Goal: Task Accomplishment & Management: Complete application form

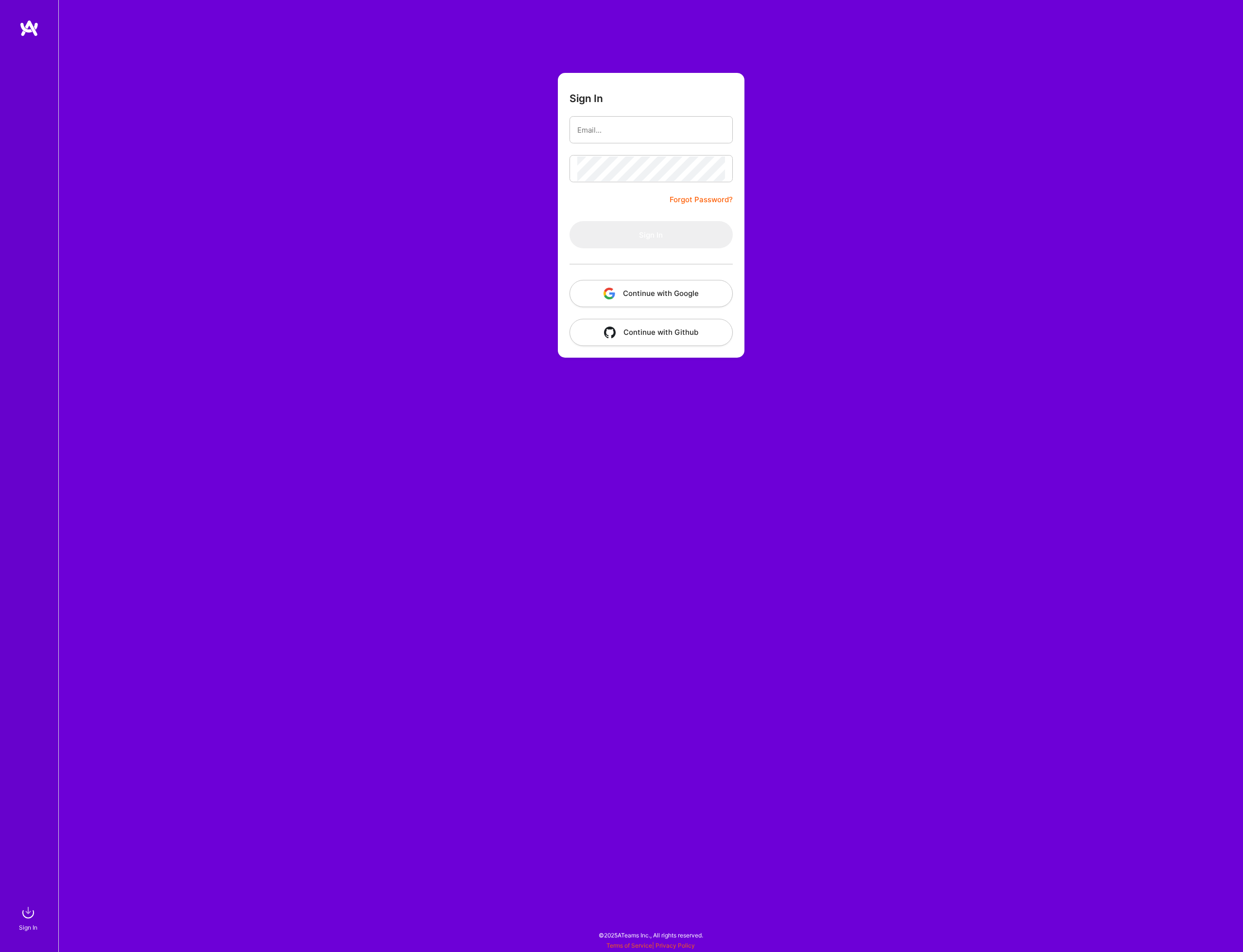
click at [621, 299] on button "Continue with Google" at bounding box center [650, 293] width 163 height 27
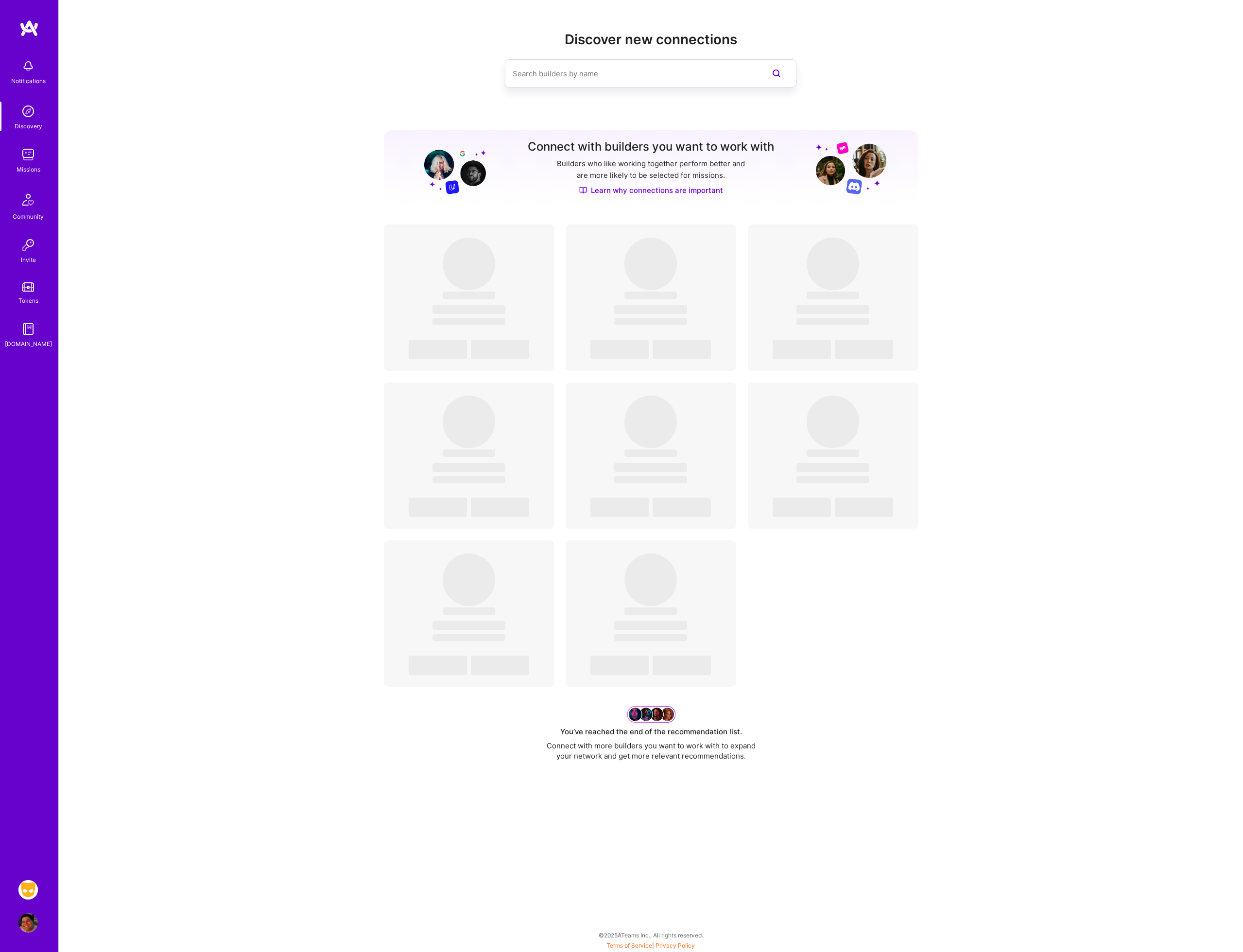
click at [36, 887] on img at bounding box center [28, 889] width 19 height 19
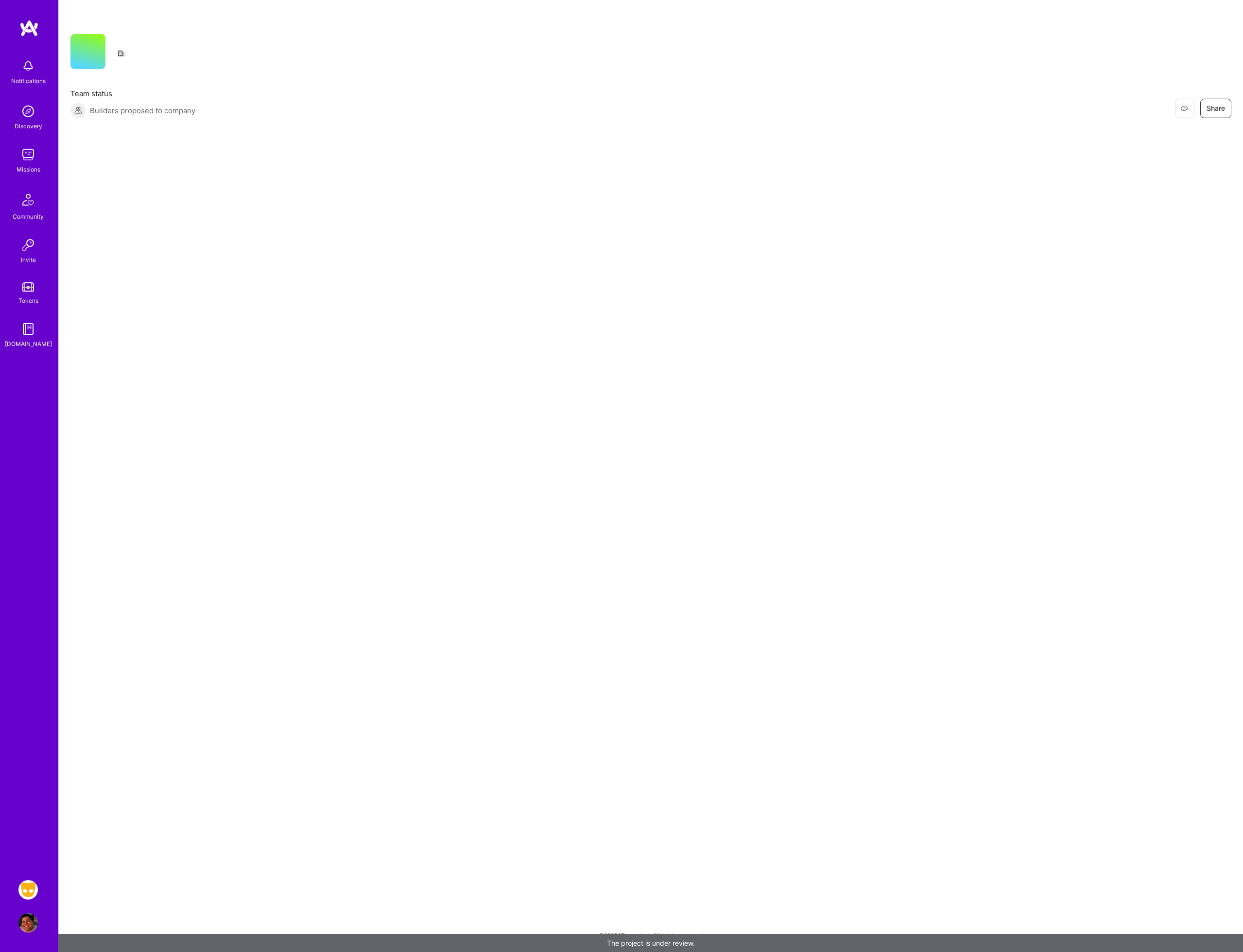
click at [264, 838] on div "Restore Not Interested Share Team status Builders proposed to company Restore N…" at bounding box center [650, 476] width 1184 height 952
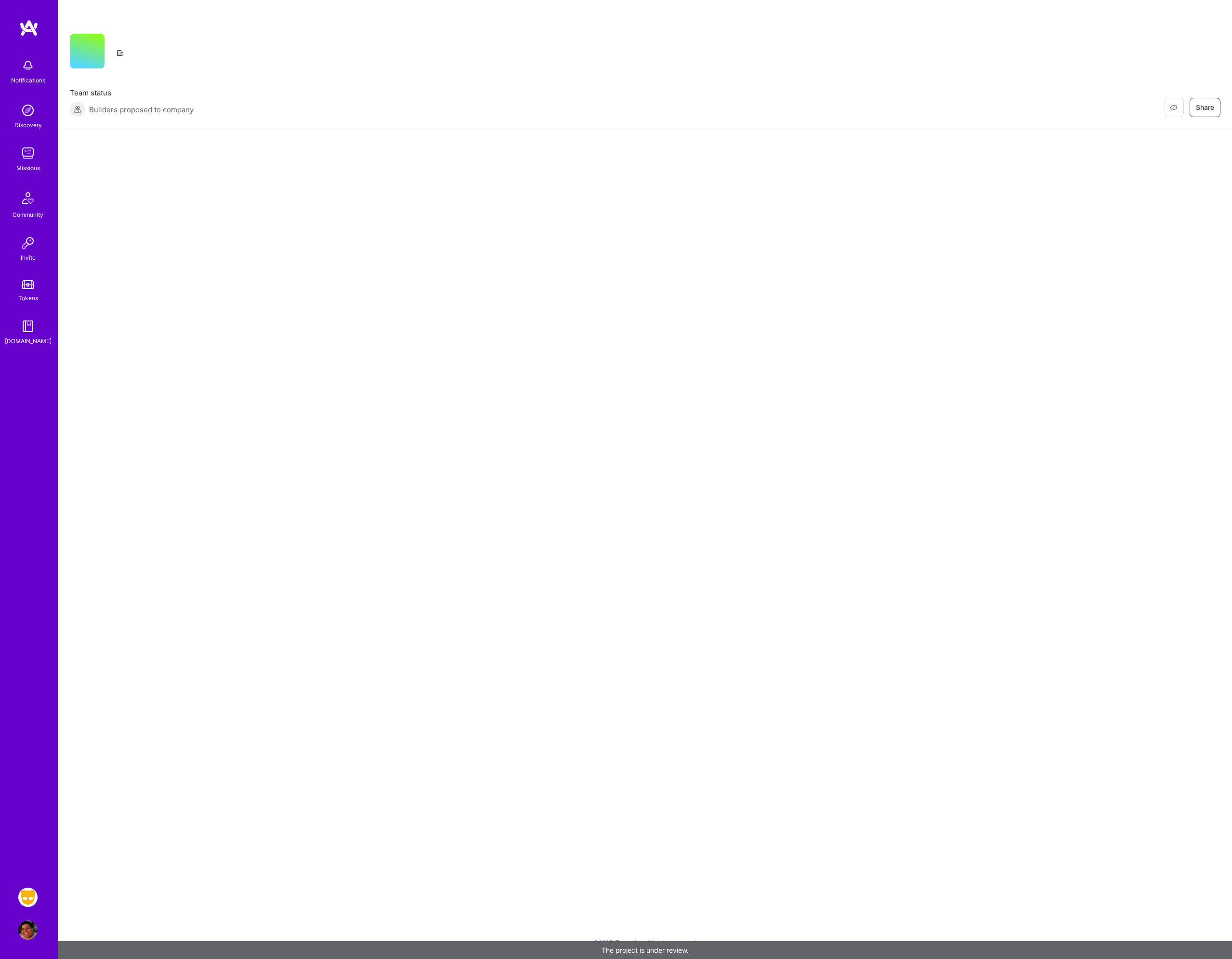
click at [423, 485] on div "Restore Not Interested Share Team status Builders proposed to company Restore N…" at bounding box center [644, 480] width 1174 height 959
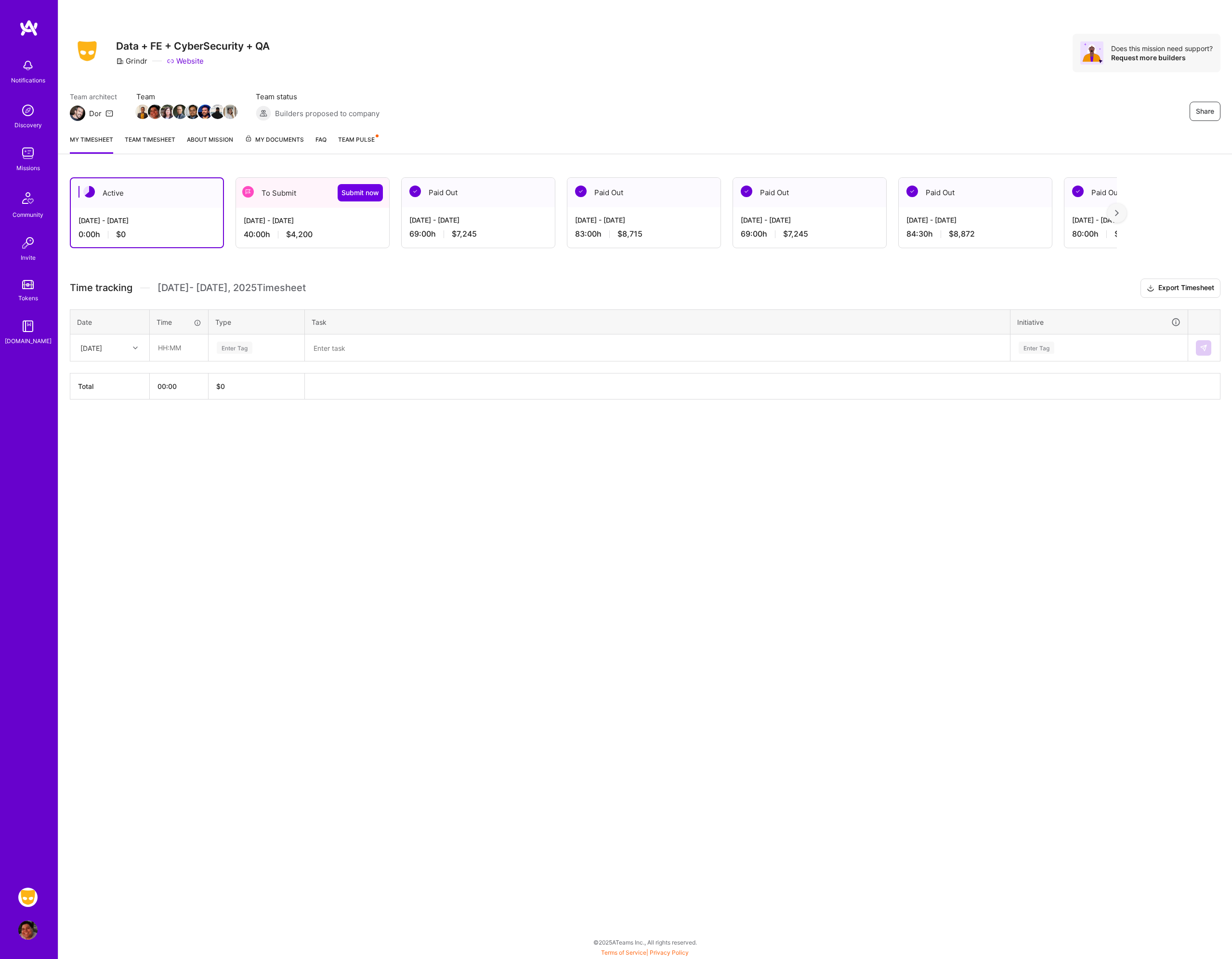
click at [332, 236] on div "40:00 h $4,200" at bounding box center [312, 234] width 138 height 10
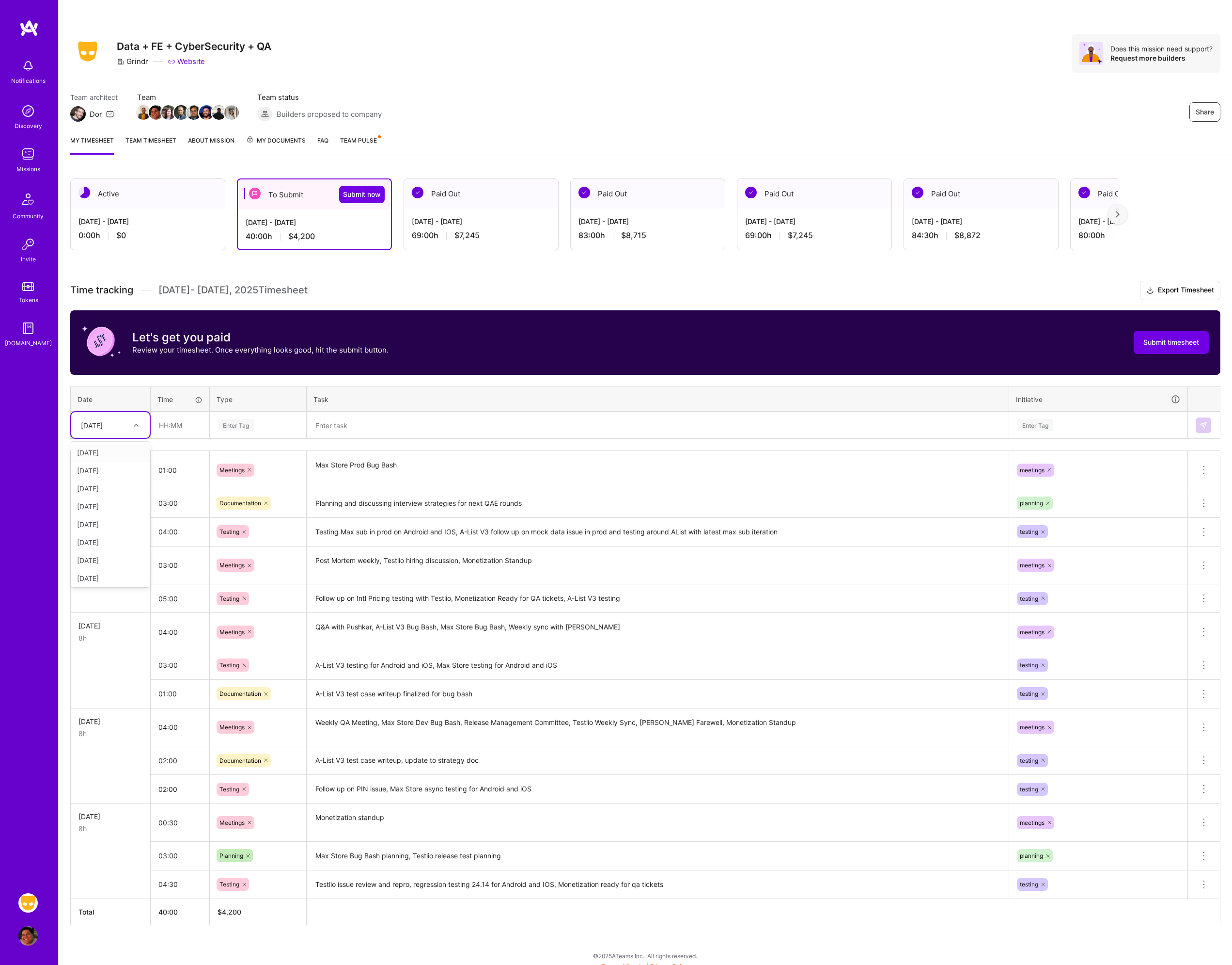
click at [112, 415] on div "[DATE]" at bounding box center [110, 425] width 79 height 25
click at [116, 489] on div "[DATE]" at bounding box center [110, 486] width 79 height 18
click at [177, 429] on input "text" at bounding box center [180, 425] width 58 height 25
type input "03:00"
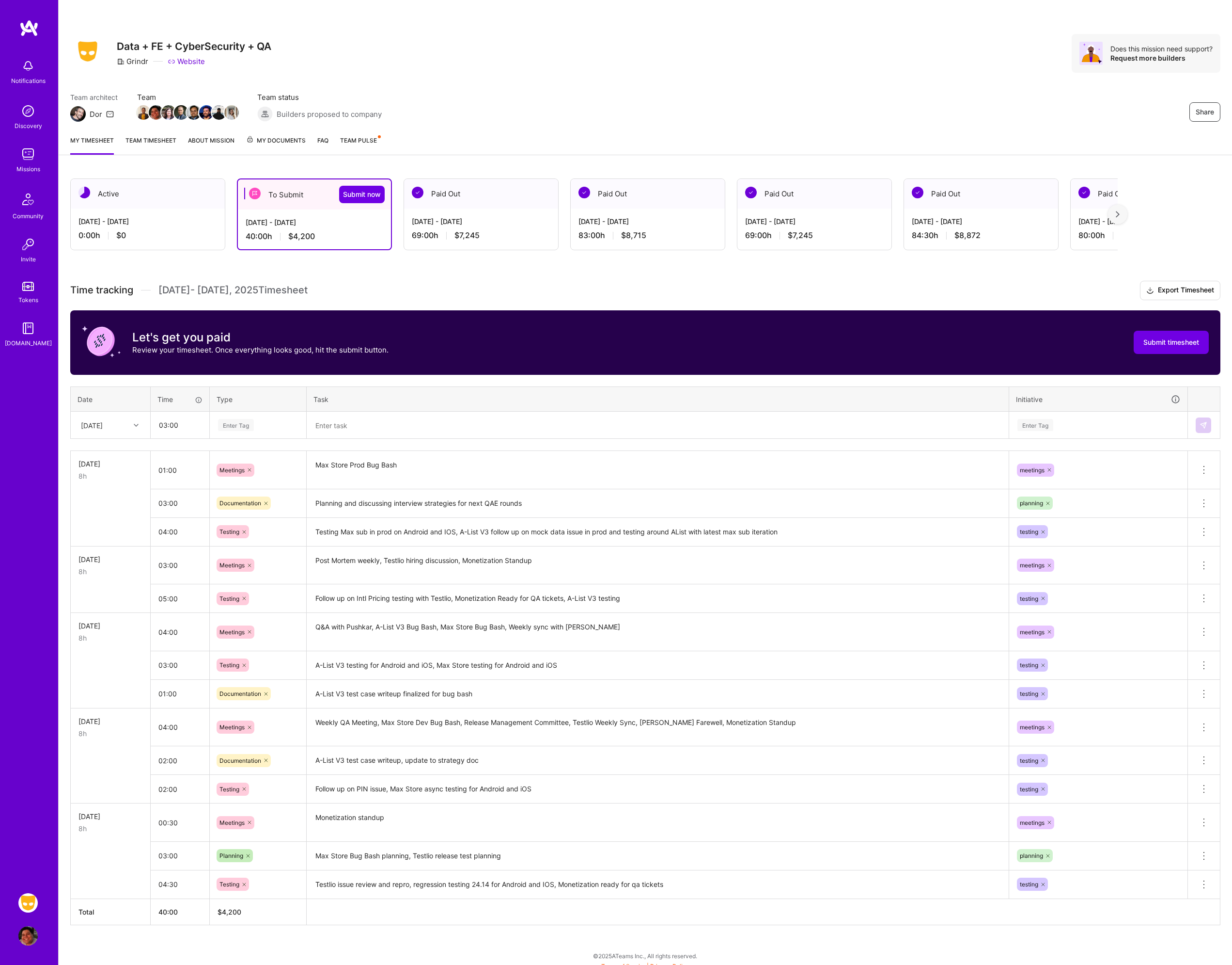
click at [237, 419] on div "Enter Tag" at bounding box center [236, 425] width 36 height 15
type input "mee"
click at [236, 451] on span "Meetings" at bounding box center [232, 456] width 35 height 13
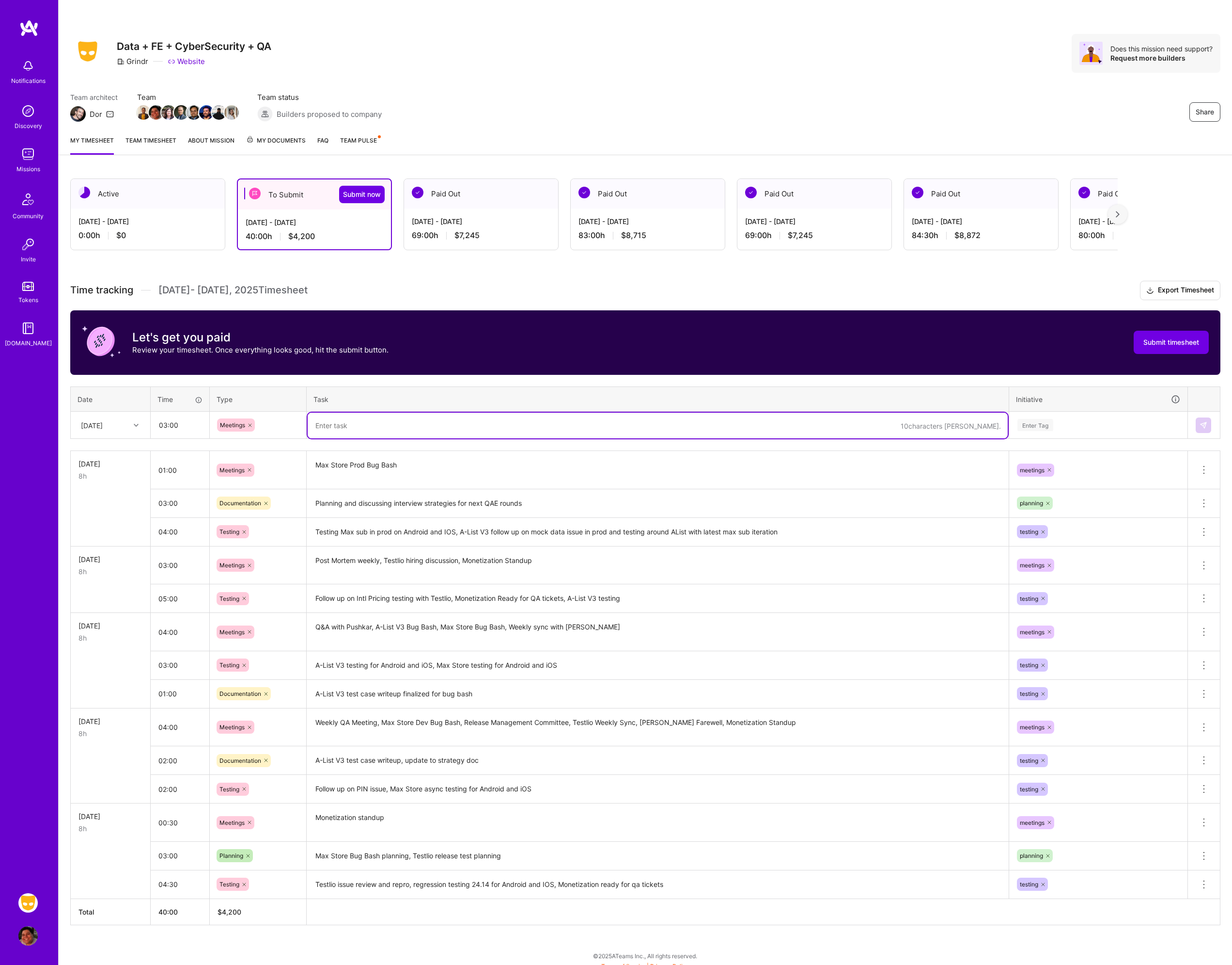
click at [388, 432] on textarea at bounding box center [657, 425] width 700 height 25
type textarea "Monetization bug bash, Max Store Prod Bug Bash, Monetization standup"
click at [1057, 423] on div "Enter Tag" at bounding box center [1098, 425] width 164 height 12
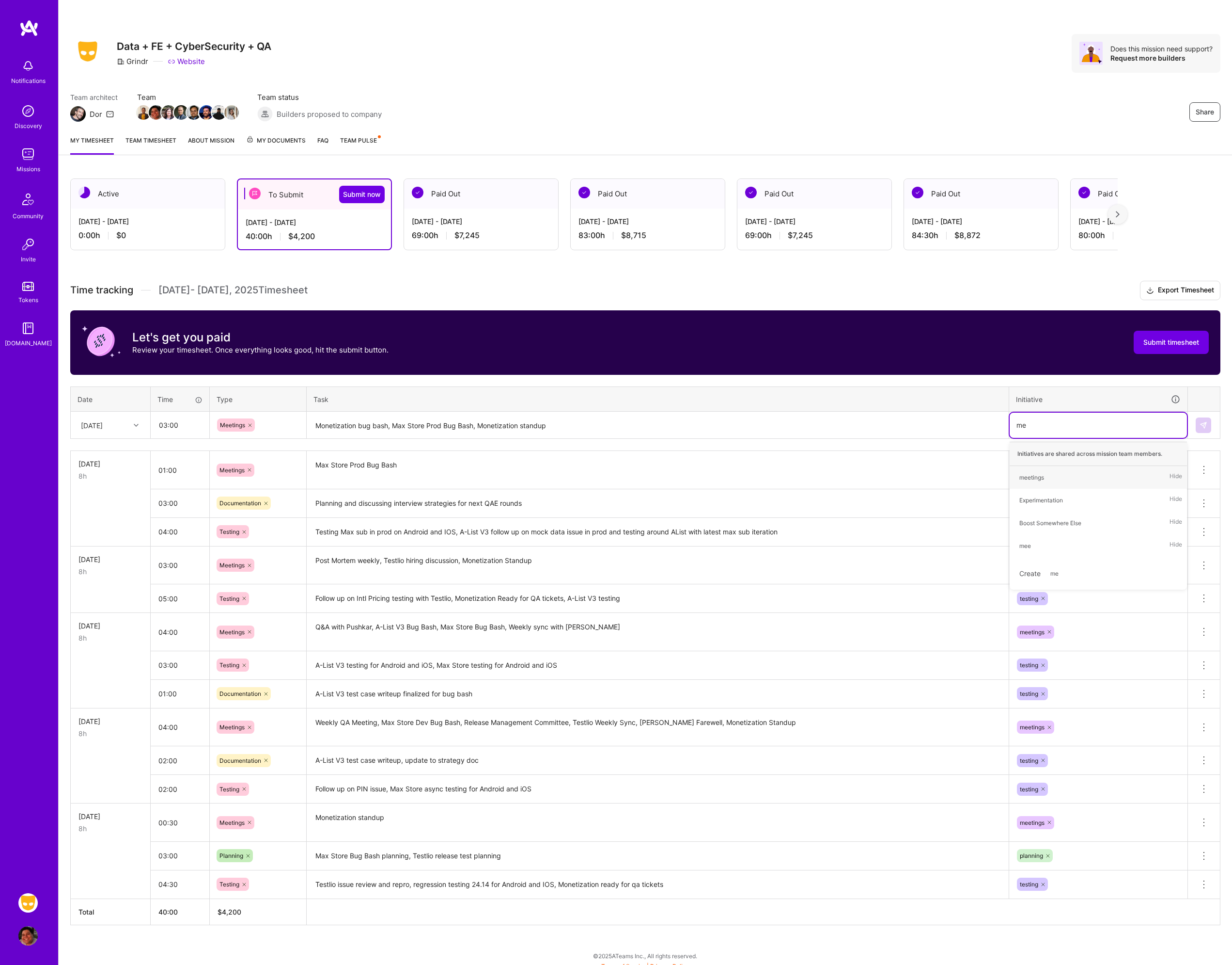
type input "mee"
click at [1049, 486] on div "meetings Hide" at bounding box center [1099, 477] width 177 height 23
click at [1209, 422] on button at bounding box center [1203, 425] width 15 height 15
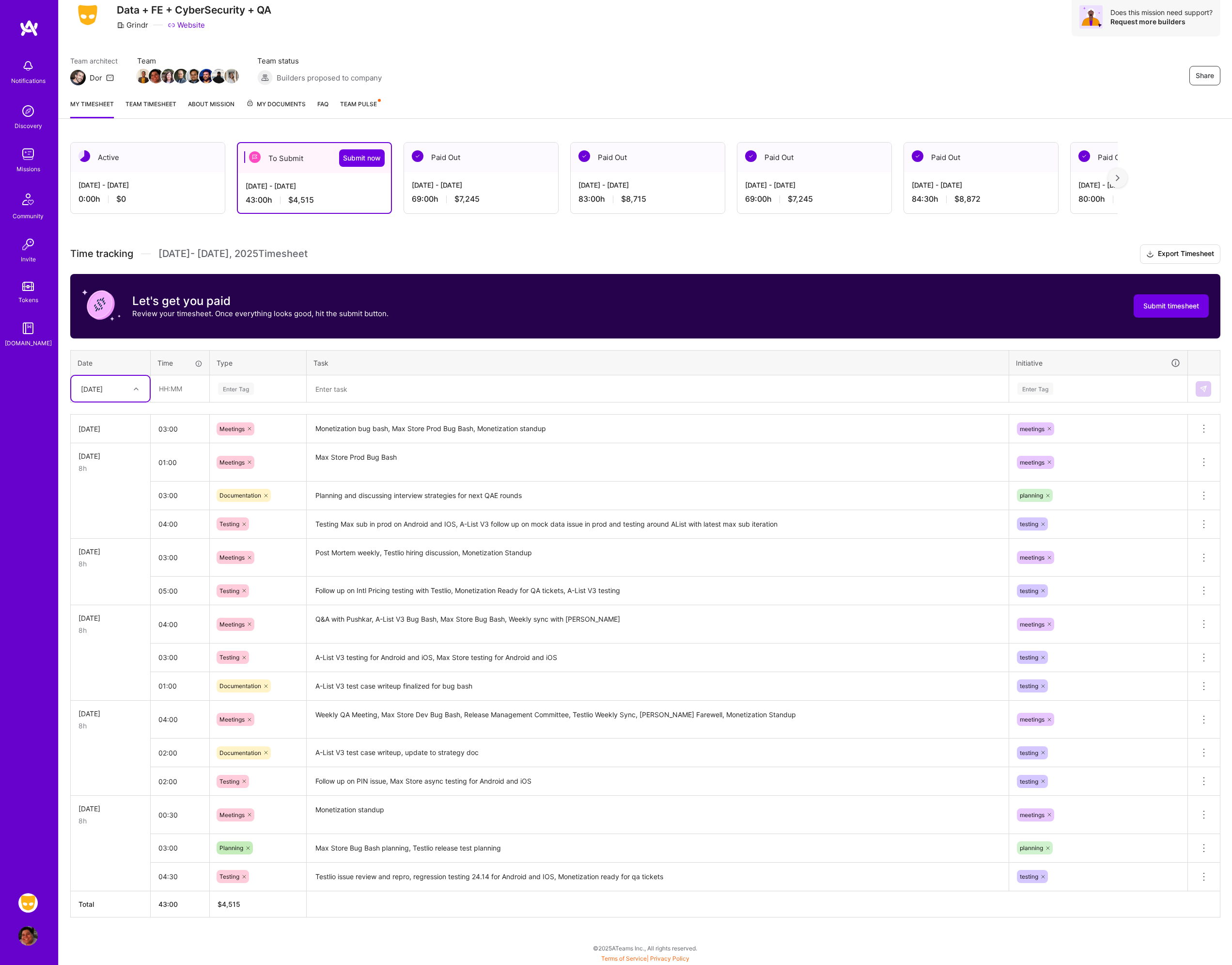
scroll to position [0, 0]
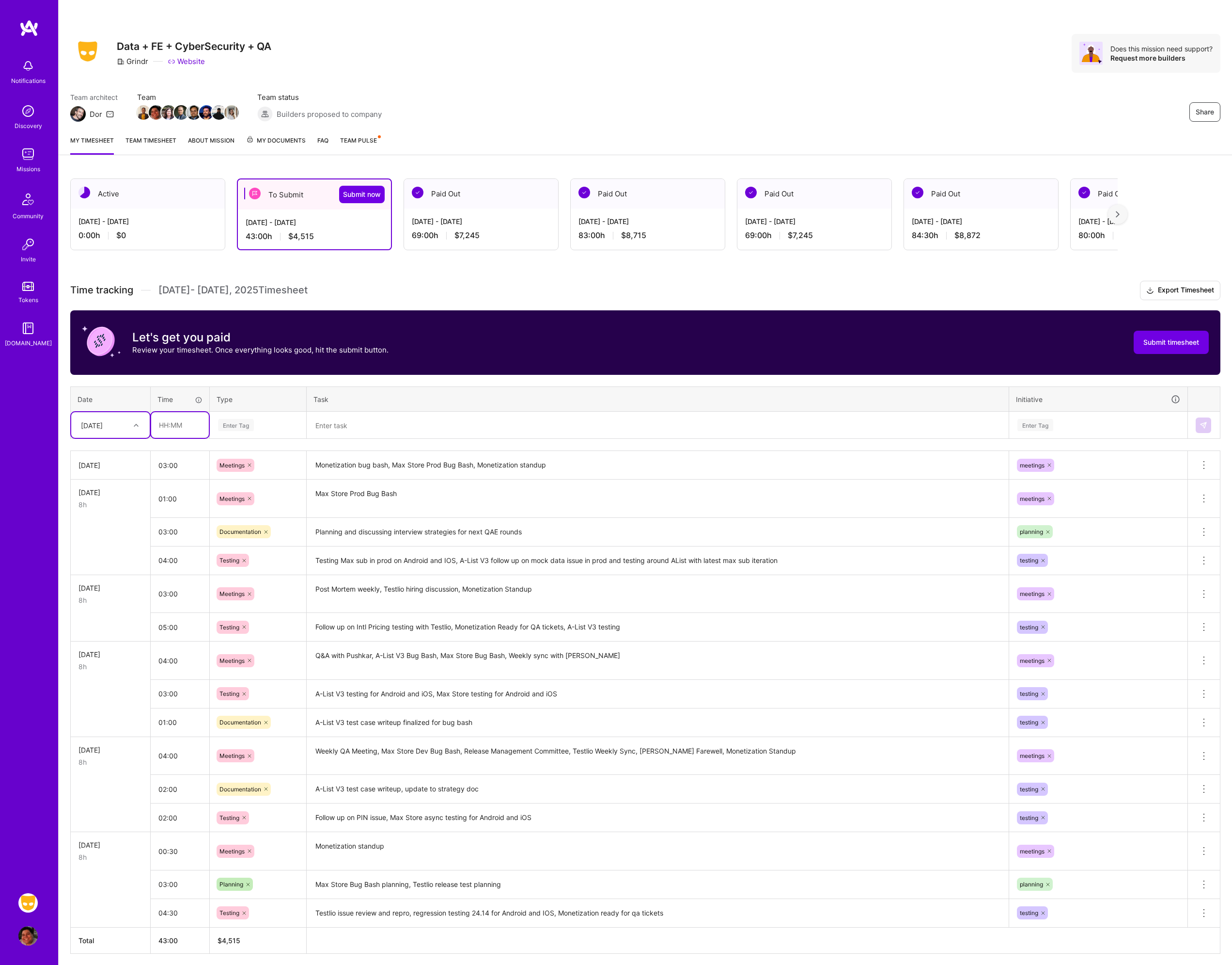
click at [200, 422] on input "text" at bounding box center [180, 425] width 58 height 25
type input "05:00"
click at [268, 420] on div "Enter Tag" at bounding box center [258, 425] width 82 height 12
type input "tes"
click at [250, 456] on div "Testing" at bounding box center [258, 457] width 96 height 23
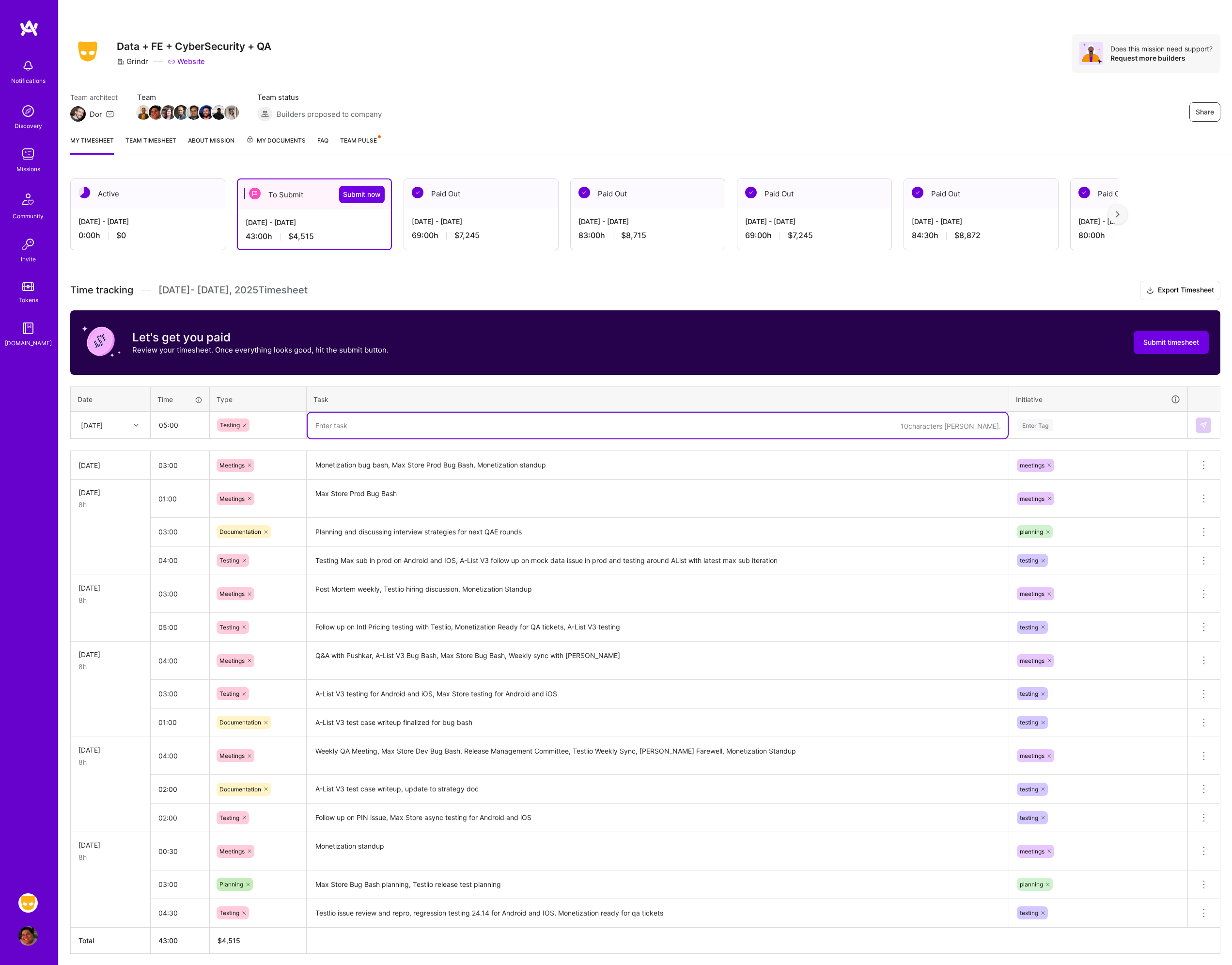
click at [363, 430] on textarea at bounding box center [657, 425] width 700 height 25
click at [381, 429] on textarea at bounding box center [657, 425] width 700 height 25
type textarea "Monetization ready for qa ticket testing, testing dev build and following up on…"
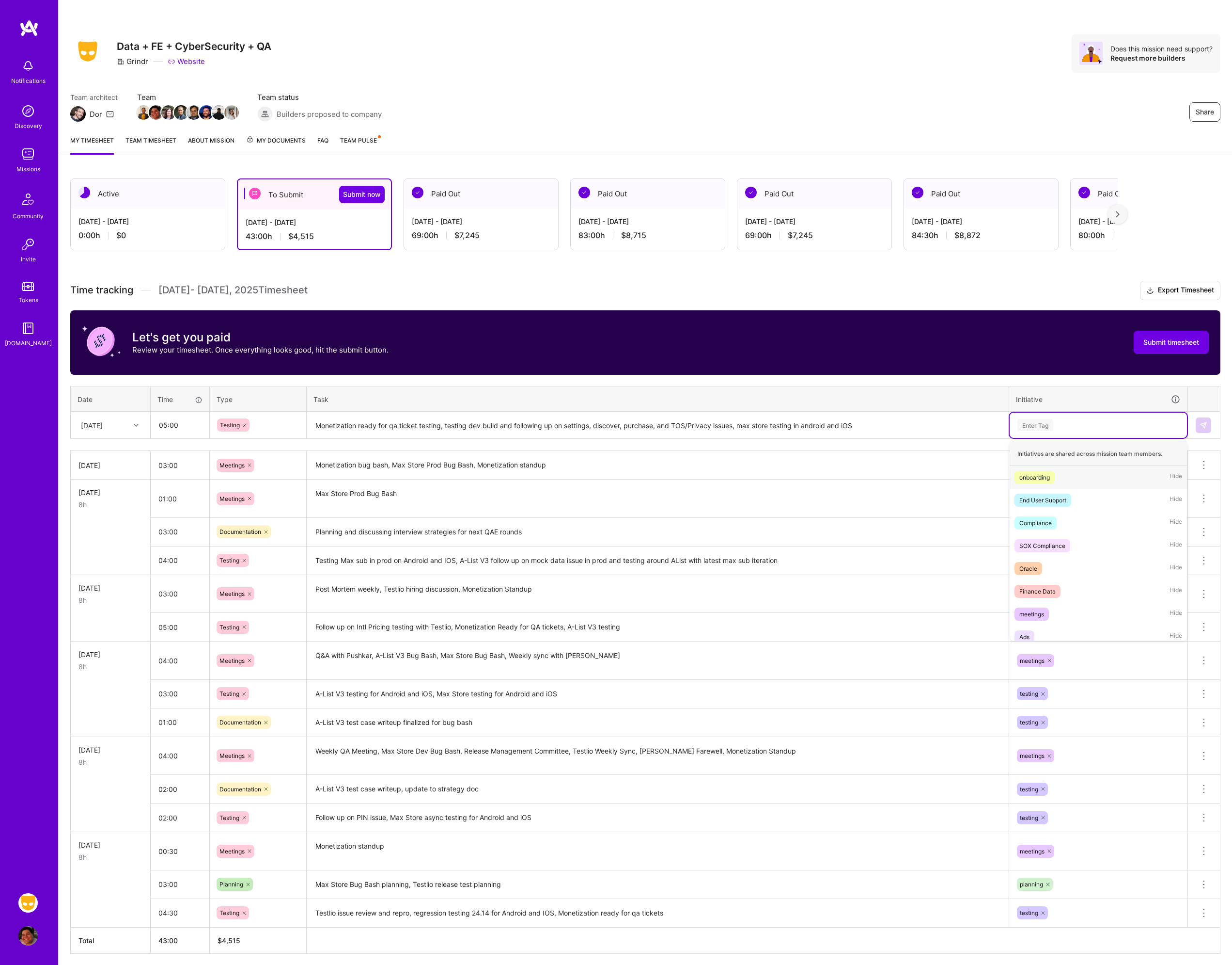
click at [1046, 422] on div "Enter Tag" at bounding box center [1036, 425] width 36 height 15
type input "tes"
click at [1064, 474] on div "testing Hide" at bounding box center [1099, 477] width 177 height 23
click at [1200, 425] on button at bounding box center [1203, 425] width 15 height 15
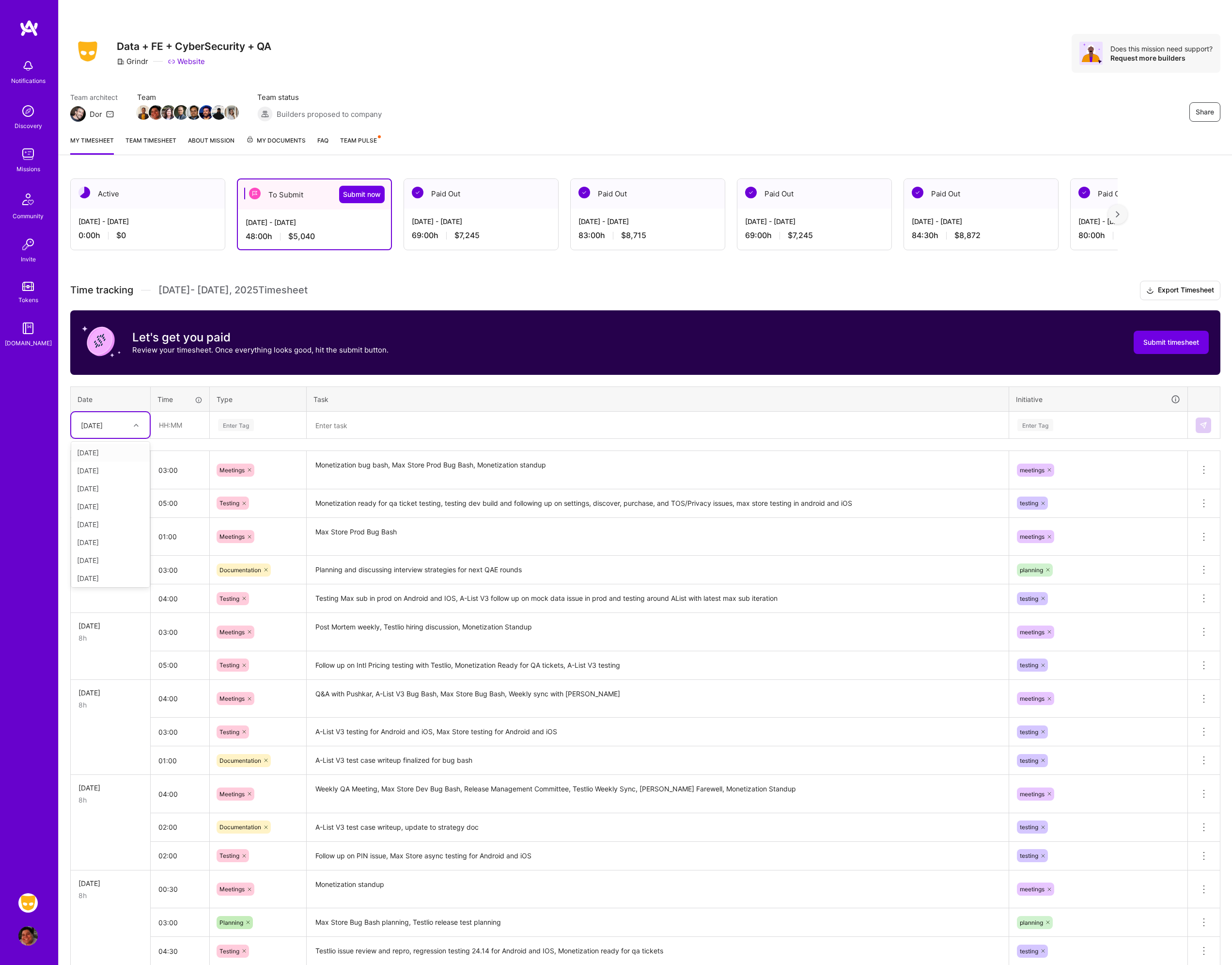
click at [79, 425] on div "[DATE]" at bounding box center [103, 425] width 54 height 16
click at [102, 482] on div "[DATE]" at bounding box center [110, 486] width 79 height 18
click at [192, 422] on input "text" at bounding box center [180, 425] width 58 height 25
type input "05:00"
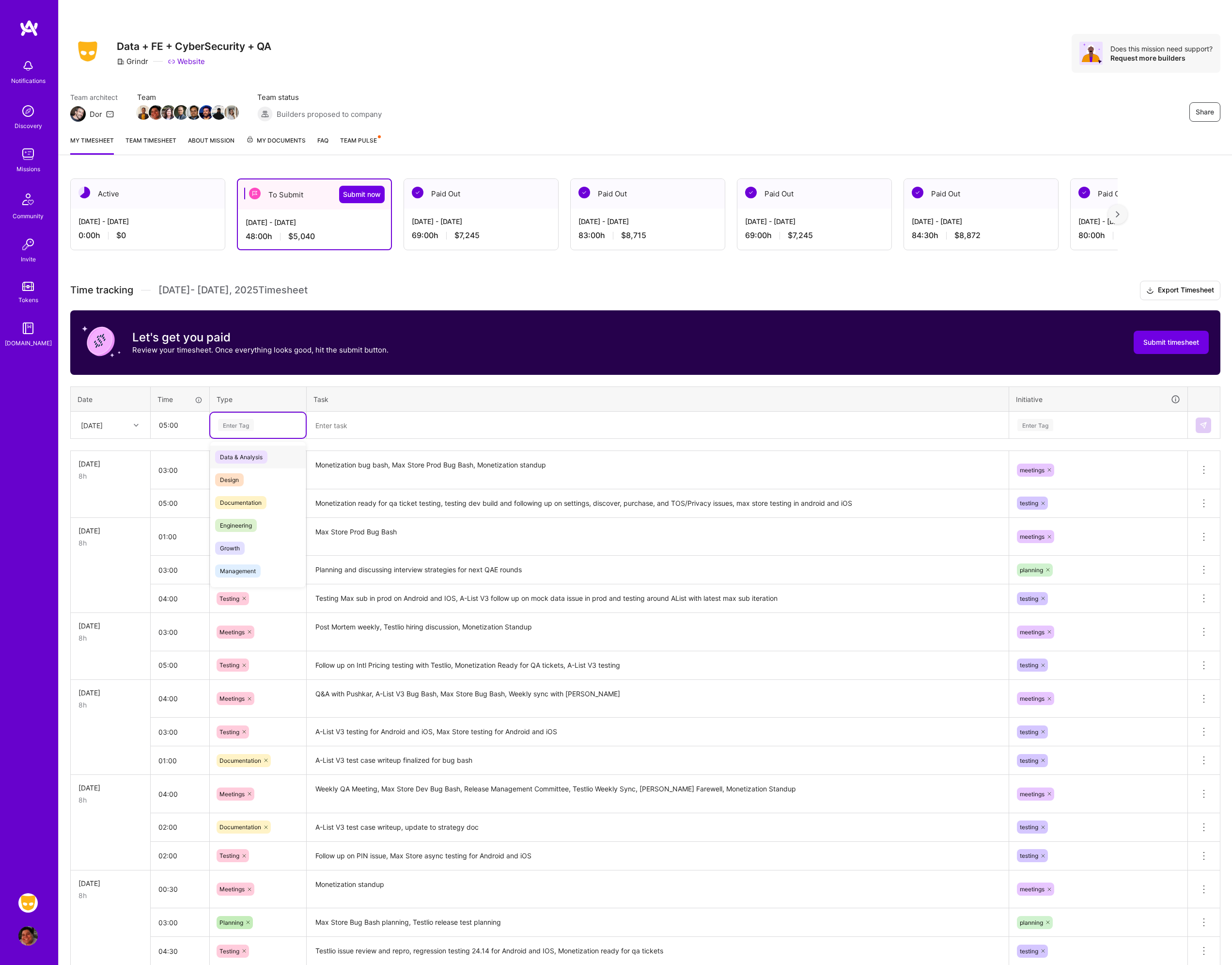
click at [262, 428] on div "Enter Tag" at bounding box center [258, 425] width 82 height 12
type input "mee"
click at [249, 455] on span "Meetings" at bounding box center [232, 456] width 35 height 13
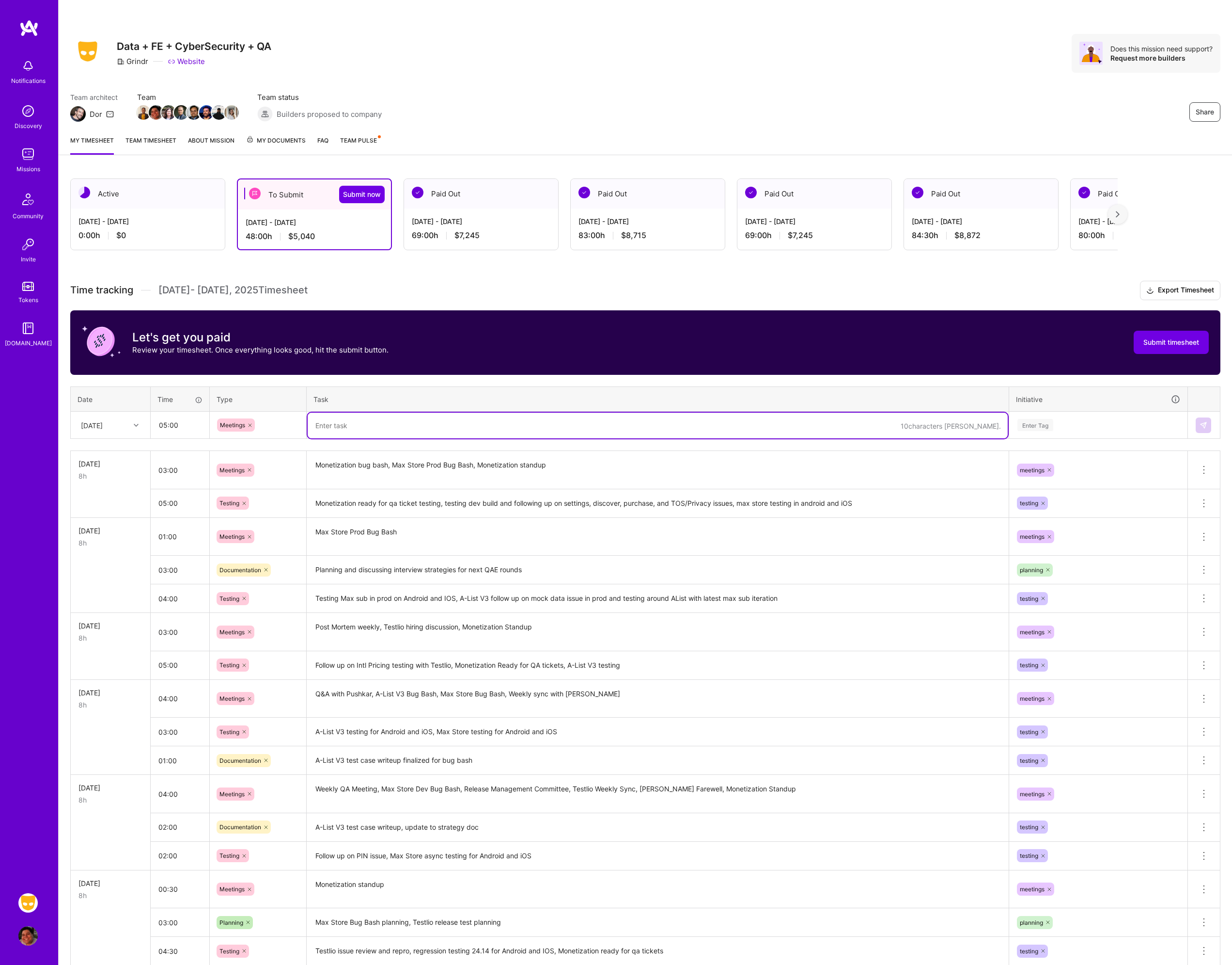
click at [340, 428] on textarea at bounding box center [657, 425] width 700 height 25
type textarea "A-List One Over Bug Bash Sessions, Weekly QA Meeting, Release Management Commit…"
click at [1087, 428] on div "Enter Tag" at bounding box center [1098, 425] width 164 height 12
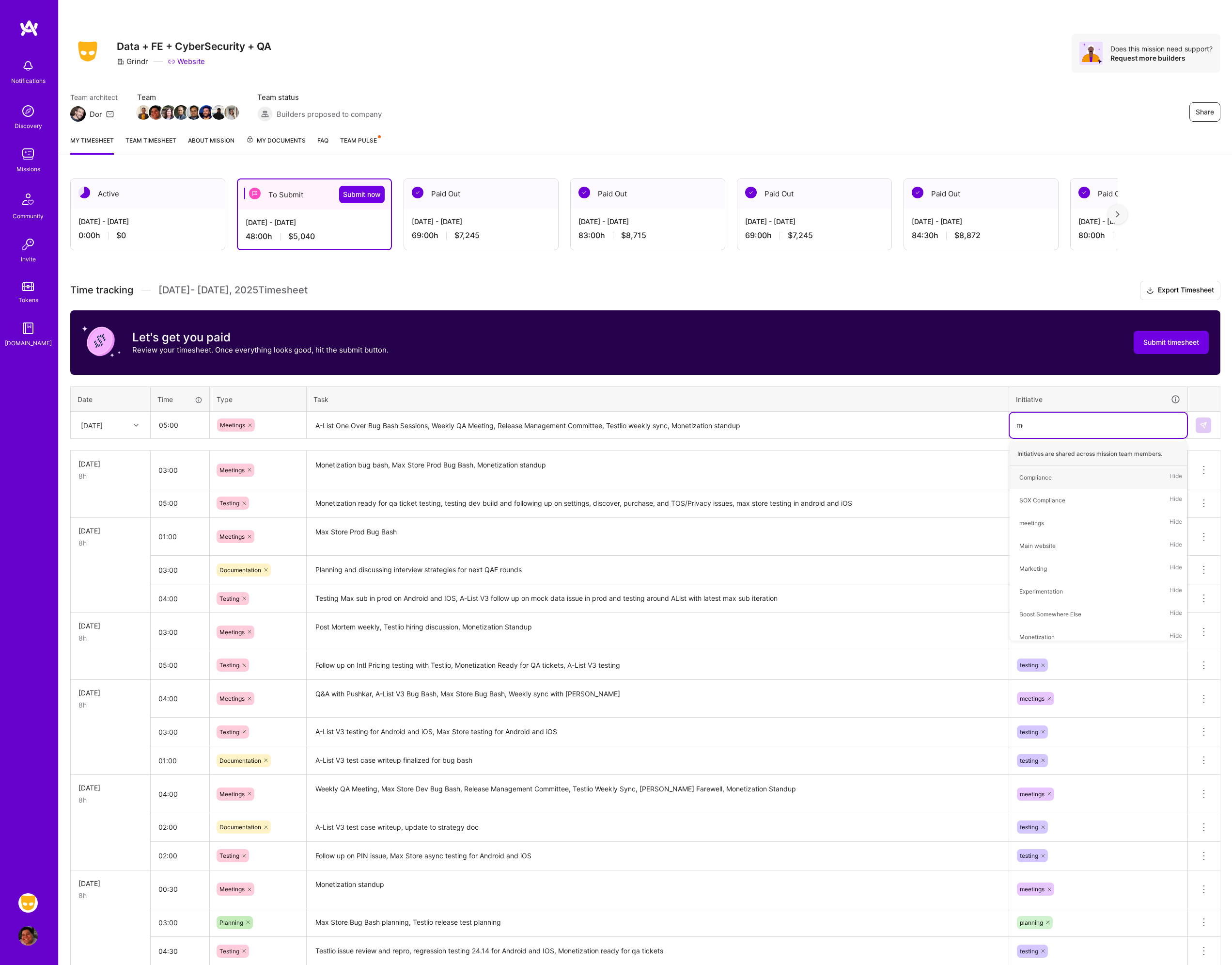
type input "mee"
click at [1025, 476] on div "meetings" at bounding box center [1032, 477] width 25 height 10
click at [1196, 424] on button at bounding box center [1203, 425] width 15 height 15
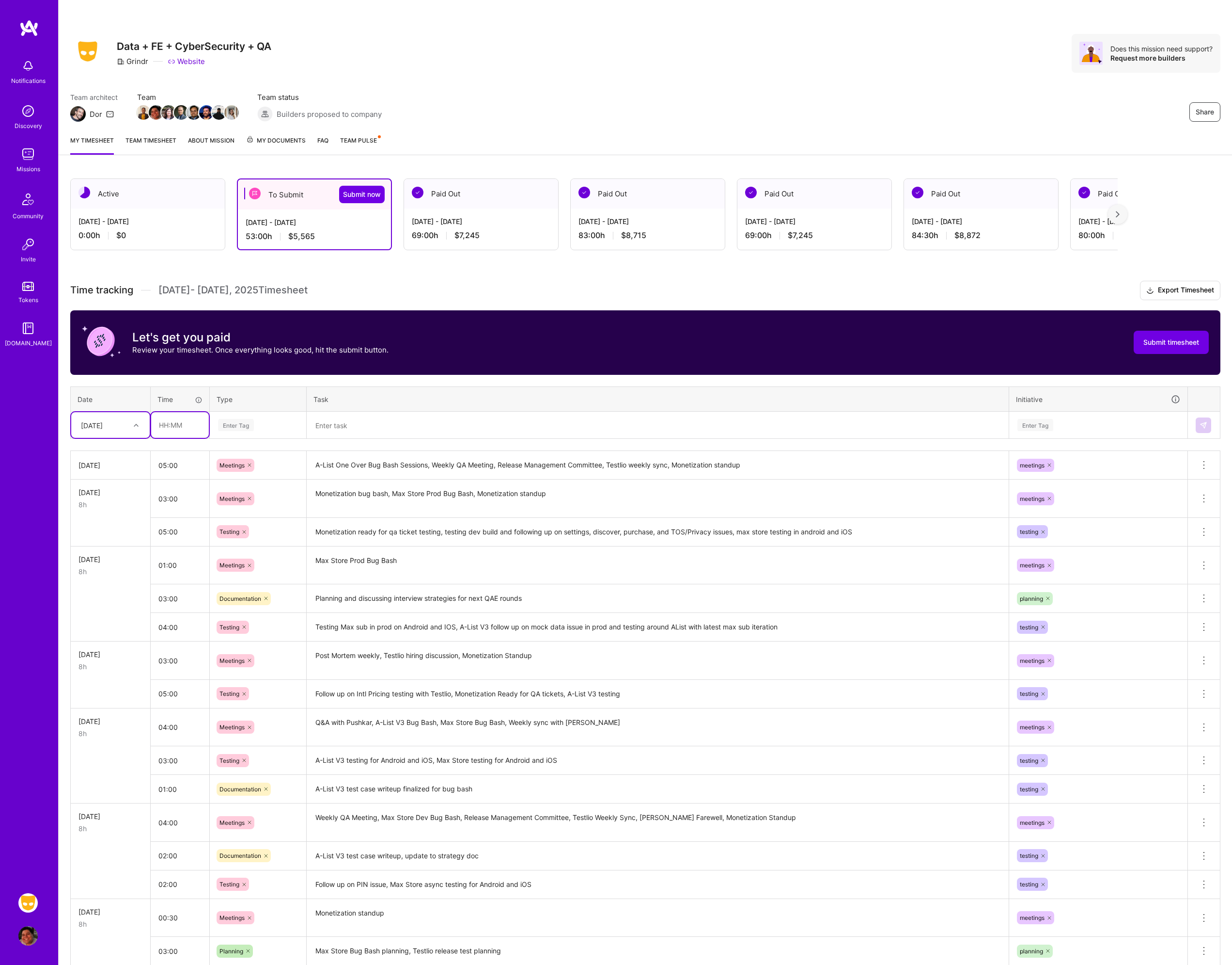
click at [170, 427] on input "text" at bounding box center [180, 425] width 58 height 25
type input "03:00"
click at [272, 429] on div "Enter Tag" at bounding box center [258, 425] width 82 height 12
type input "tes"
click at [250, 462] on div "Testing" at bounding box center [258, 457] width 96 height 23
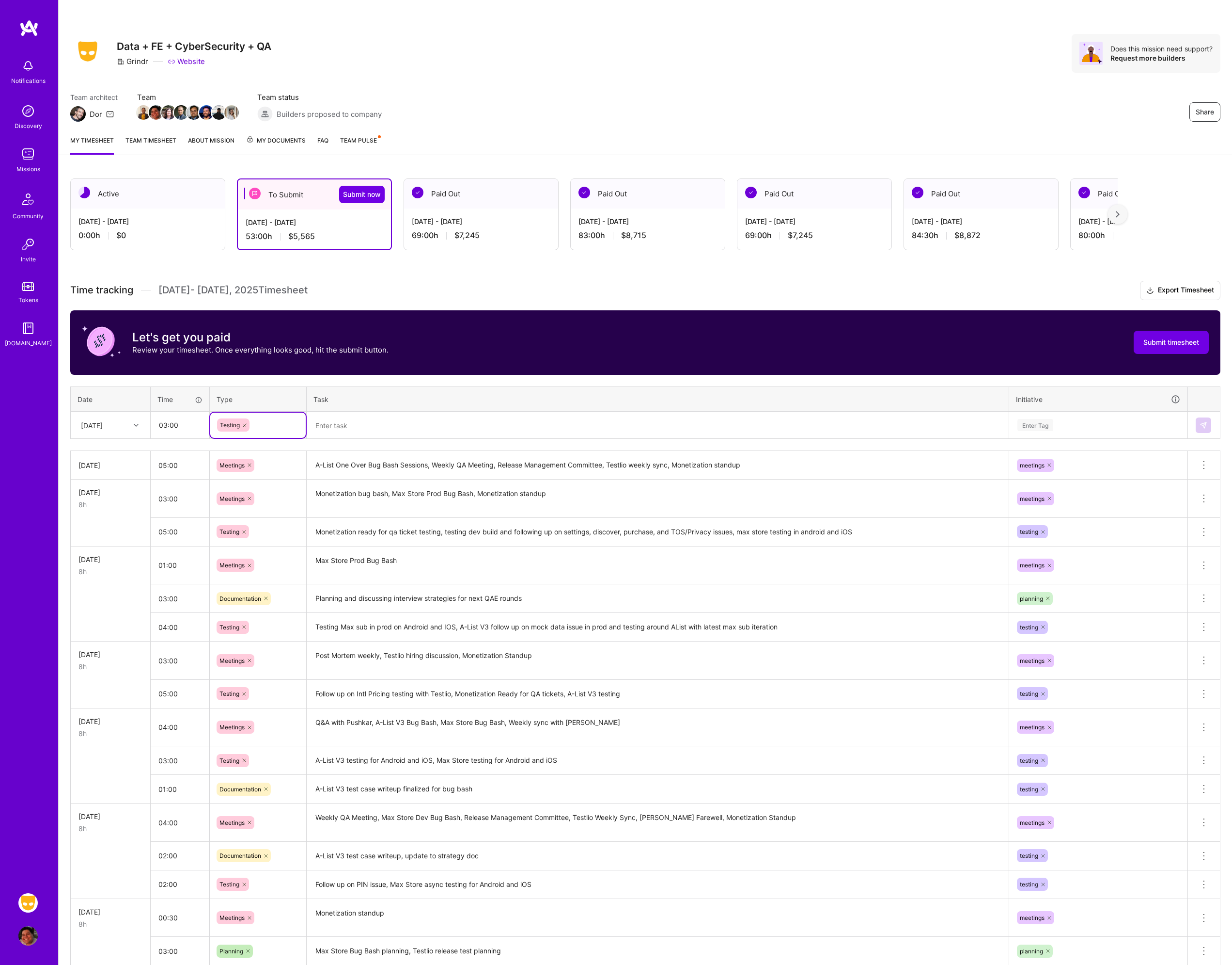
click at [346, 424] on textarea at bounding box center [657, 425] width 700 height 25
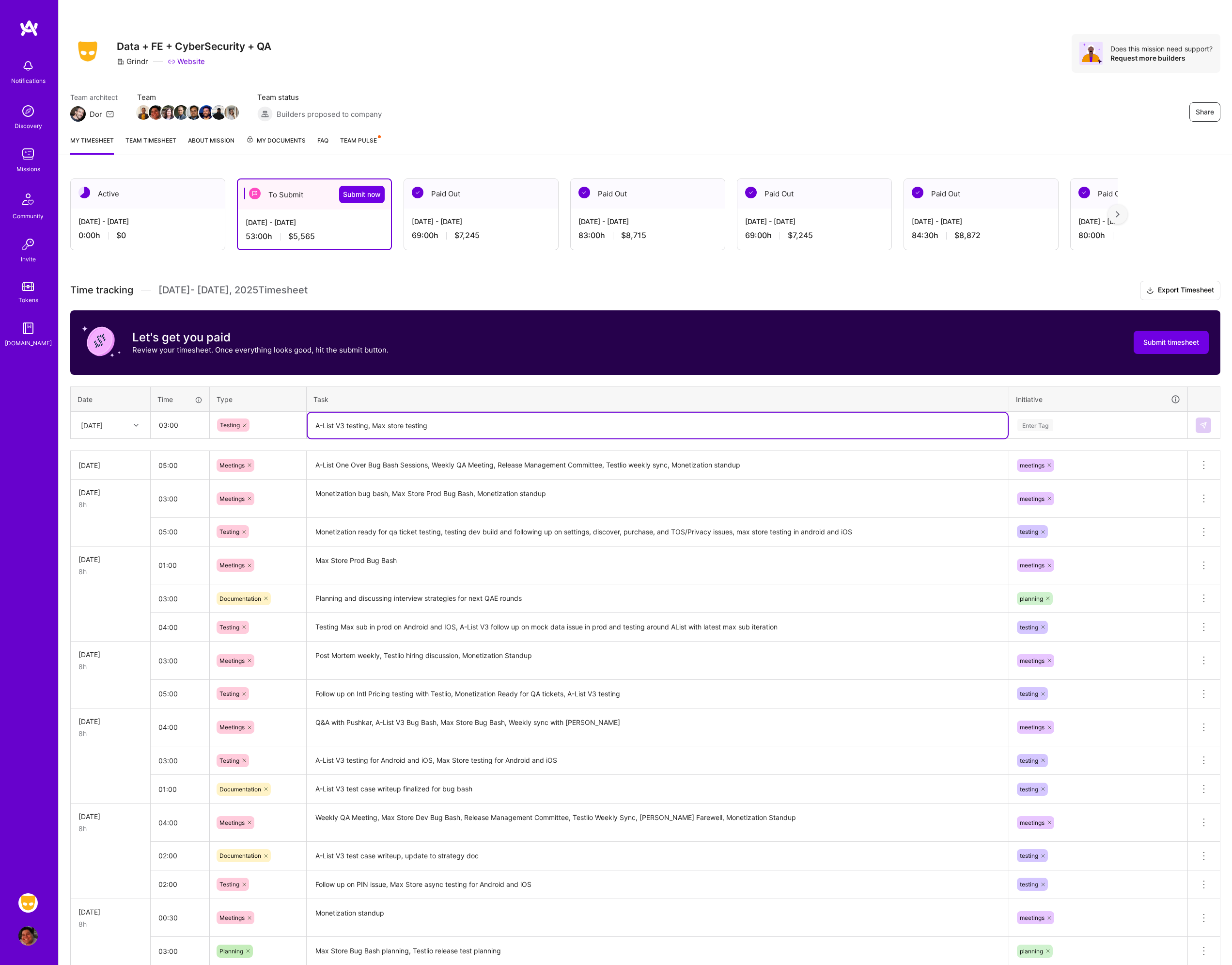
click at [371, 427] on textarea "A-List V3 testing, Max store testing" at bounding box center [657, 425] width 700 height 25
paste textarea "on Android and iOS"
type textarea "A-List V3 testing on Android and iOS, Max store testing on Android and iOS"
click at [1045, 420] on div "Enter Tag" at bounding box center [1036, 425] width 36 height 15
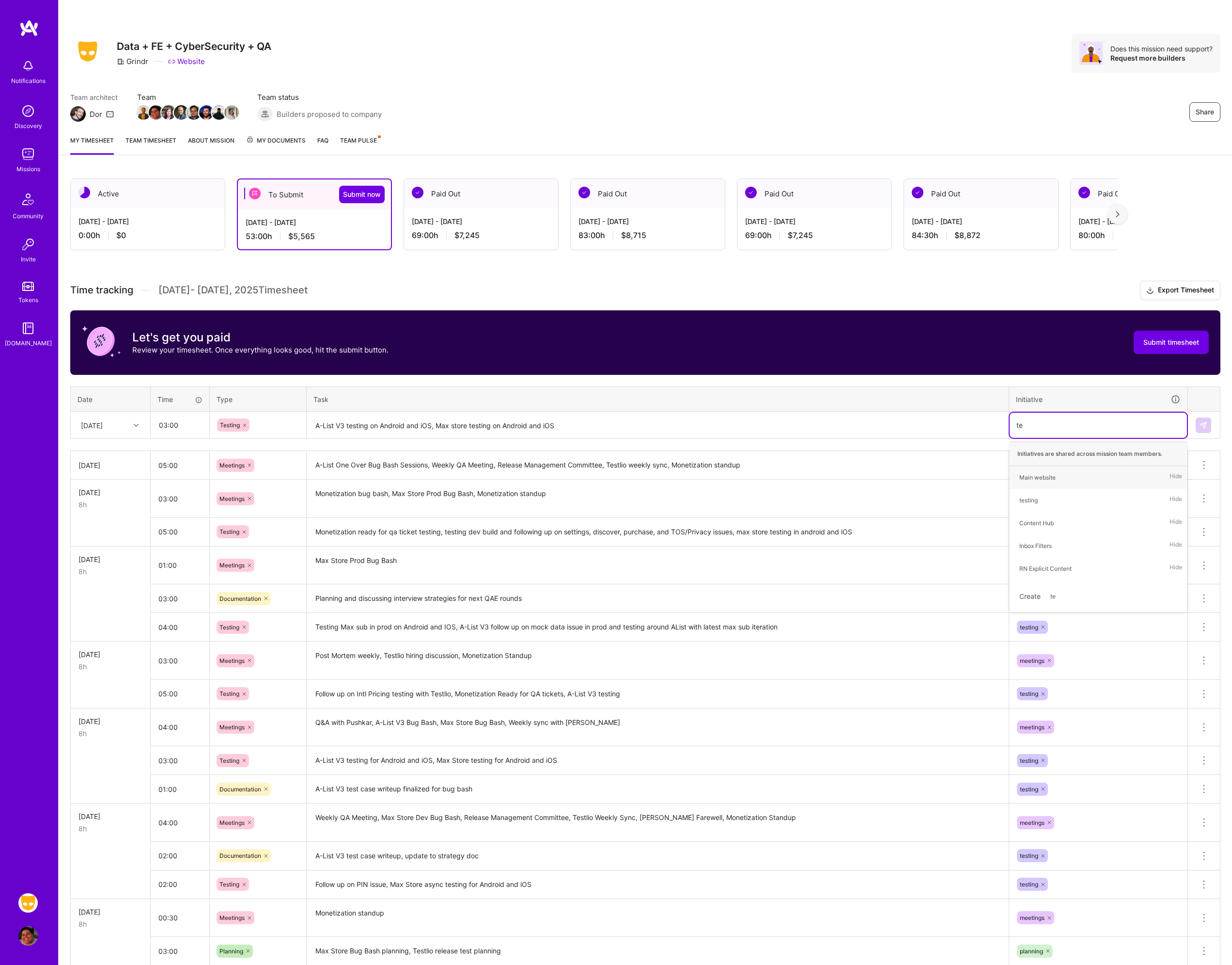
type input "tes"
click at [1048, 477] on div "testing Hide" at bounding box center [1099, 477] width 177 height 23
click at [1206, 426] on img at bounding box center [1203, 425] width 8 height 8
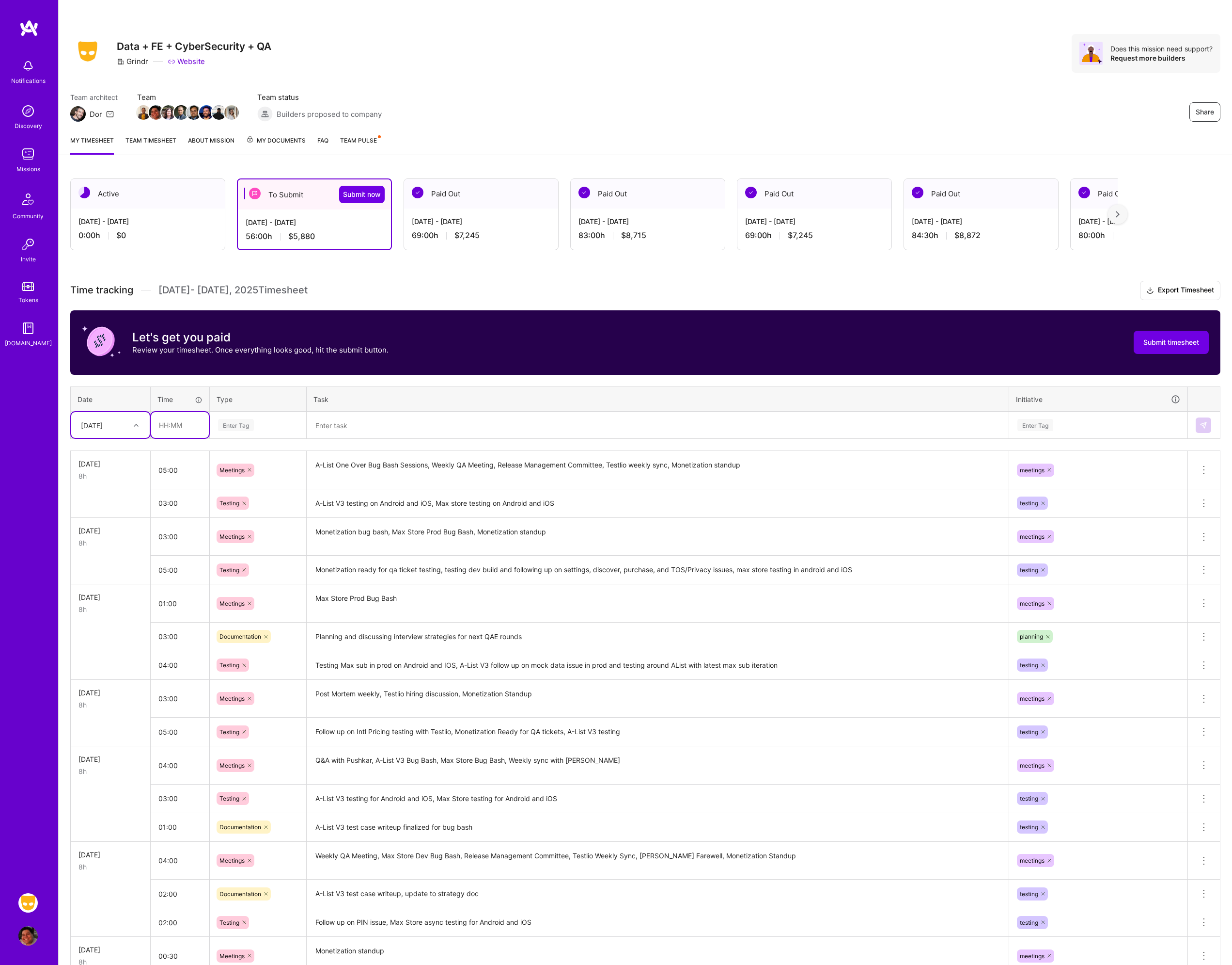
click at [176, 427] on input "text" at bounding box center [180, 425] width 58 height 25
type input "03:30"
type input "mee"
drag, startPoint x: 236, startPoint y: 454, endPoint x: 259, endPoint y: 443, distance: 25.5
click at [236, 454] on span "Meetings" at bounding box center [232, 456] width 35 height 13
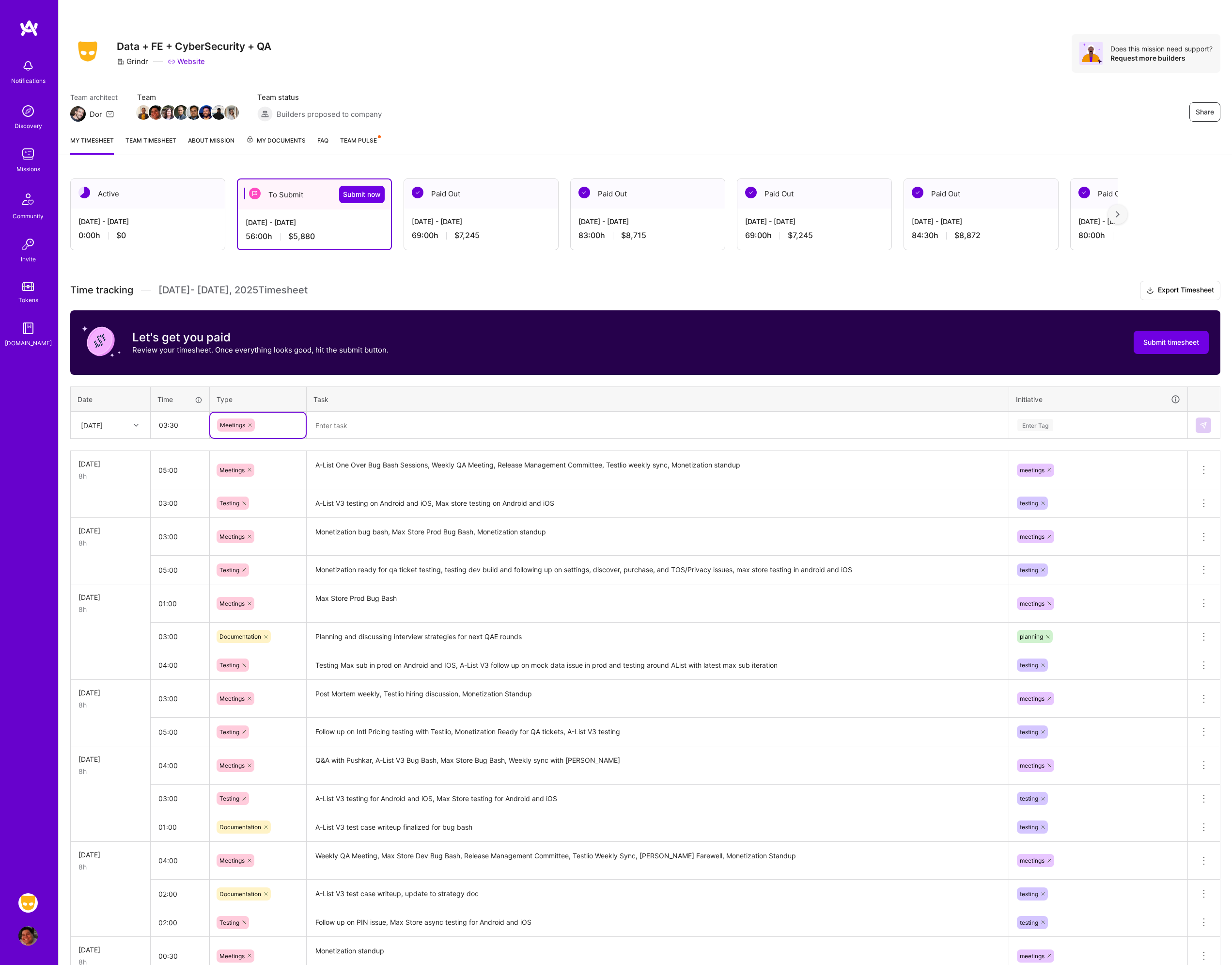
click at [364, 421] on textarea at bounding box center [657, 425] width 700 height 25
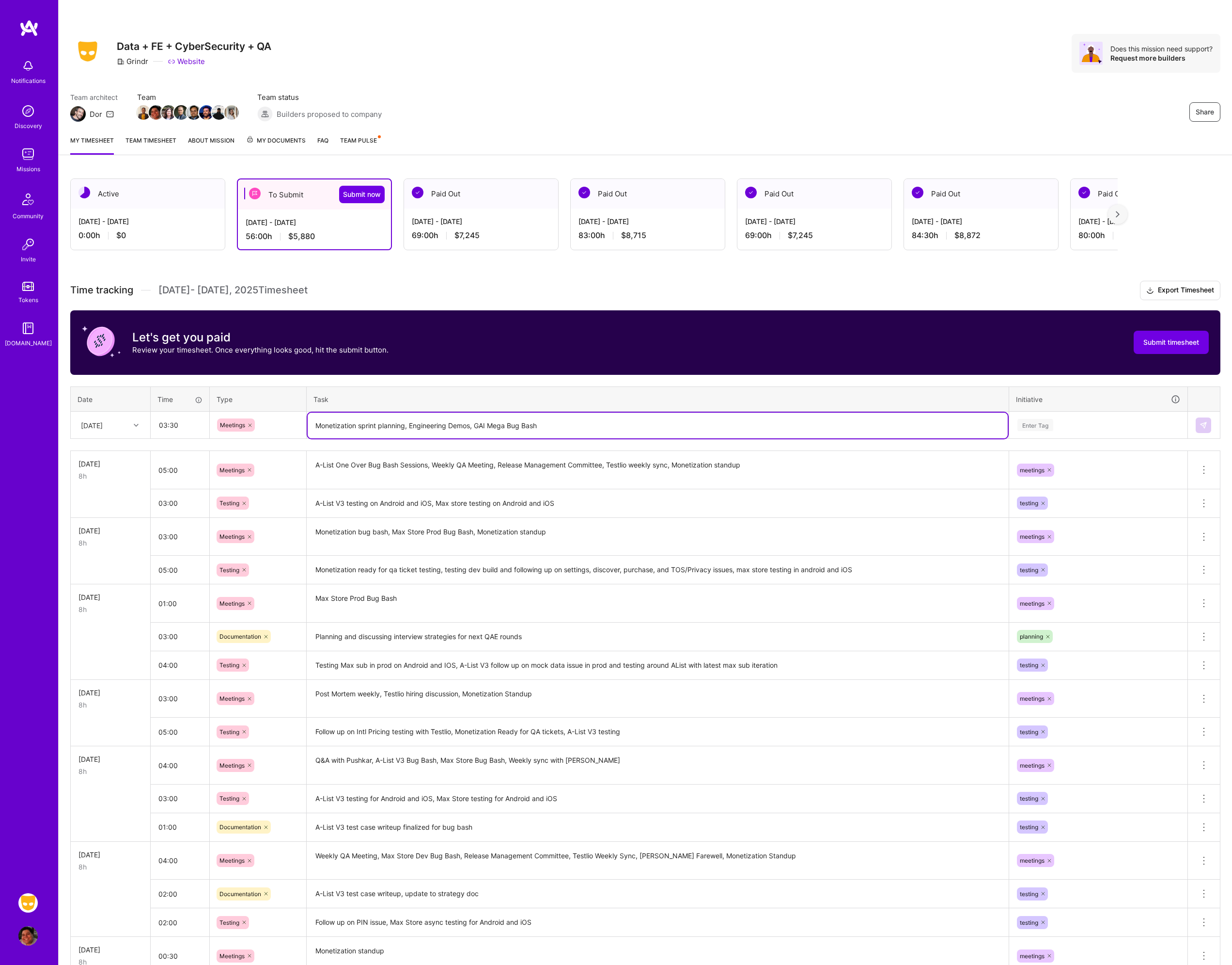
type textarea "Monetization sprint planning, Engineering Demos, GAI Mega Bug Bash"
click at [1083, 419] on div "Enter Tag" at bounding box center [1098, 425] width 164 height 12
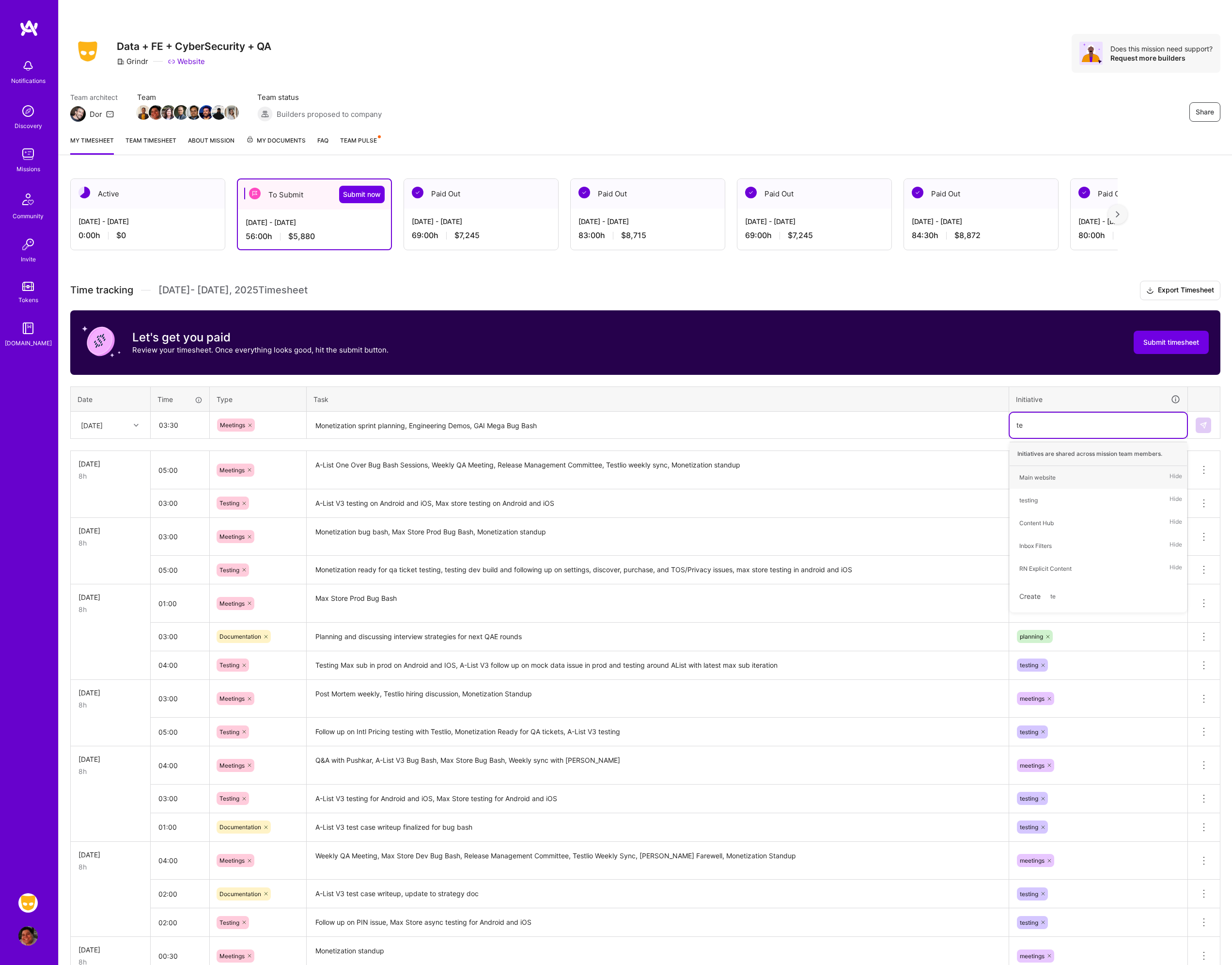
type input "t"
type input "mee"
drag, startPoint x: 1062, startPoint y: 476, endPoint x: 1069, endPoint y: 475, distance: 7.1
click at [1062, 477] on div "meetings Hide" at bounding box center [1099, 477] width 177 height 23
click at [1209, 426] on button at bounding box center [1203, 425] width 15 height 15
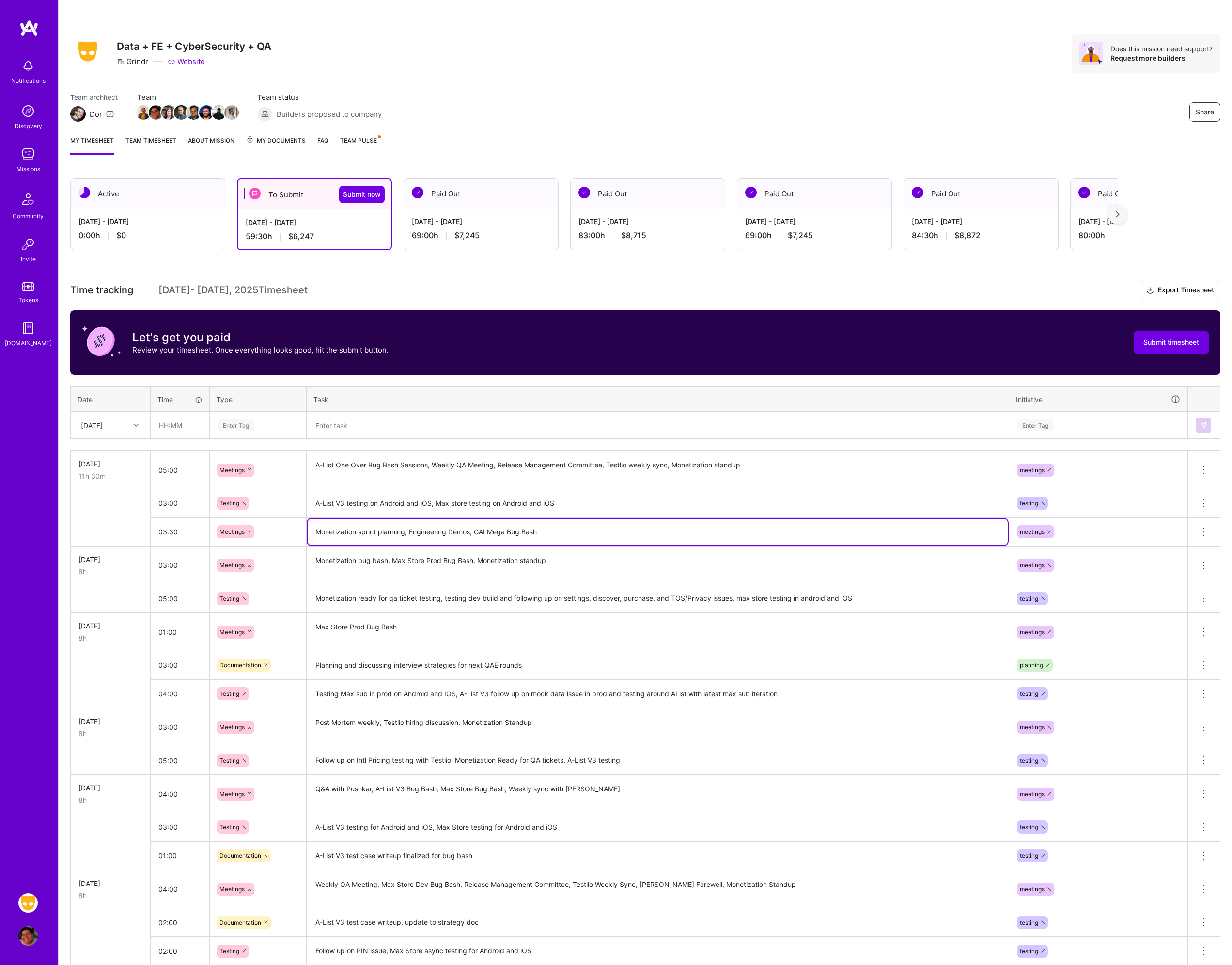
drag, startPoint x: 570, startPoint y: 531, endPoint x: 107, endPoint y: 493, distance: 464.6
click at [107, 493] on tbody "[DATE] 11h 30m 05:00 Meetings A-List One Over Bug Bash Sessions, Weekly QA Meet…" at bounding box center [646, 755] width 1150 height 610
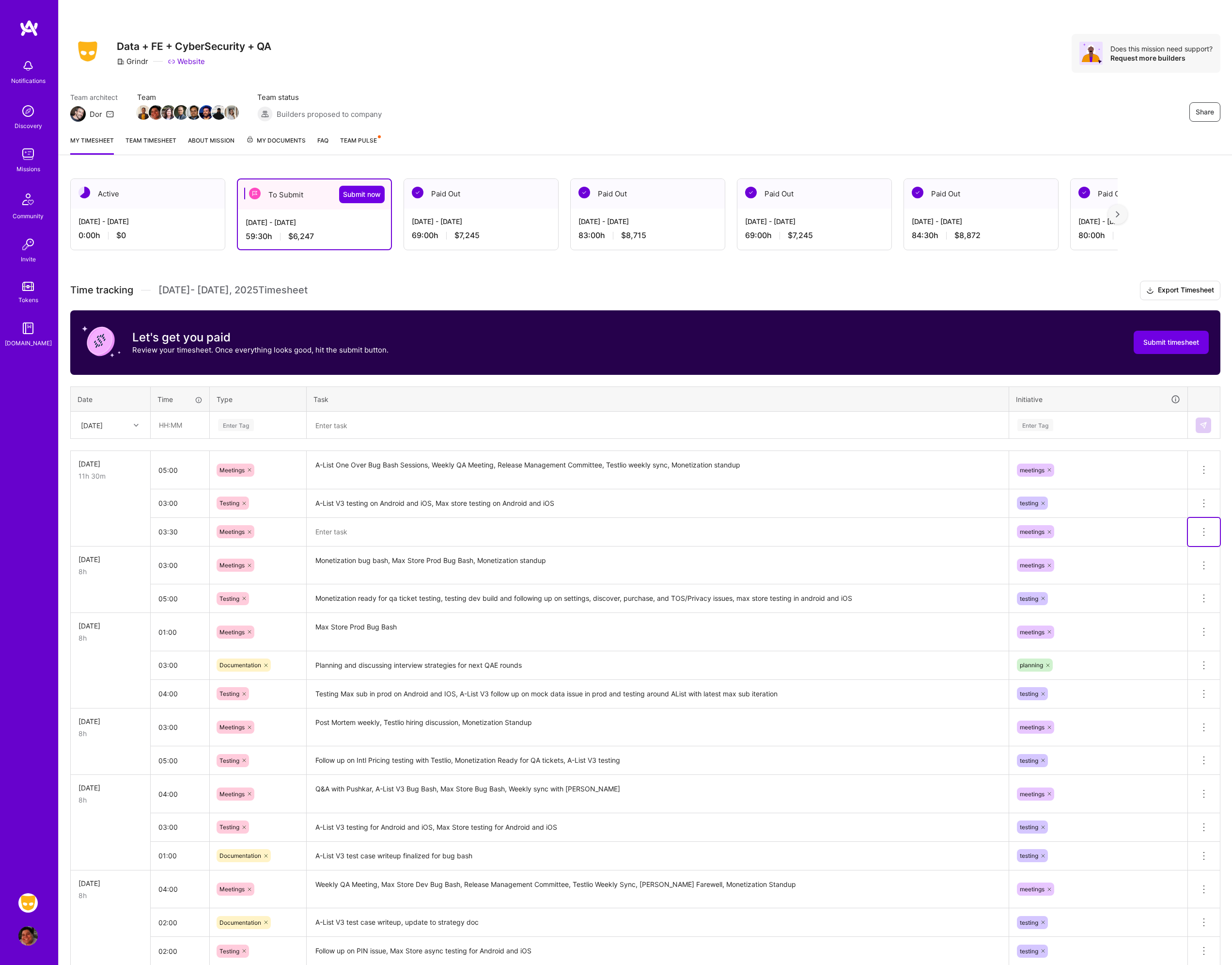
click at [1206, 536] on icon at bounding box center [1203, 531] width 12 height 12
click at [1185, 550] on button "Delete row" at bounding box center [1180, 548] width 50 height 24
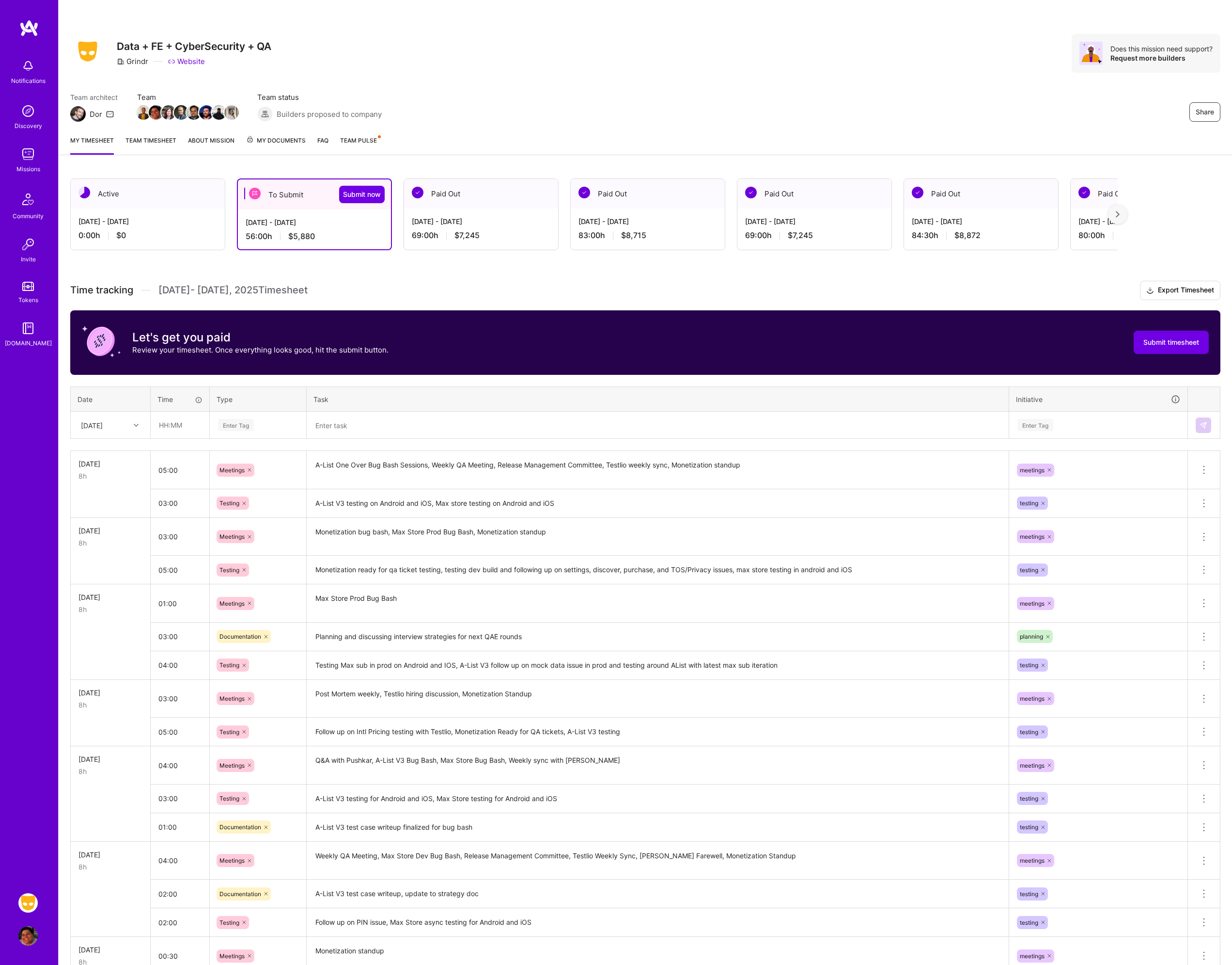
click at [102, 429] on div "[DATE]" at bounding box center [92, 425] width 22 height 10
click at [106, 534] on div "[DATE]" at bounding box center [110, 534] width 79 height 18
click at [190, 422] on input "text" at bounding box center [180, 425] width 58 height 25
type input "04:00"
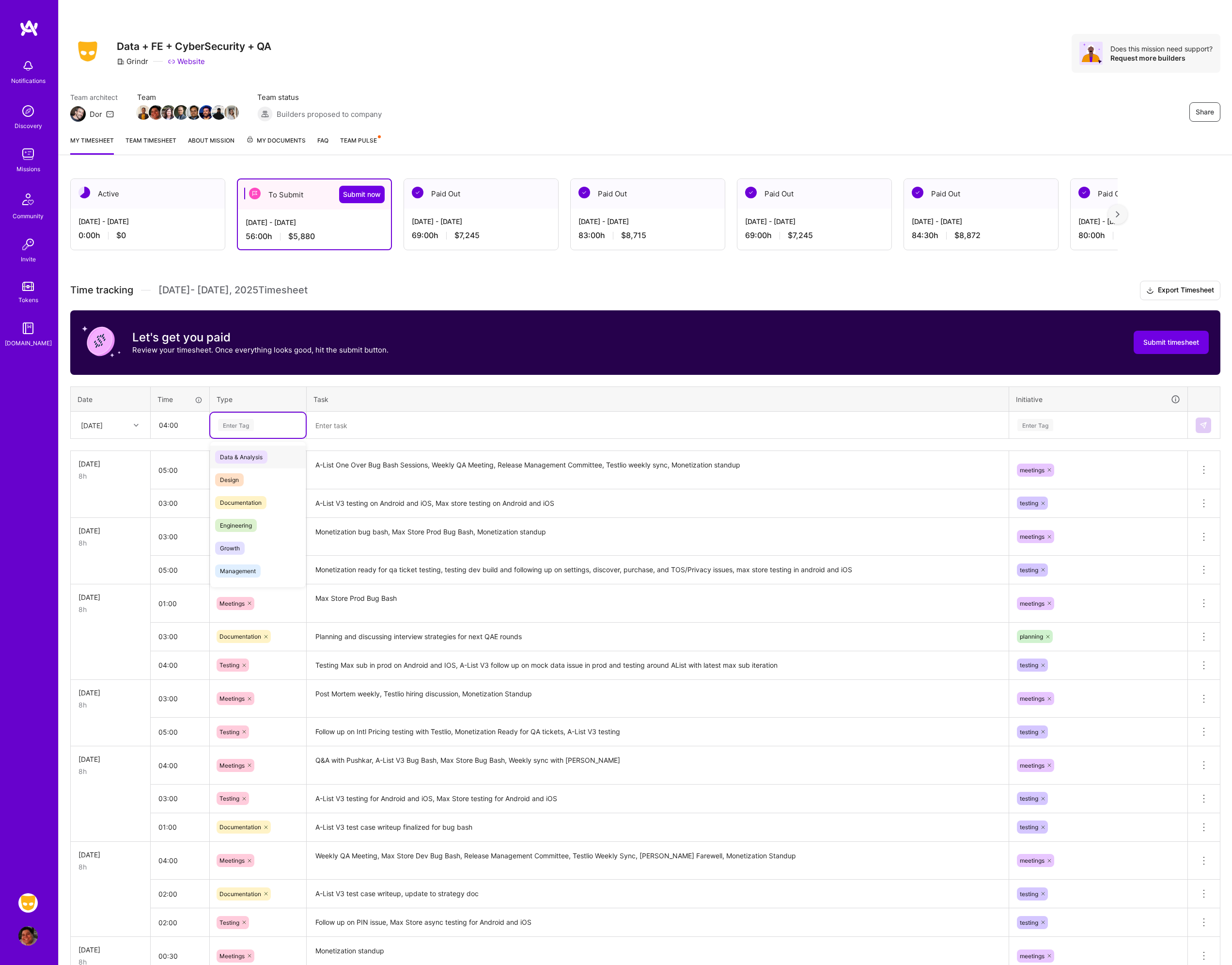
click at [242, 414] on div "Enter Tag" at bounding box center [258, 425] width 96 height 25
type input "mee"
click at [241, 456] on span "Meetings" at bounding box center [232, 456] width 35 height 13
click at [344, 422] on textarea at bounding box center [657, 425] width 700 height 25
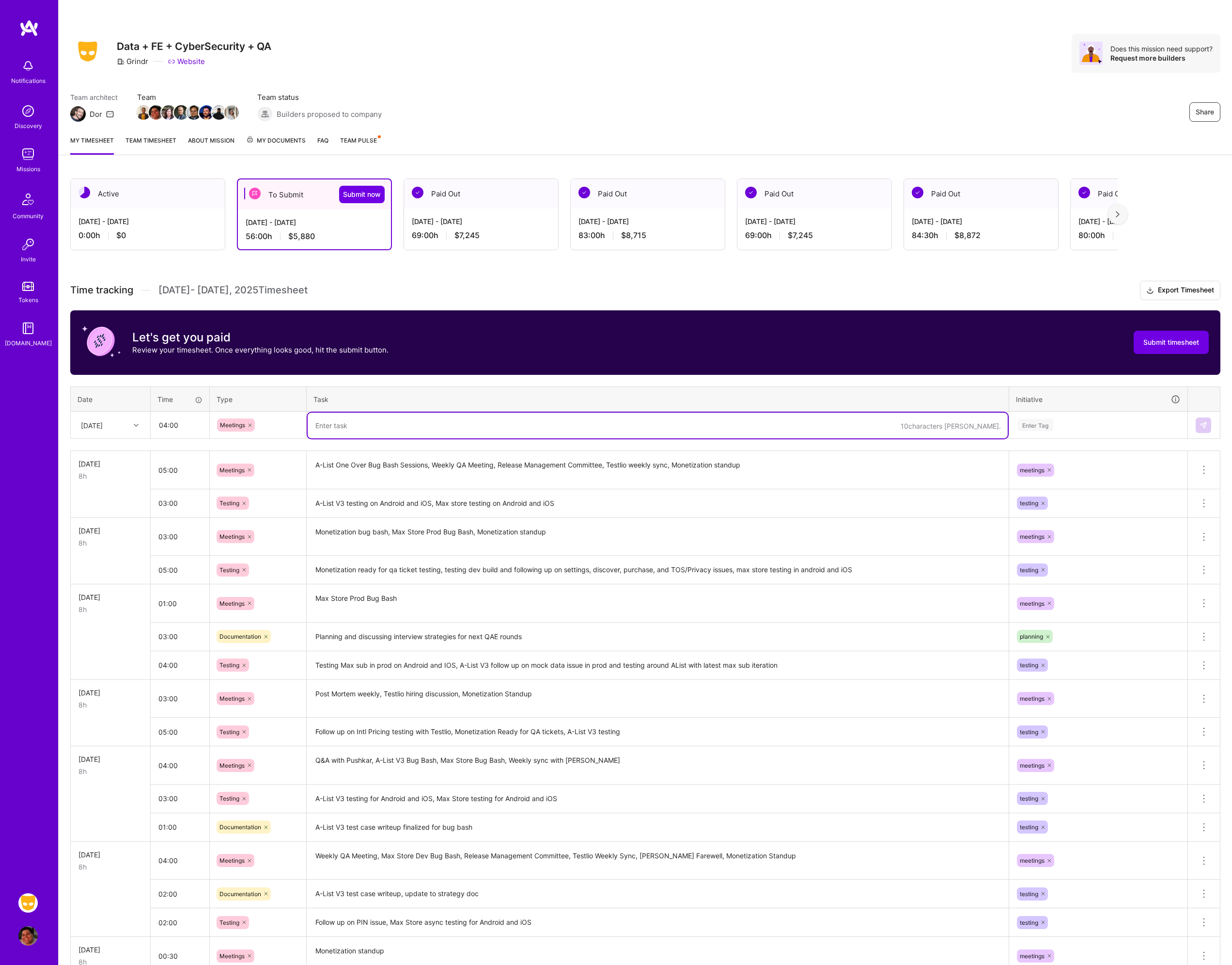
paste textarea "Monetization sprint planning, Engineering Demos, GAI Mega Bug Bash"
type textarea "Monetization sprint planning, Engineering Demos, GAI Mega Bug Bash"
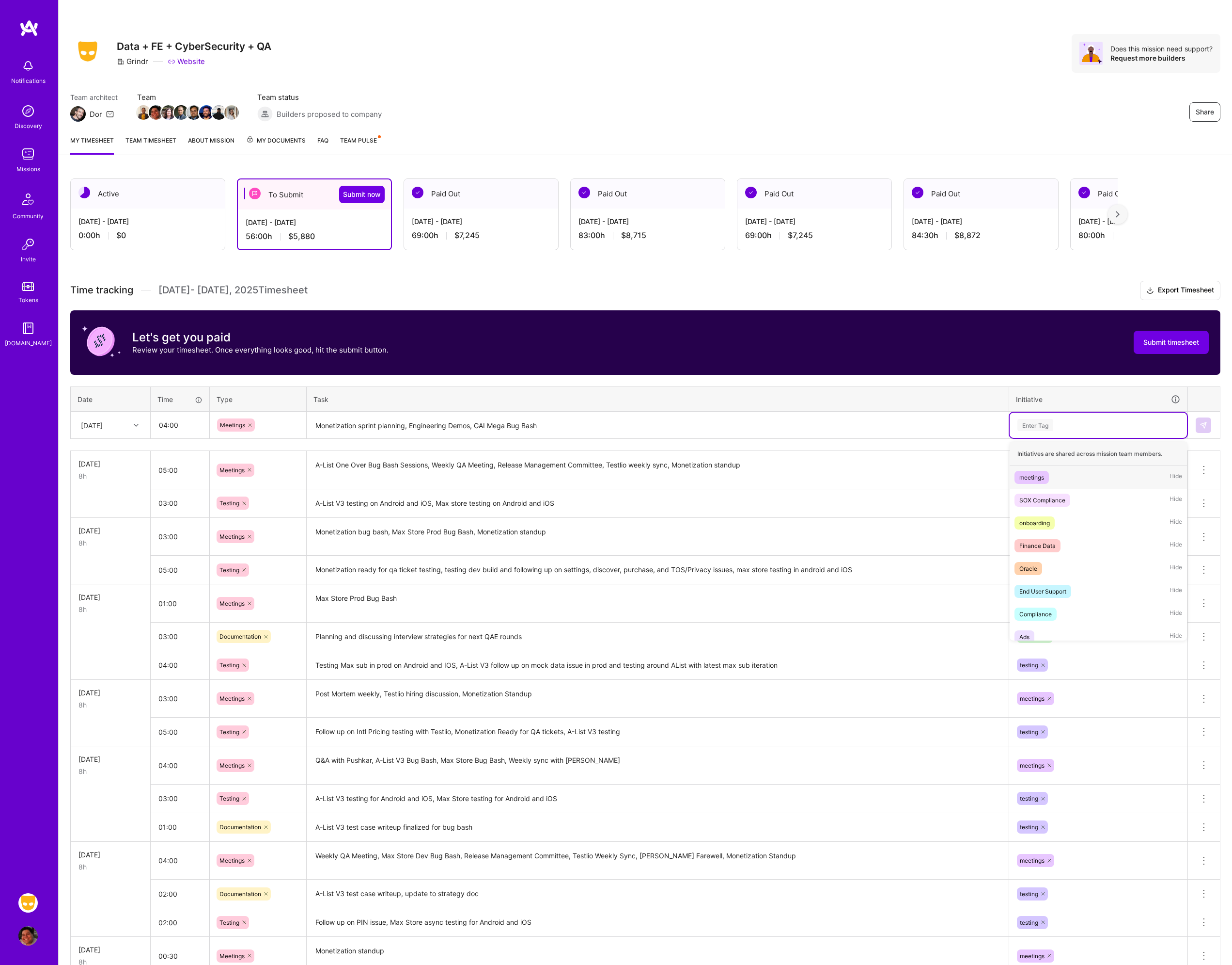
click at [1019, 425] on div "Enter Tag" at bounding box center [1036, 425] width 36 height 15
type input "mee"
click at [1044, 476] on div "meetings" at bounding box center [1032, 477] width 25 height 10
click at [1210, 425] on button at bounding box center [1203, 425] width 15 height 15
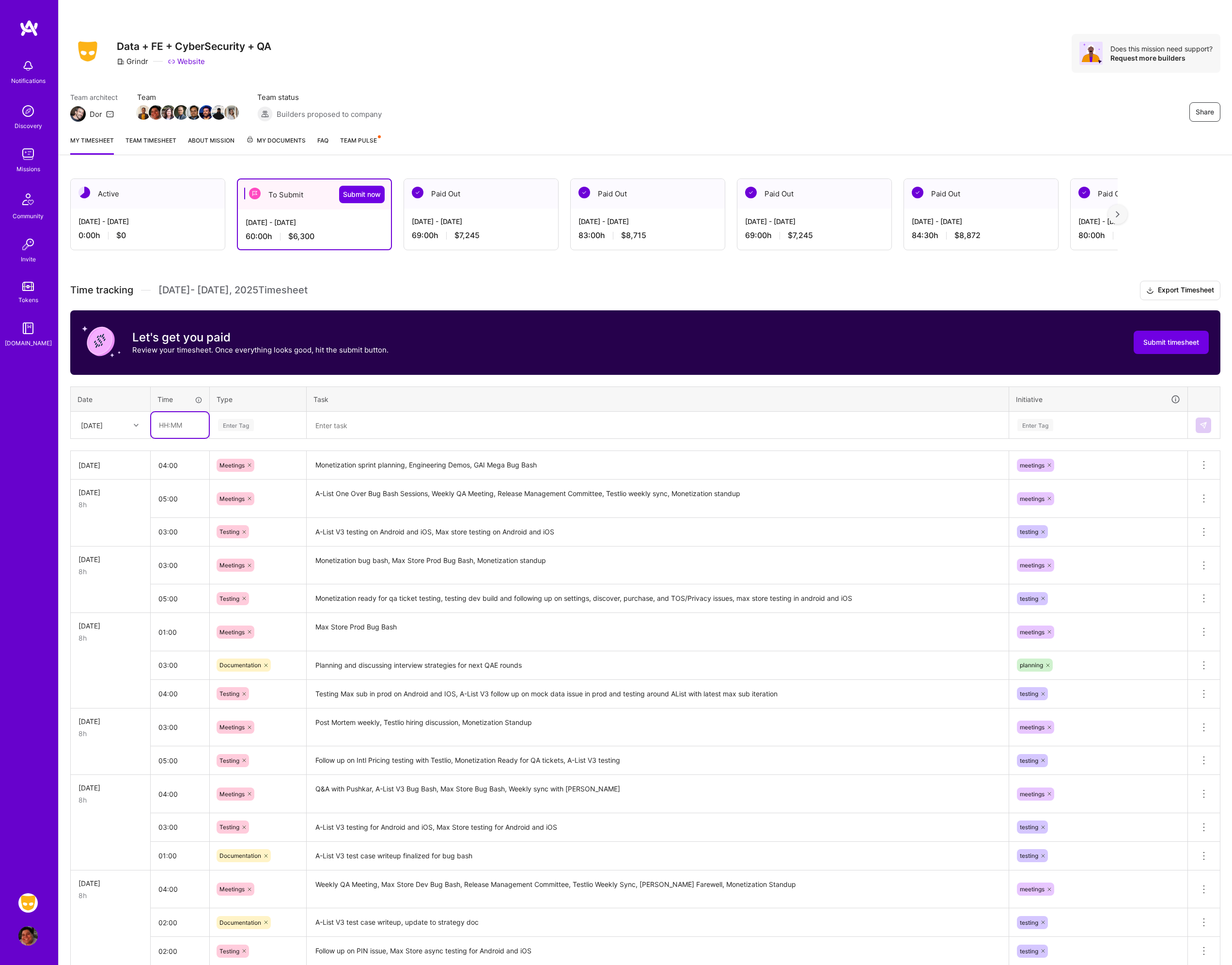
click at [174, 422] on input "text" at bounding box center [180, 425] width 58 height 25
type input "04:00"
click at [259, 415] on div "Enter Tag" at bounding box center [258, 425] width 96 height 25
type input "tes"
click at [236, 456] on span "Testing" at bounding box center [230, 456] width 29 height 13
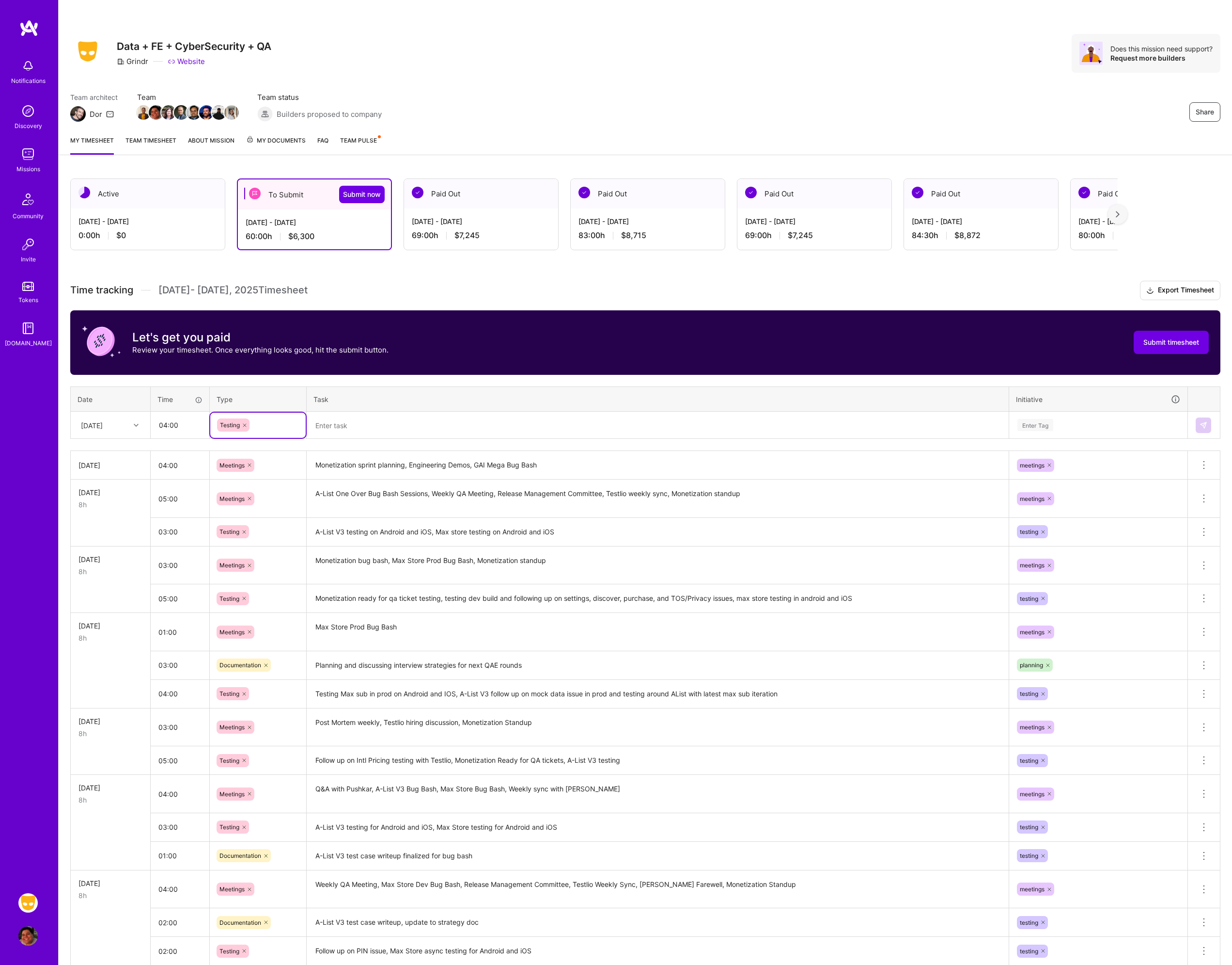
click at [399, 425] on textarea at bounding box center [657, 425] width 700 height 25
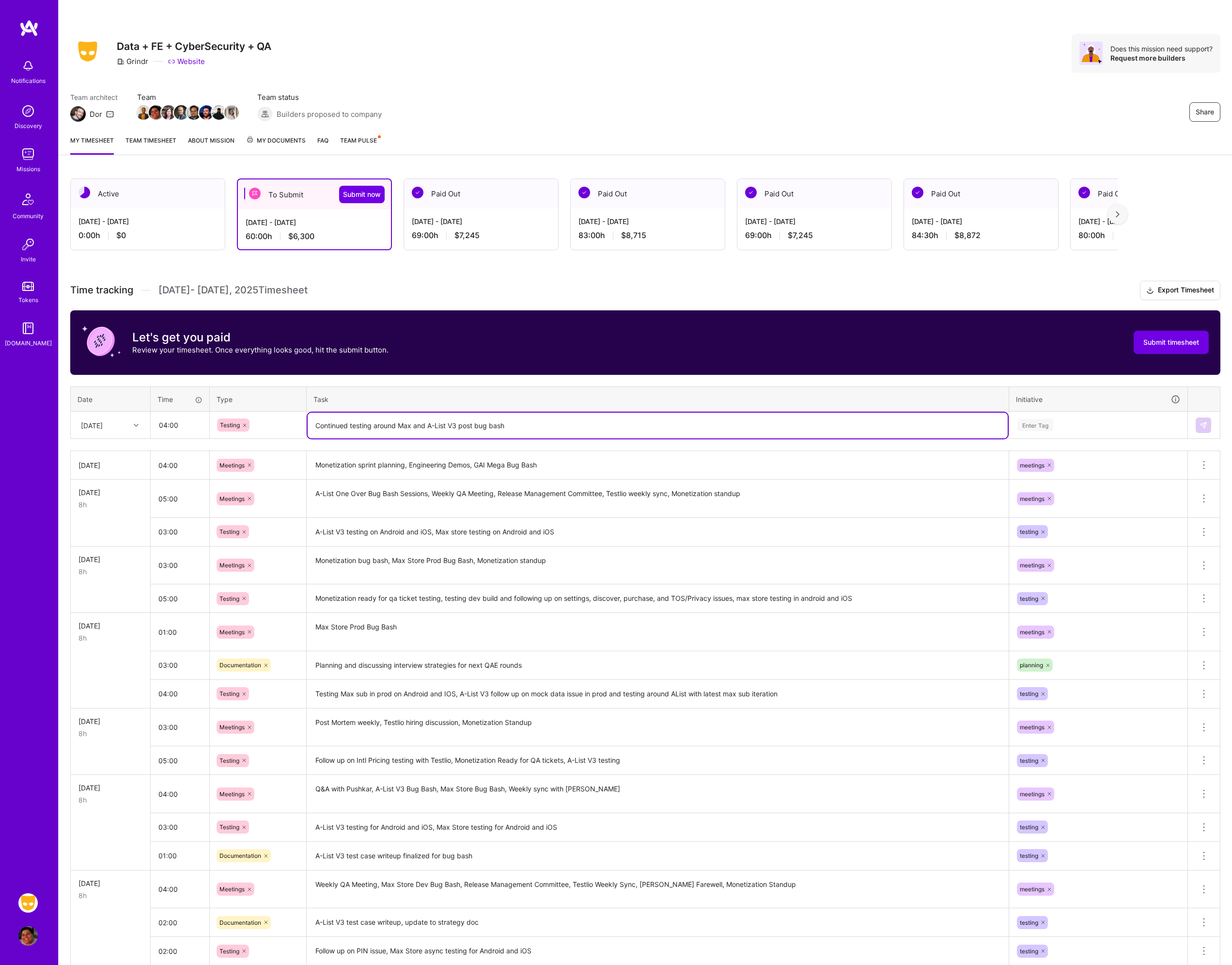
type textarea "Continued testing around Max and A-List V3 post bug bash"
click at [1046, 422] on div "Enter Tag" at bounding box center [1036, 425] width 36 height 15
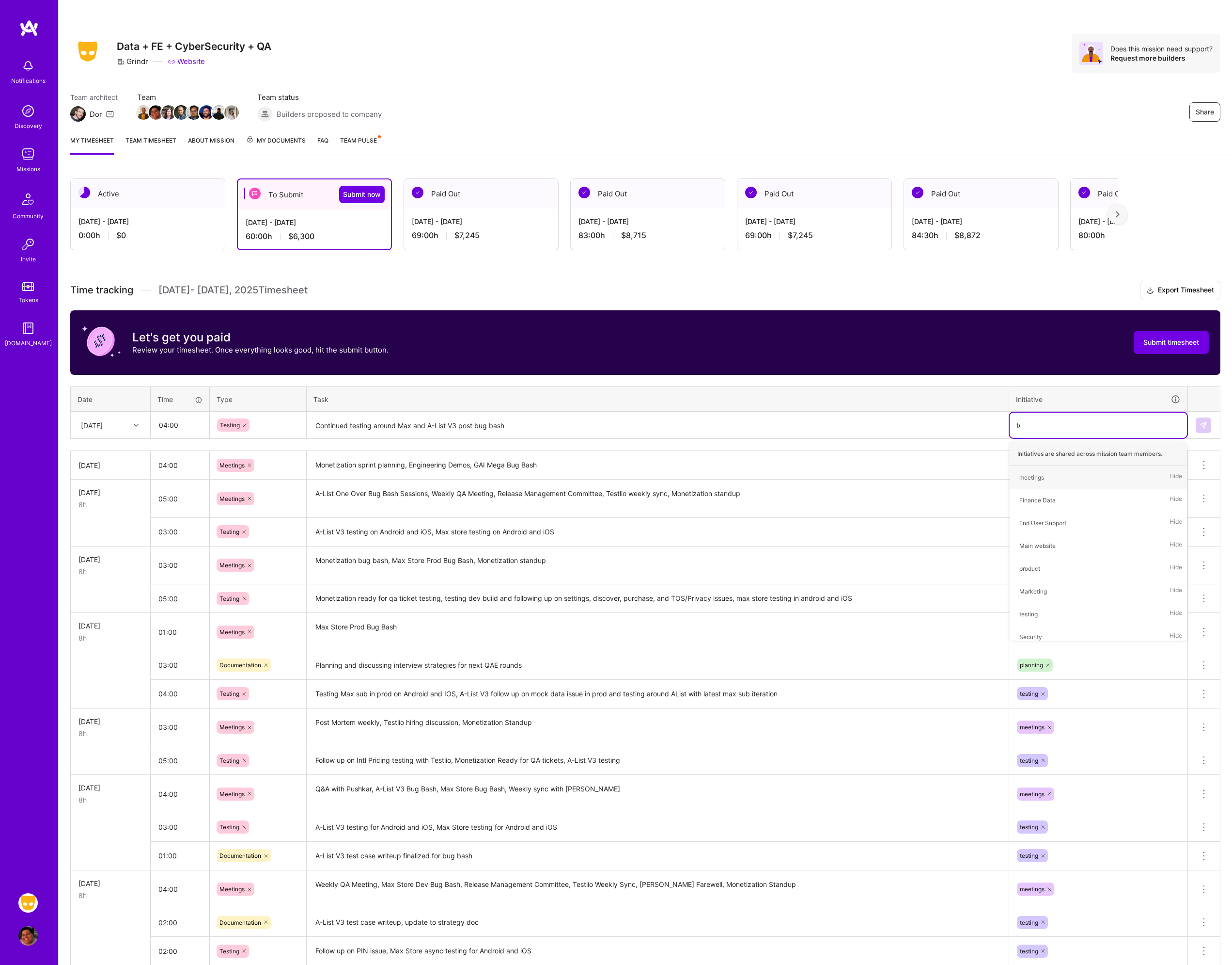
type input "tes"
click at [1038, 482] on div "testing" at bounding box center [1029, 477] width 18 height 10
click at [1217, 420] on td at bounding box center [1204, 425] width 32 height 27
click at [1210, 422] on button at bounding box center [1203, 425] width 15 height 15
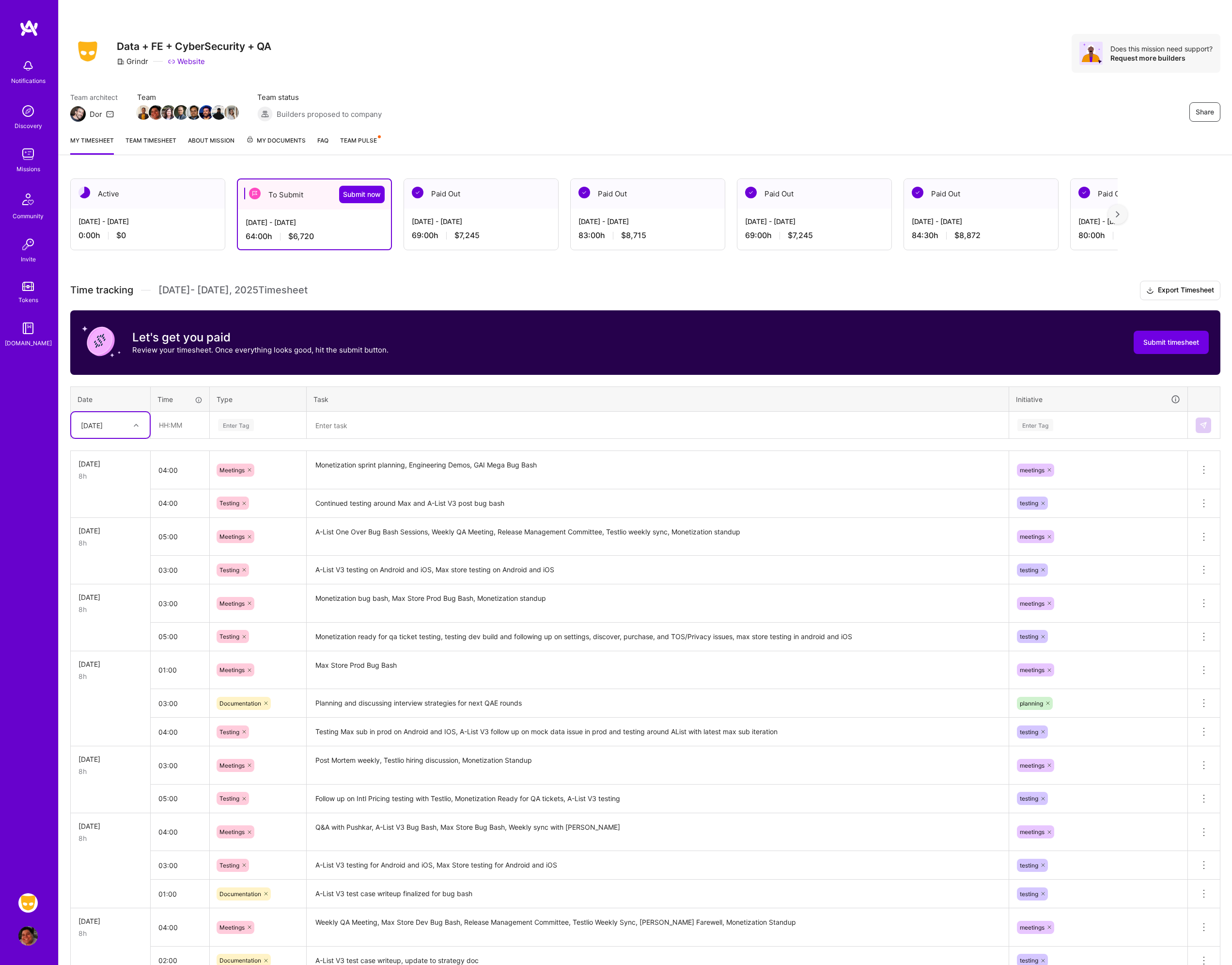
click at [102, 425] on div "[DATE]" at bounding box center [92, 425] width 22 height 10
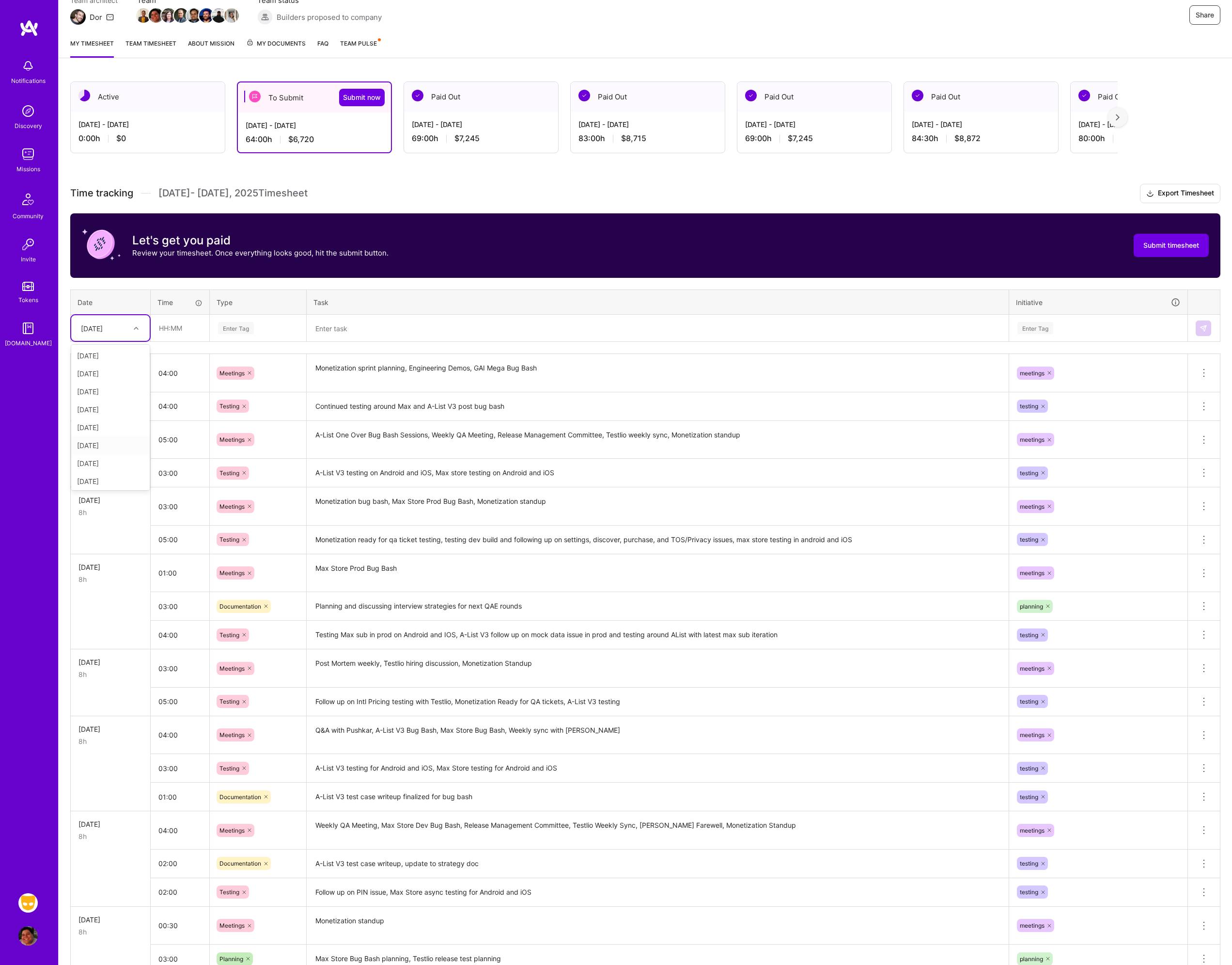
scroll to position [127, 0]
click at [109, 428] on div "[DATE]" at bounding box center [110, 425] width 79 height 18
click at [186, 332] on input "text" at bounding box center [180, 328] width 58 height 25
type input "01:00"
click at [260, 320] on div "Enter Tag" at bounding box center [258, 328] width 96 height 25
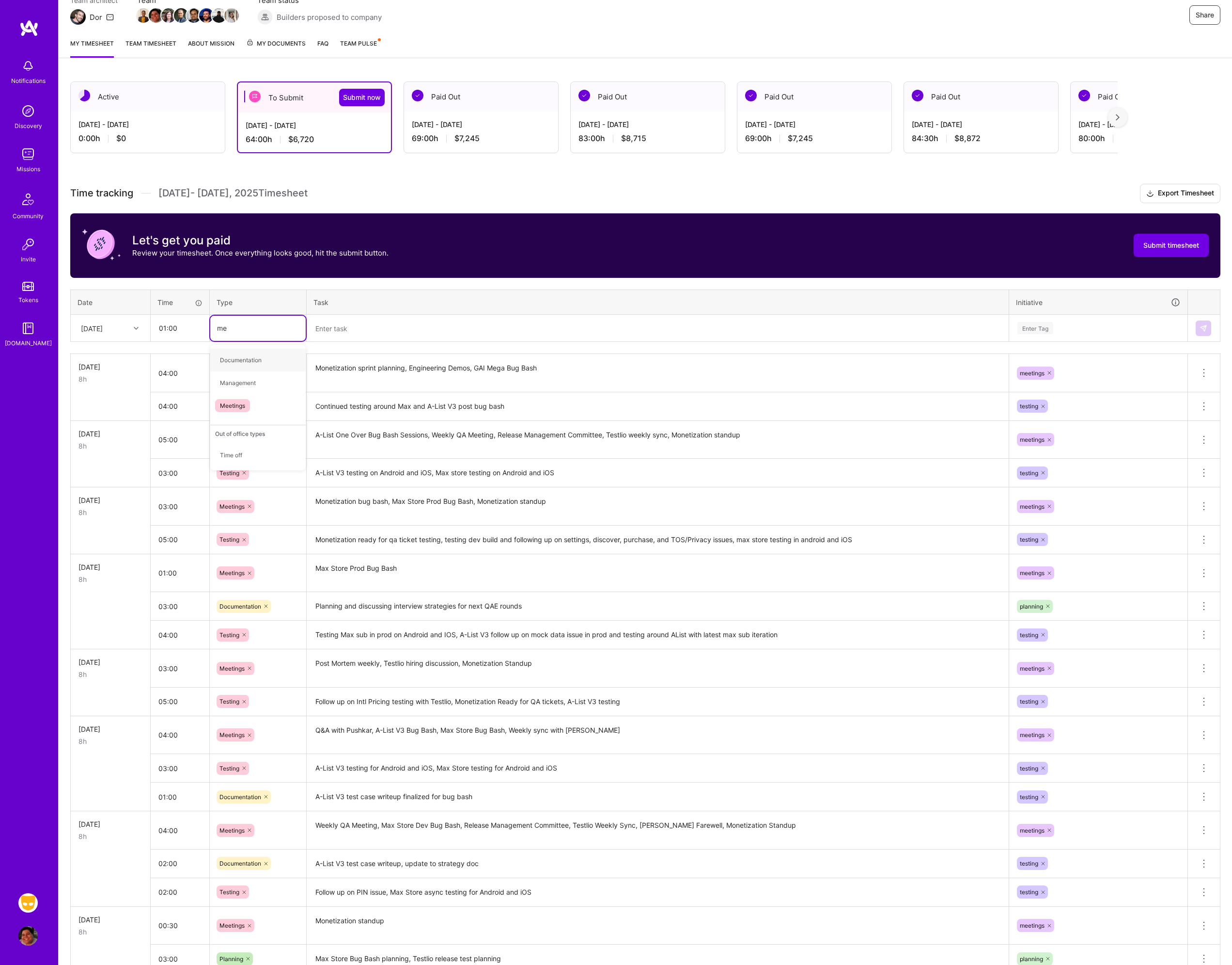
type input "mee"
click at [250, 358] on span "Meetings" at bounding box center [232, 359] width 35 height 13
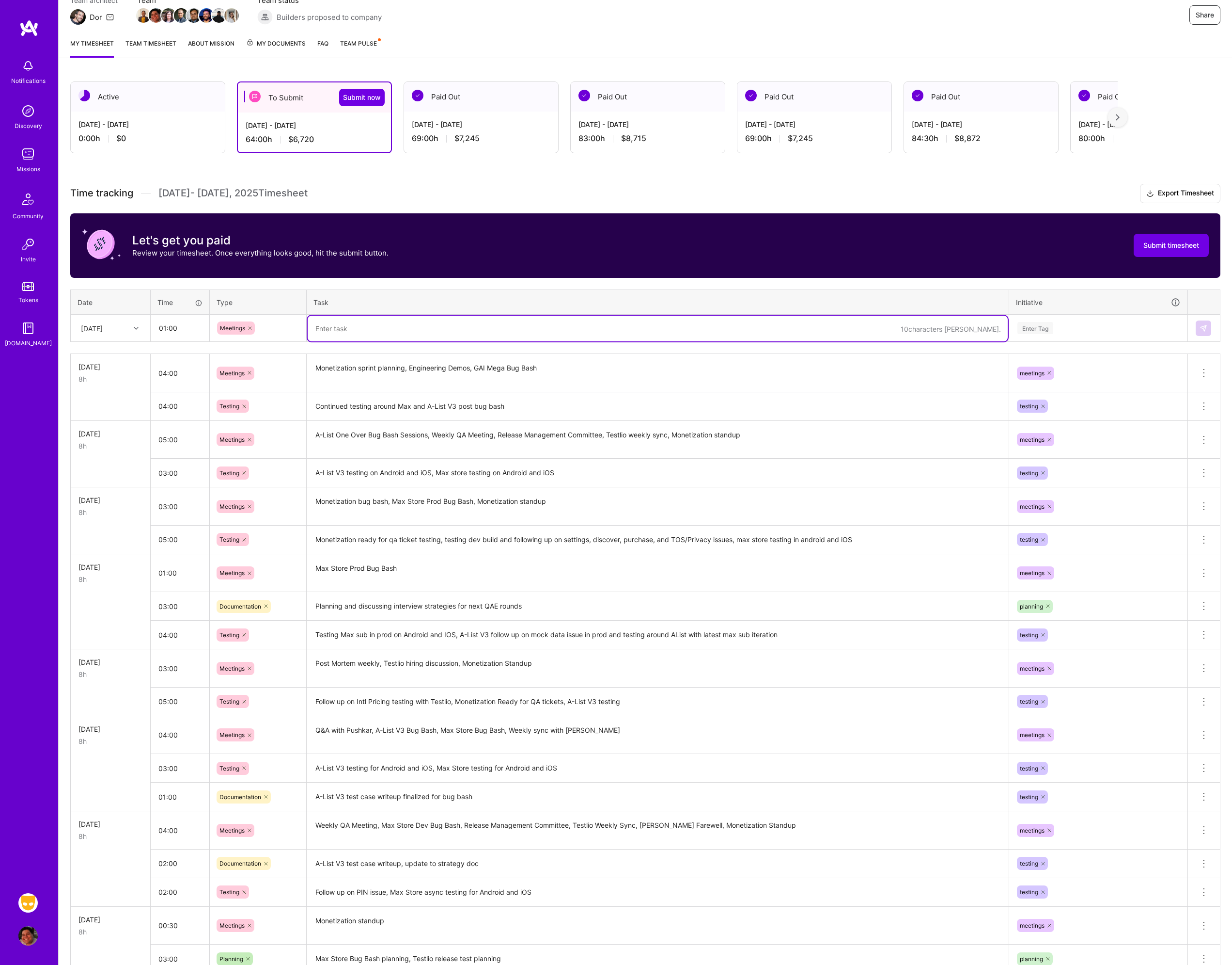
click at [351, 338] on textarea at bounding box center [657, 328] width 700 height 25
type textarea "Monetization standup"
click at [1078, 323] on div "Enter Tag" at bounding box center [1098, 328] width 164 height 12
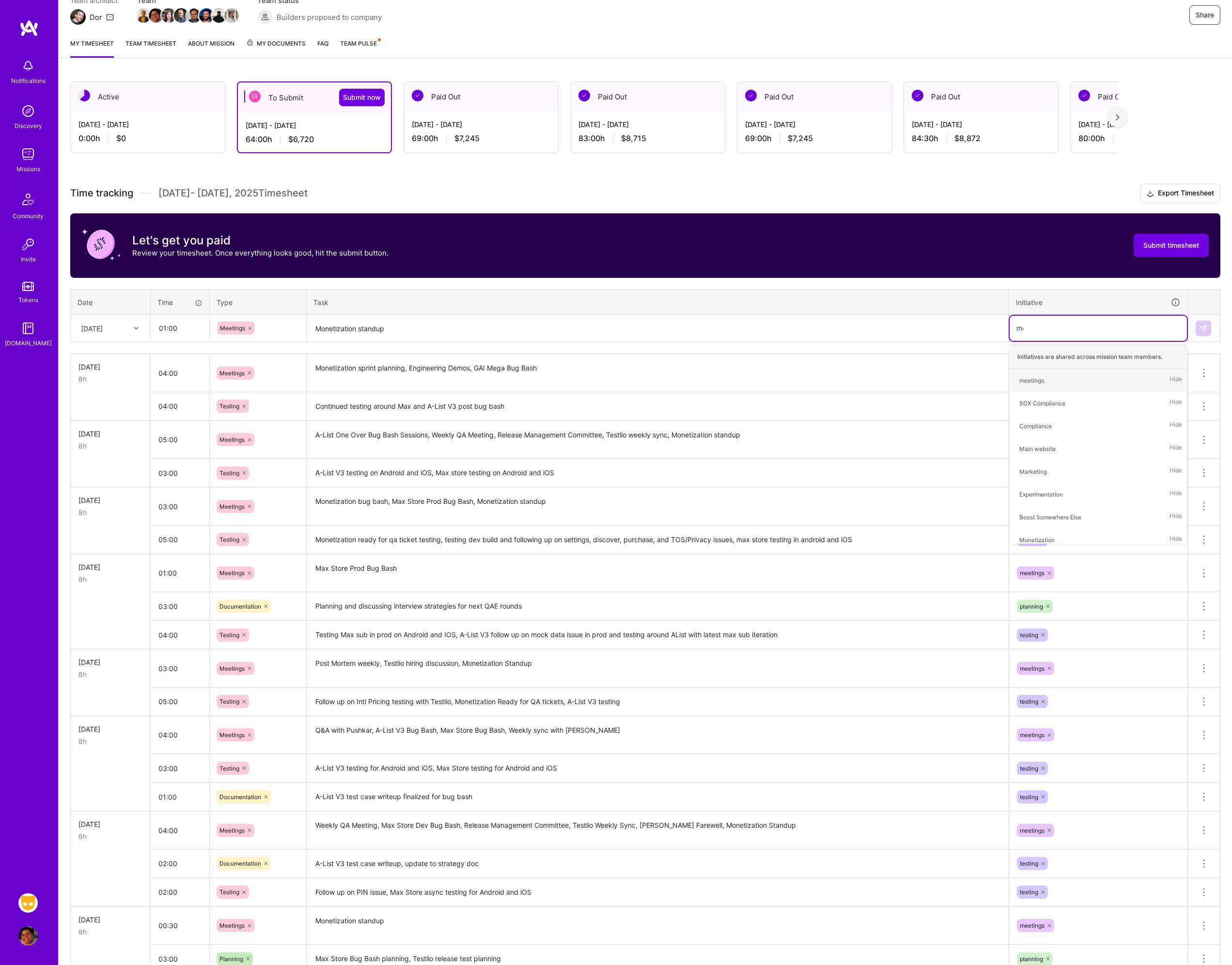
type input "mee"
click at [1060, 378] on div "meetings Hide" at bounding box center [1099, 381] width 177 height 23
click at [1203, 328] on img at bounding box center [1203, 328] width 8 height 8
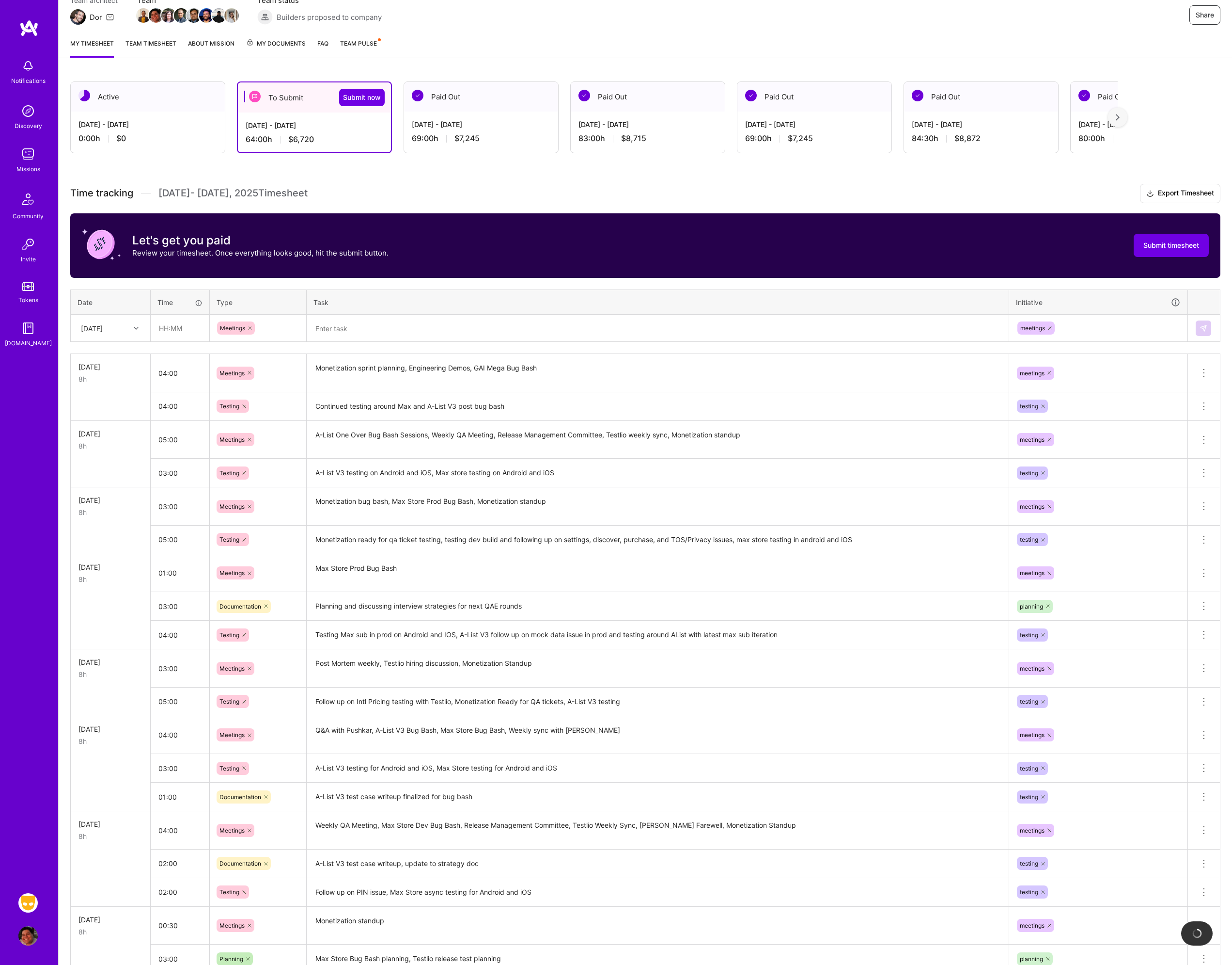
scroll to position [0, 0]
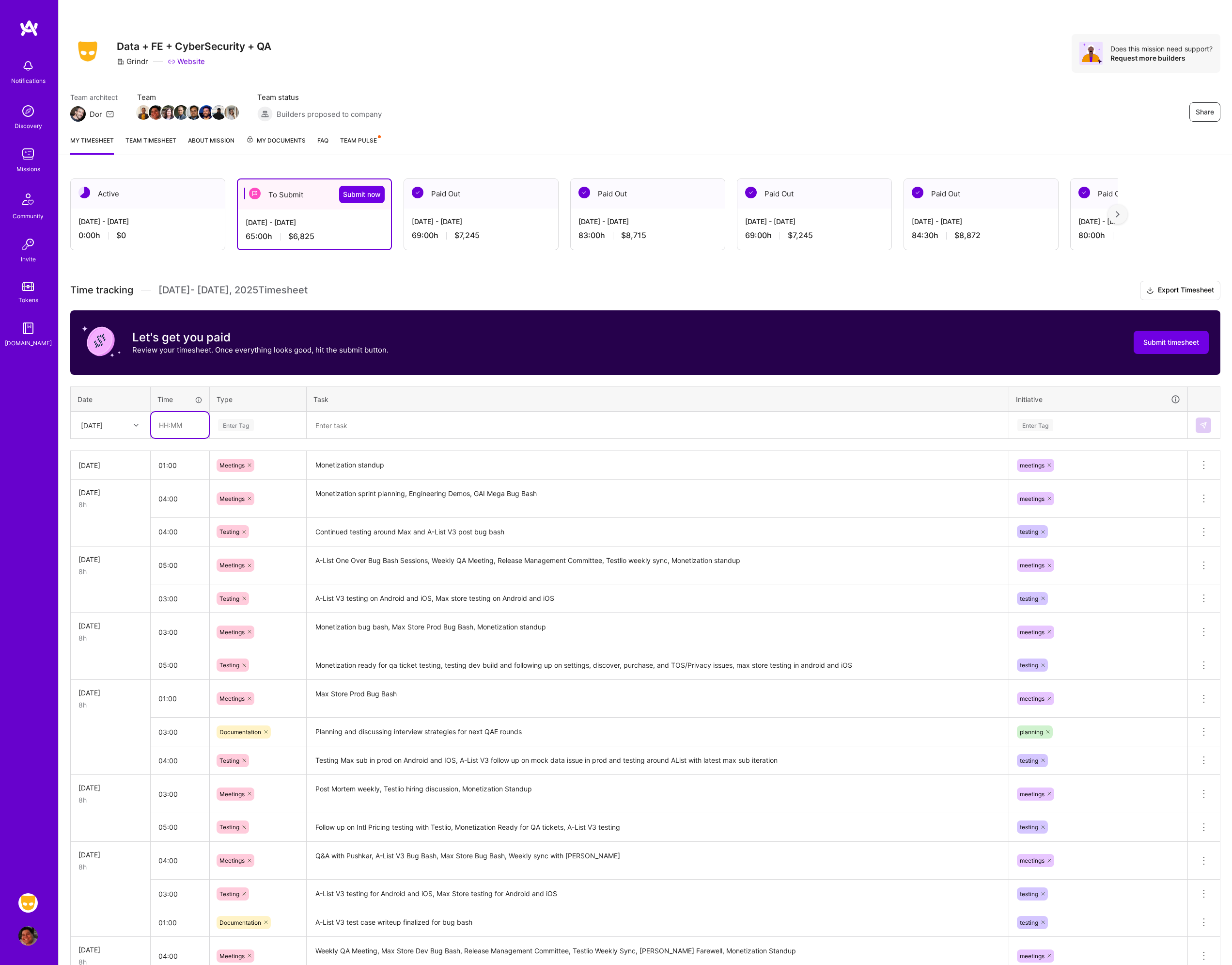
click at [185, 425] on input "text" at bounding box center [180, 425] width 58 height 25
type input "05:00"
click at [284, 408] on th "Type" at bounding box center [258, 398] width 97 height 25
drag, startPoint x: 278, startPoint y: 414, endPoint x: 274, endPoint y: 420, distance: 7.2
click at [274, 420] on div "Enter Tag" at bounding box center [258, 425] width 96 height 25
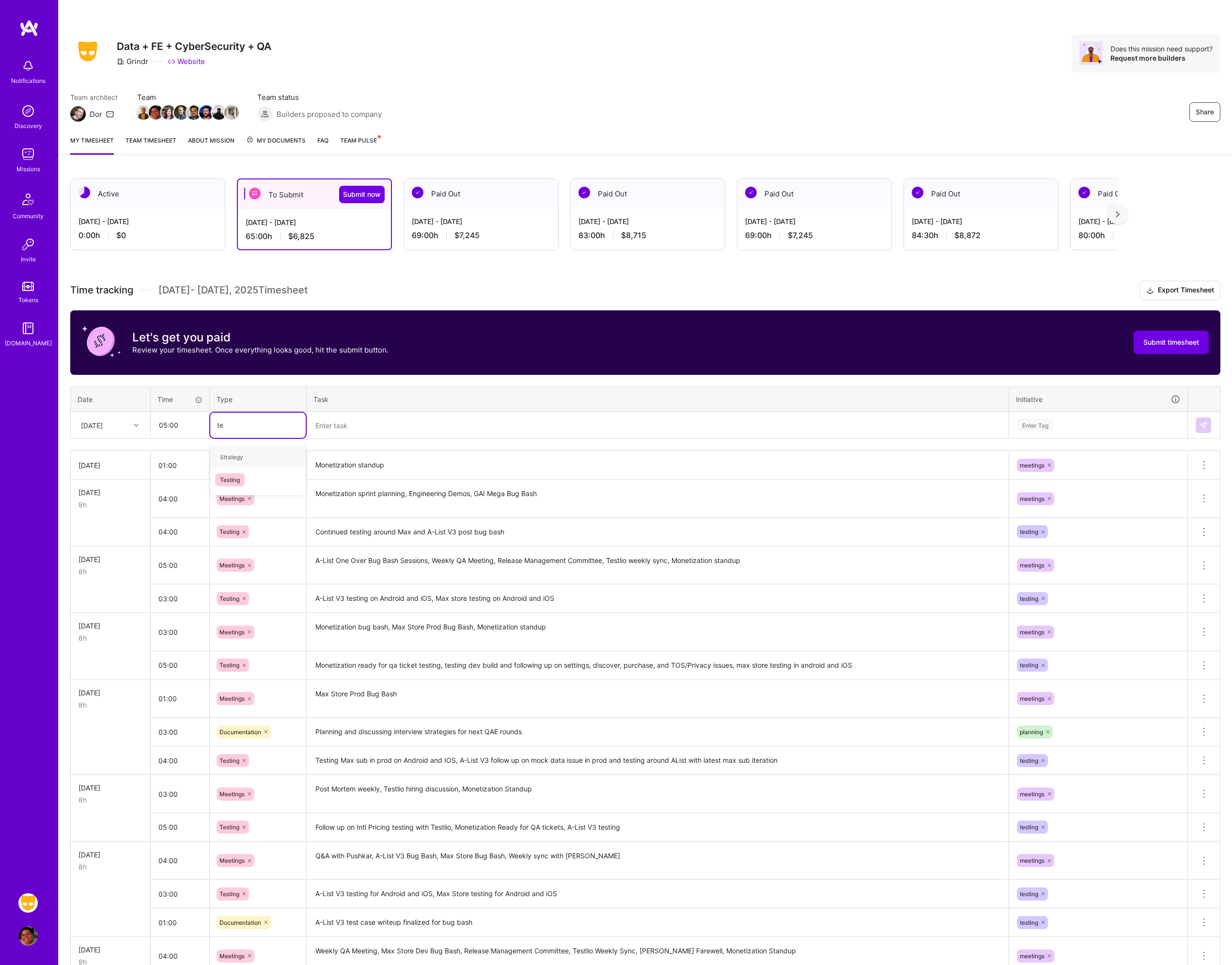
type input "tes"
click at [263, 456] on div "Testing" at bounding box center [258, 457] width 96 height 23
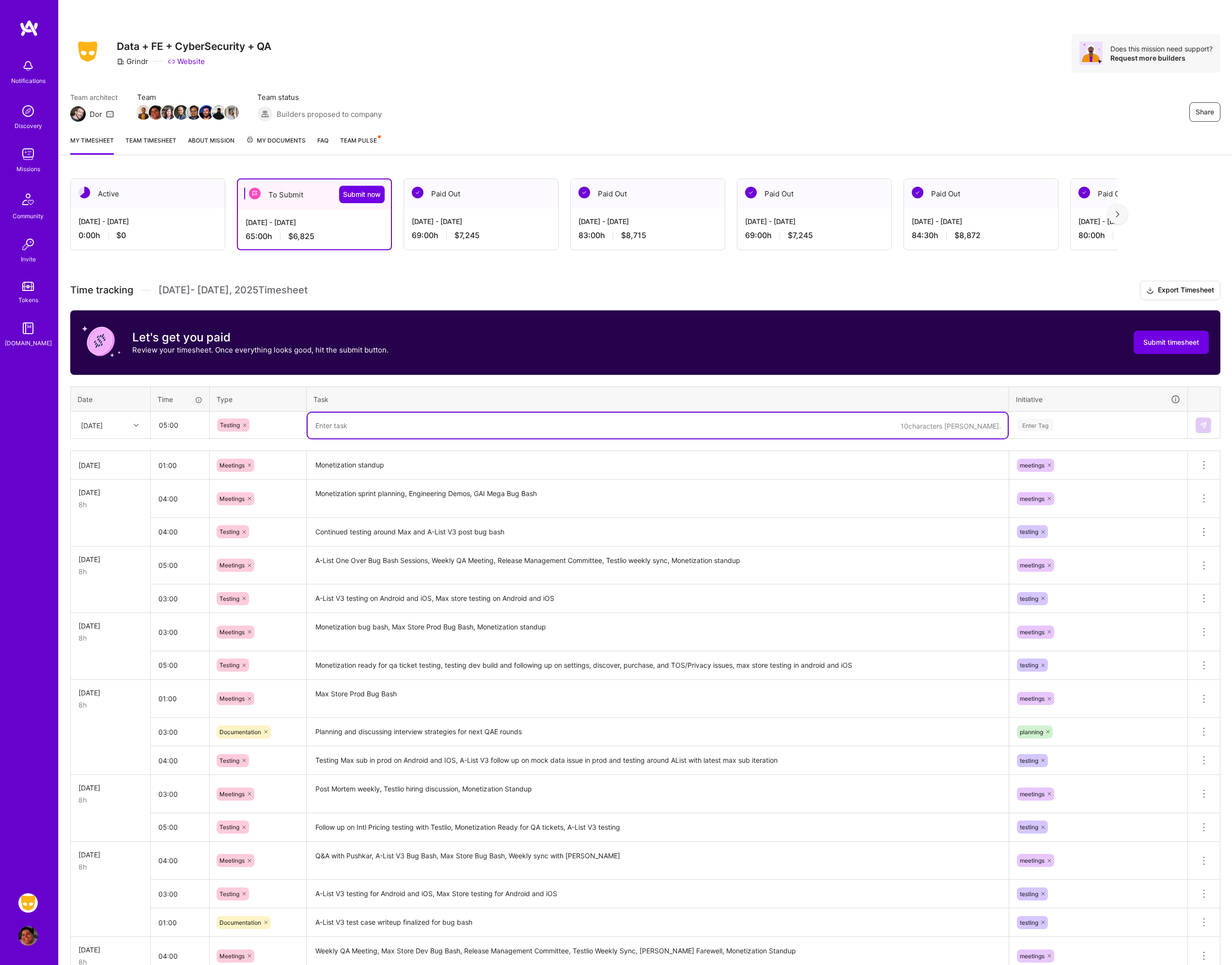
click at [358, 413] on textarea at bounding box center [657, 425] width 700 height 25
type textarea "Testing around superboost, Intl price testing setup and troubleshooting, AList …"
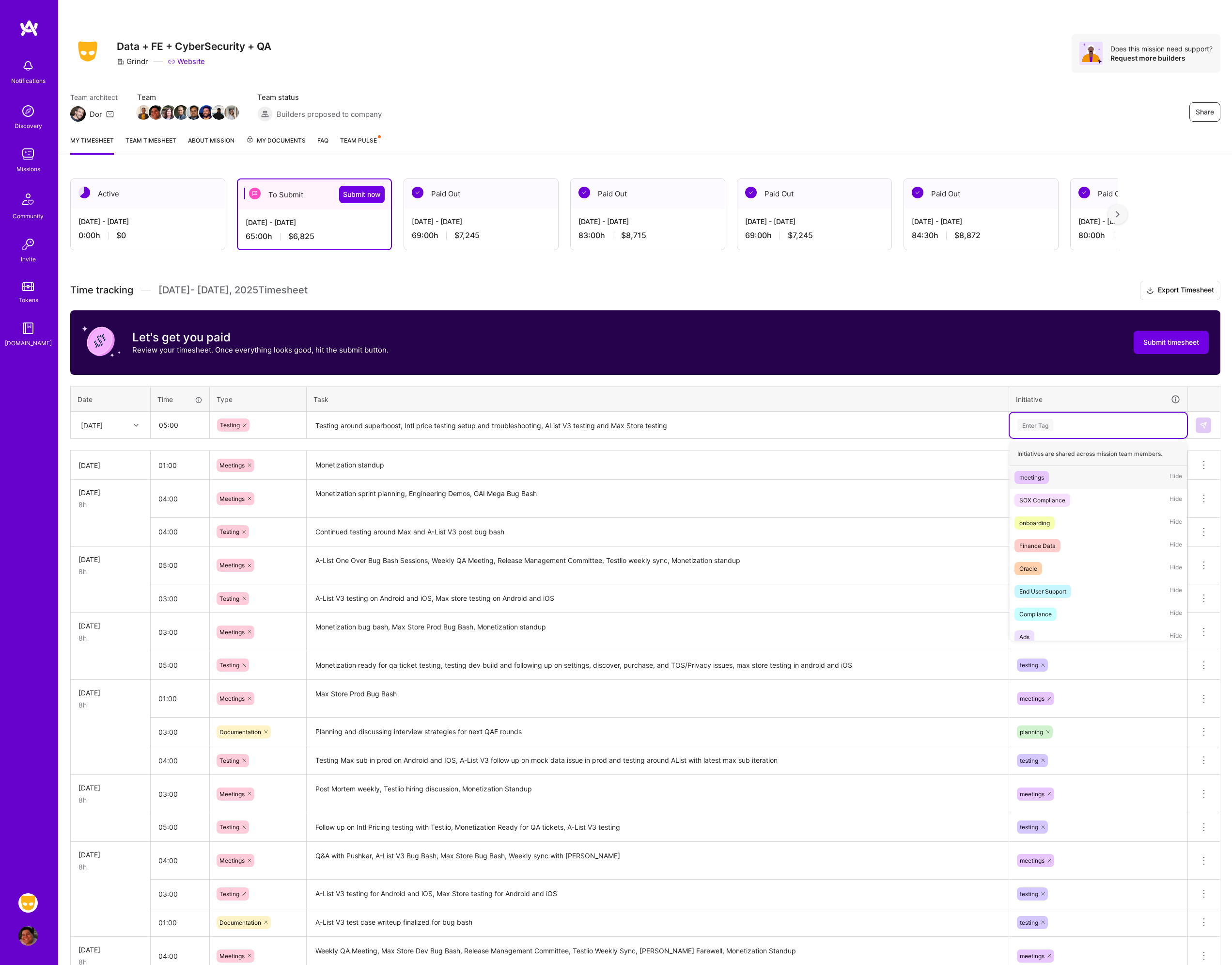
click at [1021, 422] on div "Enter Tag" at bounding box center [1036, 425] width 36 height 15
type input "tes"
click at [1035, 476] on div "testing" at bounding box center [1029, 477] width 18 height 10
click at [1199, 426] on button at bounding box center [1203, 425] width 15 height 15
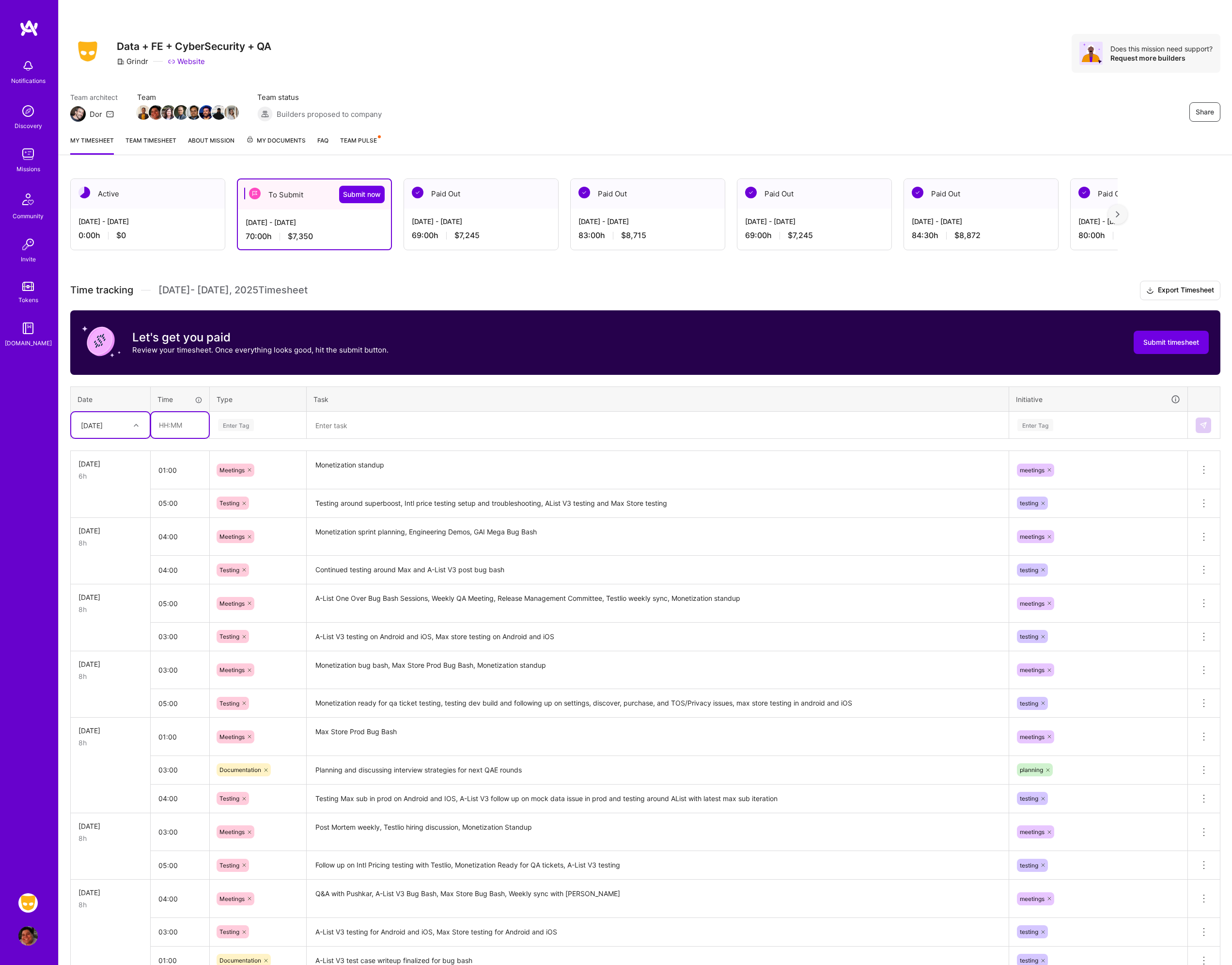
click at [193, 428] on input "text" at bounding box center [180, 425] width 58 height 25
type input "02:00"
click at [243, 423] on div "Enter Tag" at bounding box center [236, 425] width 36 height 15
type input "pla"
click at [251, 457] on div "Planning" at bounding box center [258, 457] width 96 height 23
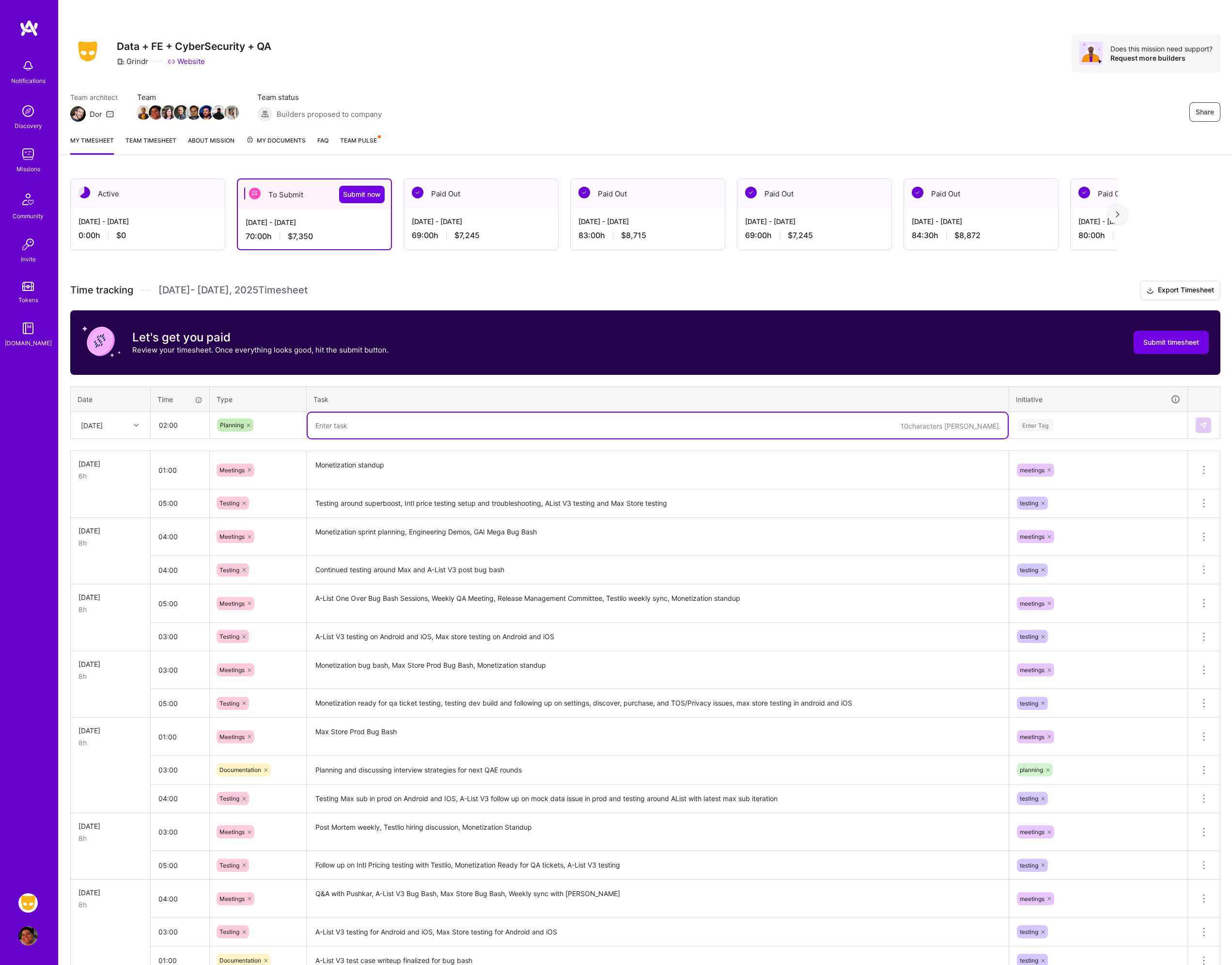
click at [362, 422] on textarea at bounding box center [657, 425] width 700 height 25
type textarea "Testlio test run planning, looking over prompts for generating test strategies …"
click at [1078, 426] on div "Enter Tag" at bounding box center [1098, 425] width 164 height 12
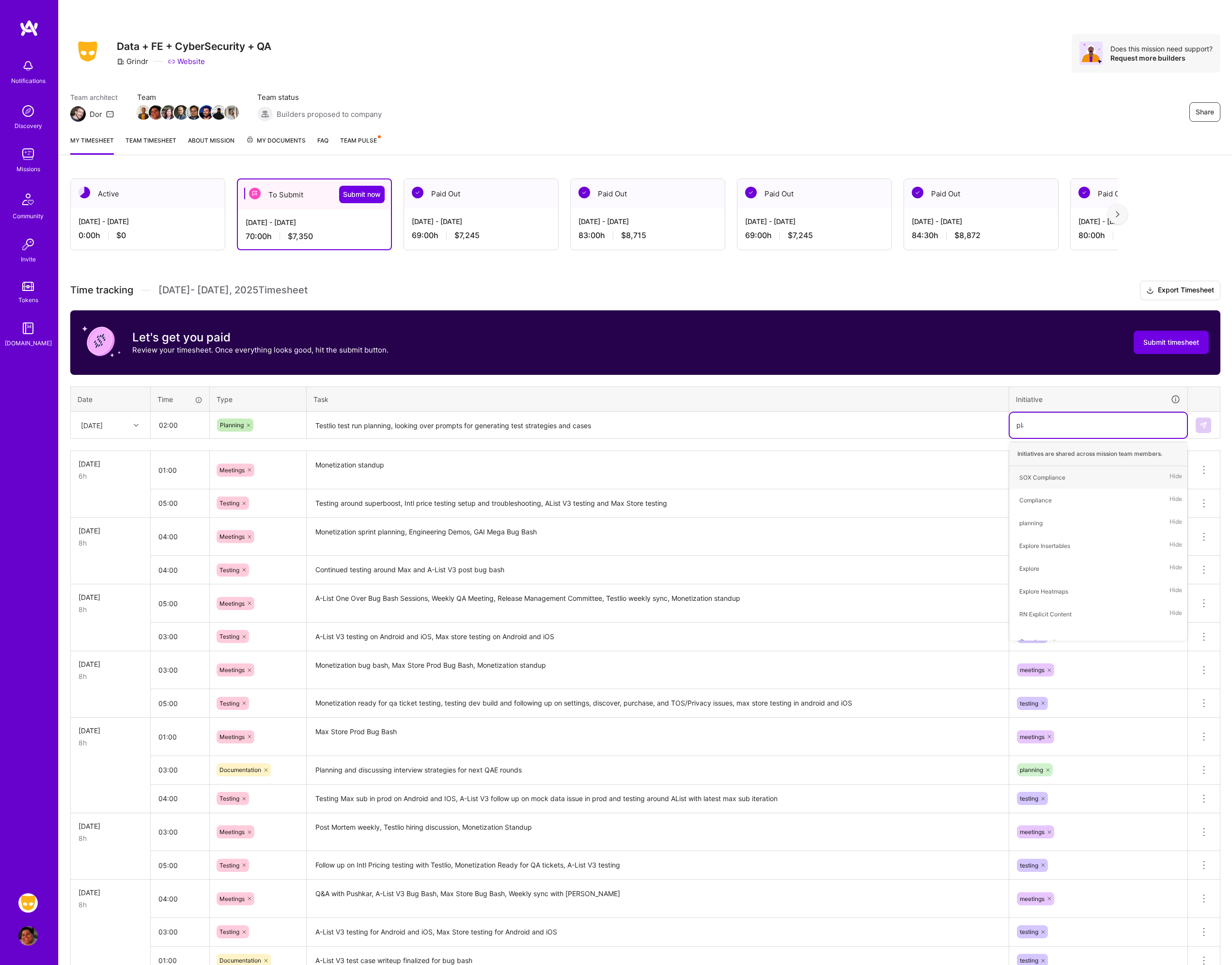
type input "plann"
click at [1065, 471] on div "planning Hide" at bounding box center [1099, 477] width 177 height 23
click at [1201, 428] on img at bounding box center [1203, 425] width 8 height 8
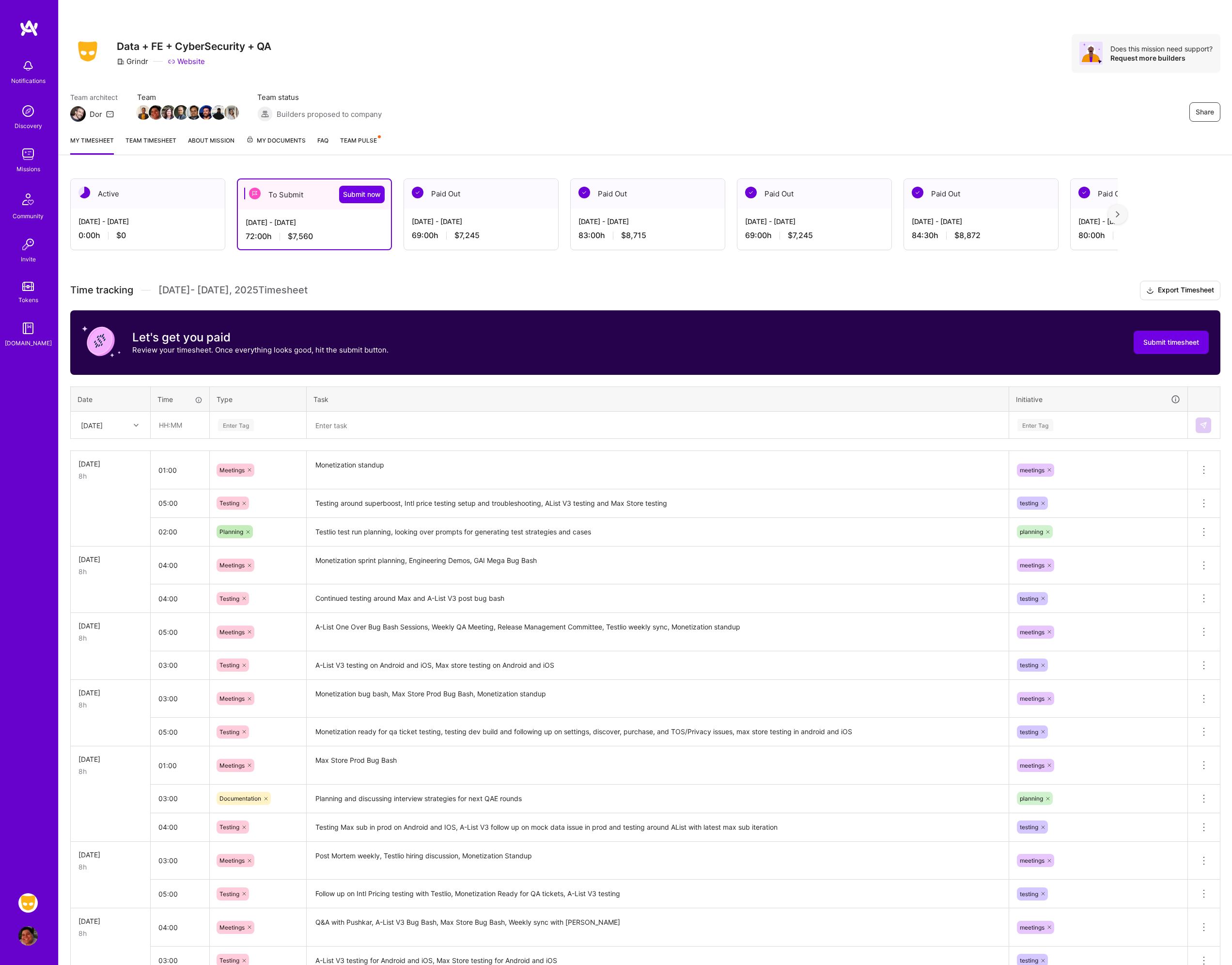
click at [102, 425] on div "[DATE]" at bounding box center [92, 425] width 22 height 10
click at [106, 540] on div "[DATE]" at bounding box center [110, 540] width 79 height 18
click at [160, 426] on input "text" at bounding box center [180, 425] width 58 height 25
type input "03:00"
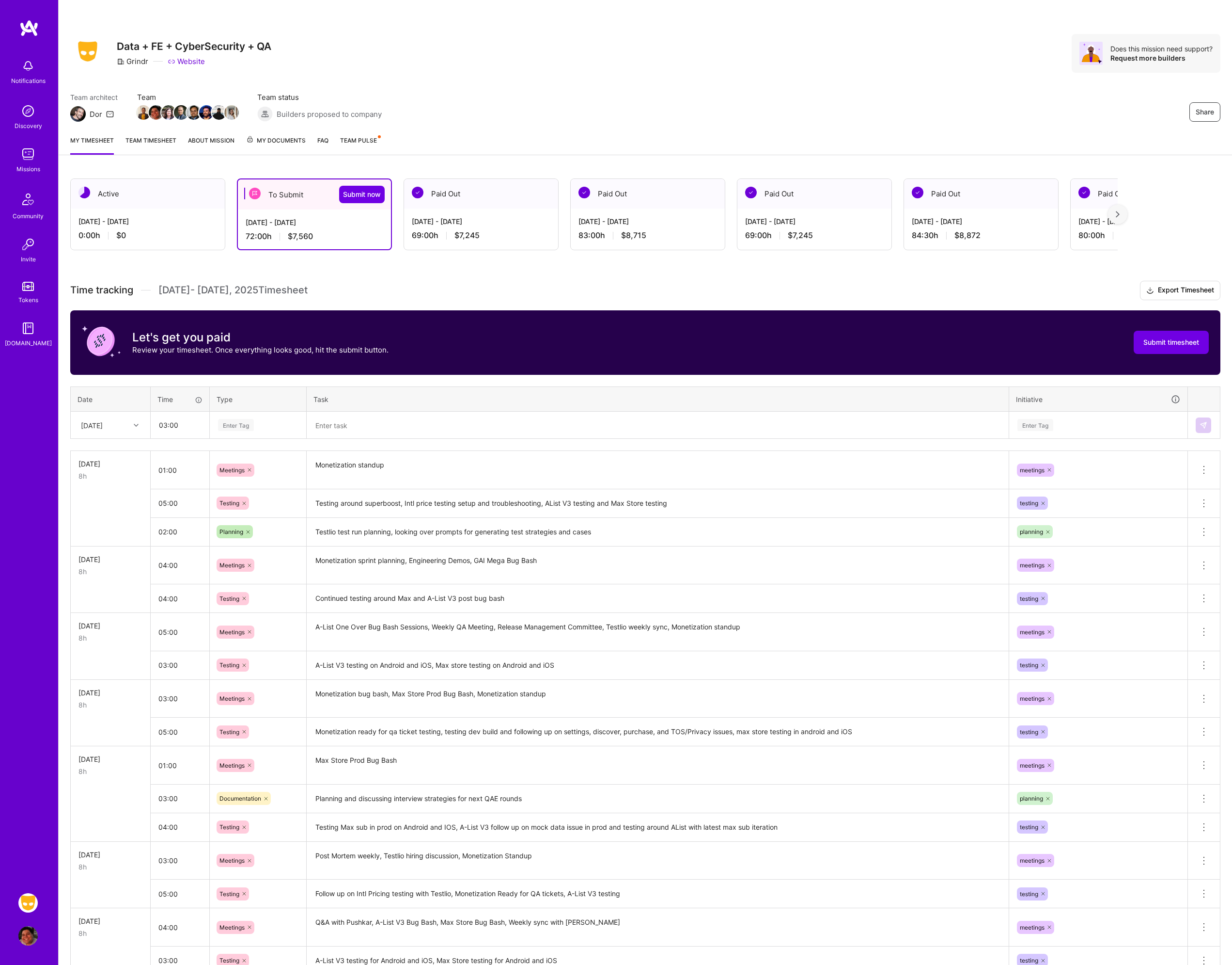
click at [243, 423] on div "Enter Tag" at bounding box center [236, 425] width 36 height 15
type input "mee"
click at [245, 459] on span "Meetings" at bounding box center [232, 456] width 35 height 13
click at [366, 427] on textarea at bounding box center [657, 425] width 700 height 25
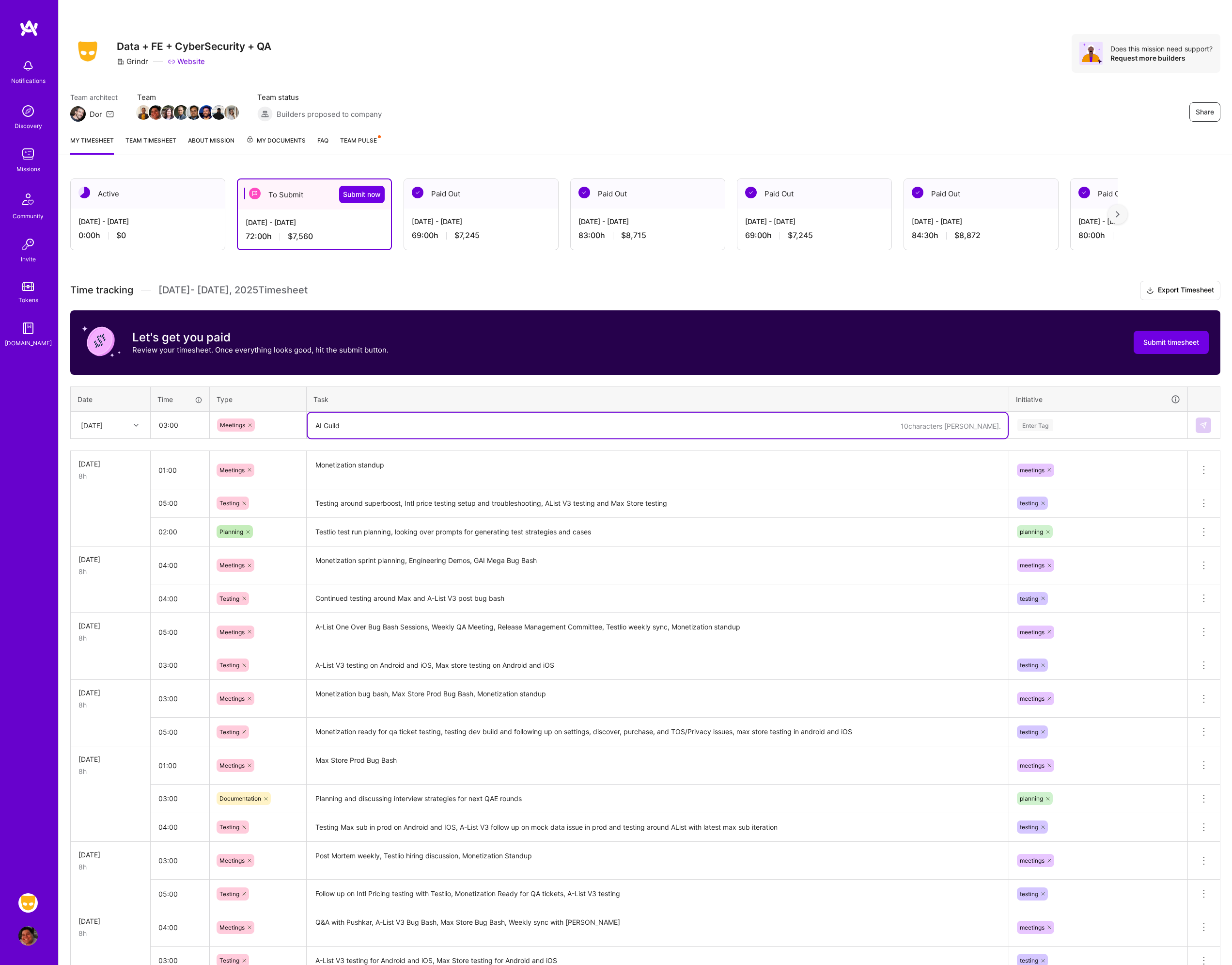
type textarea "AI Guild"
click at [183, 422] on input "03:00" at bounding box center [180, 425] width 58 height 25
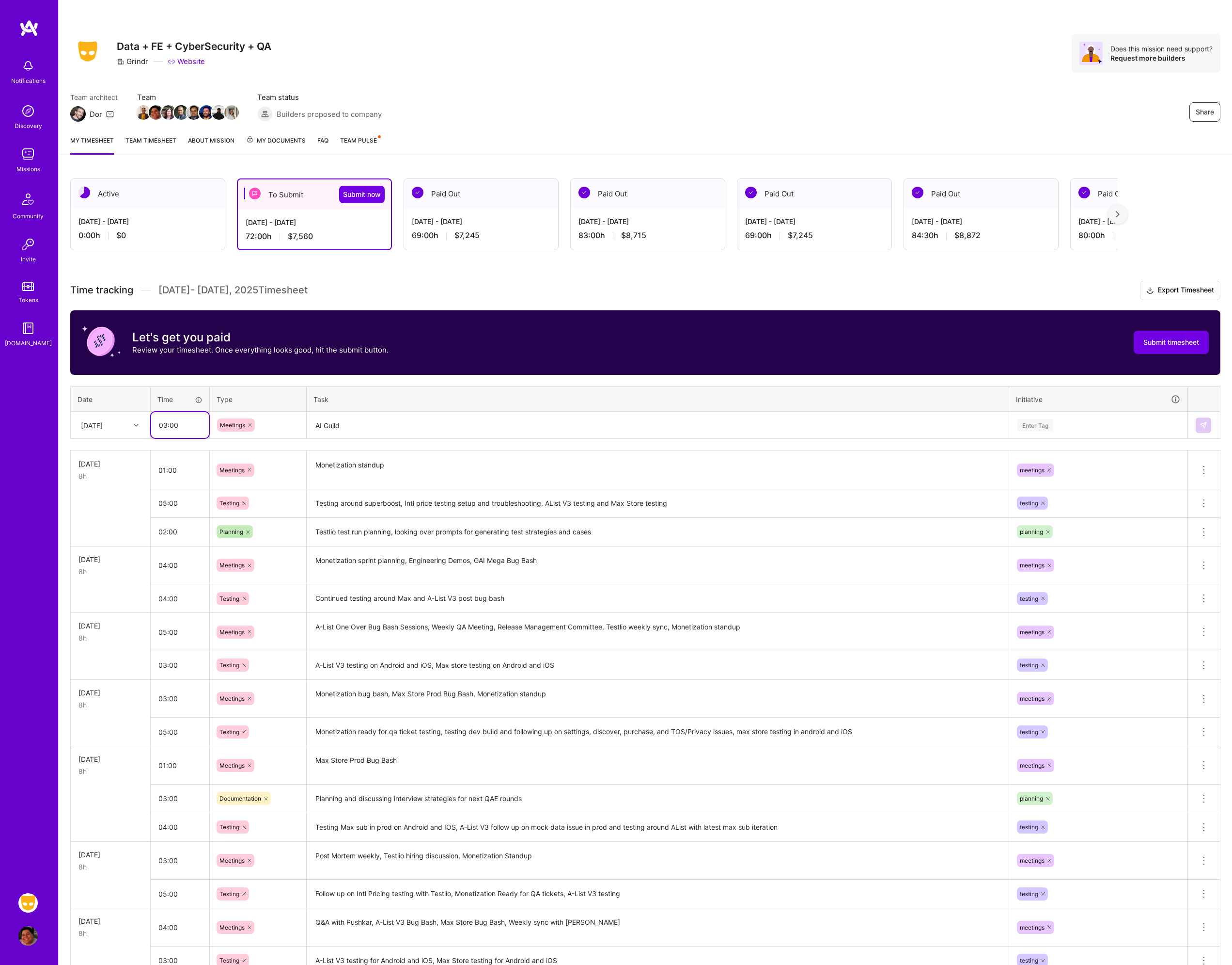
click at [183, 422] on input "03:00" at bounding box center [180, 425] width 58 height 25
type input "04:00"
click at [401, 429] on textarea "AI Guild" at bounding box center [657, 425] width 700 height 25
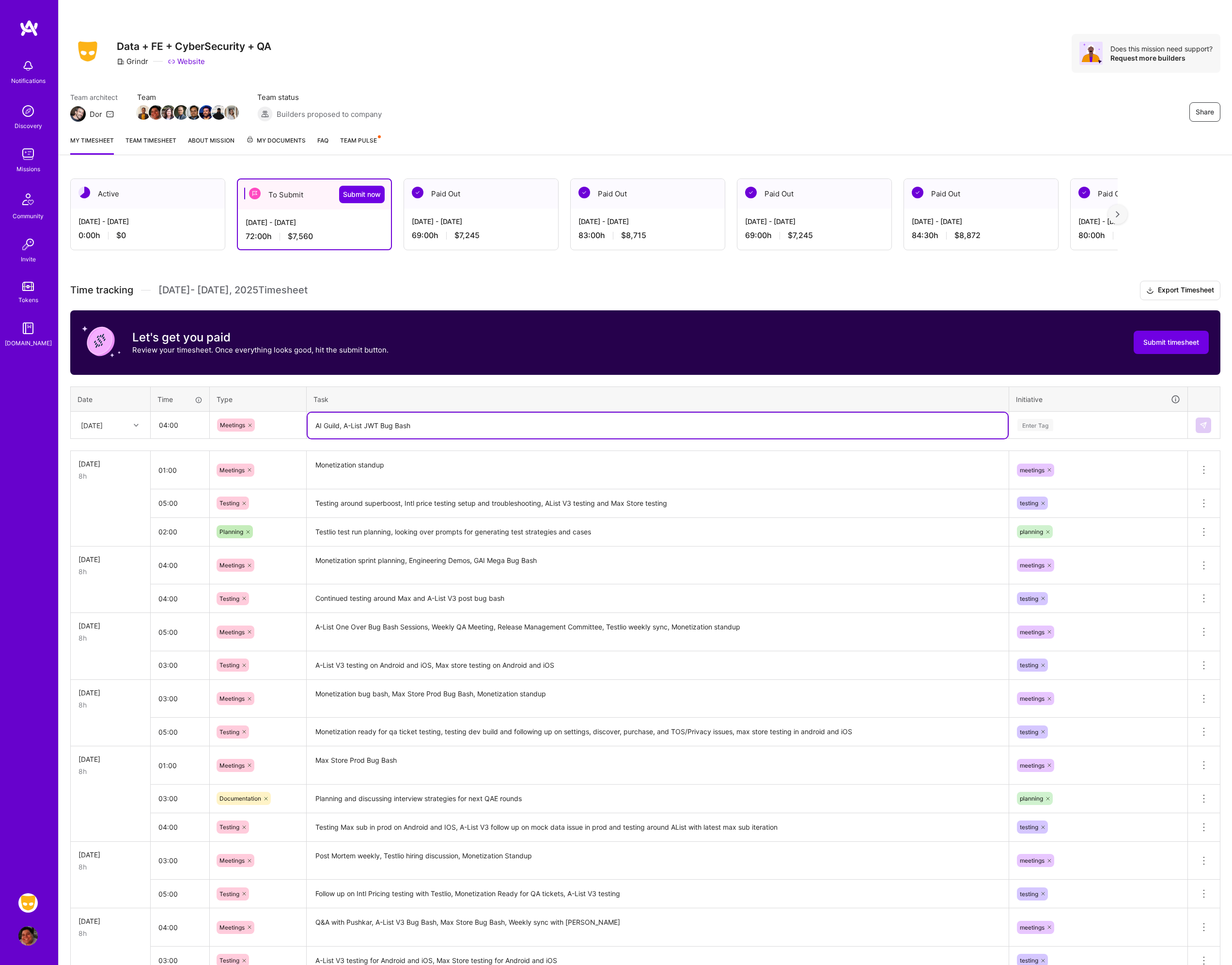
type textarea "AI Guild, A-List JWT Bug Bash"
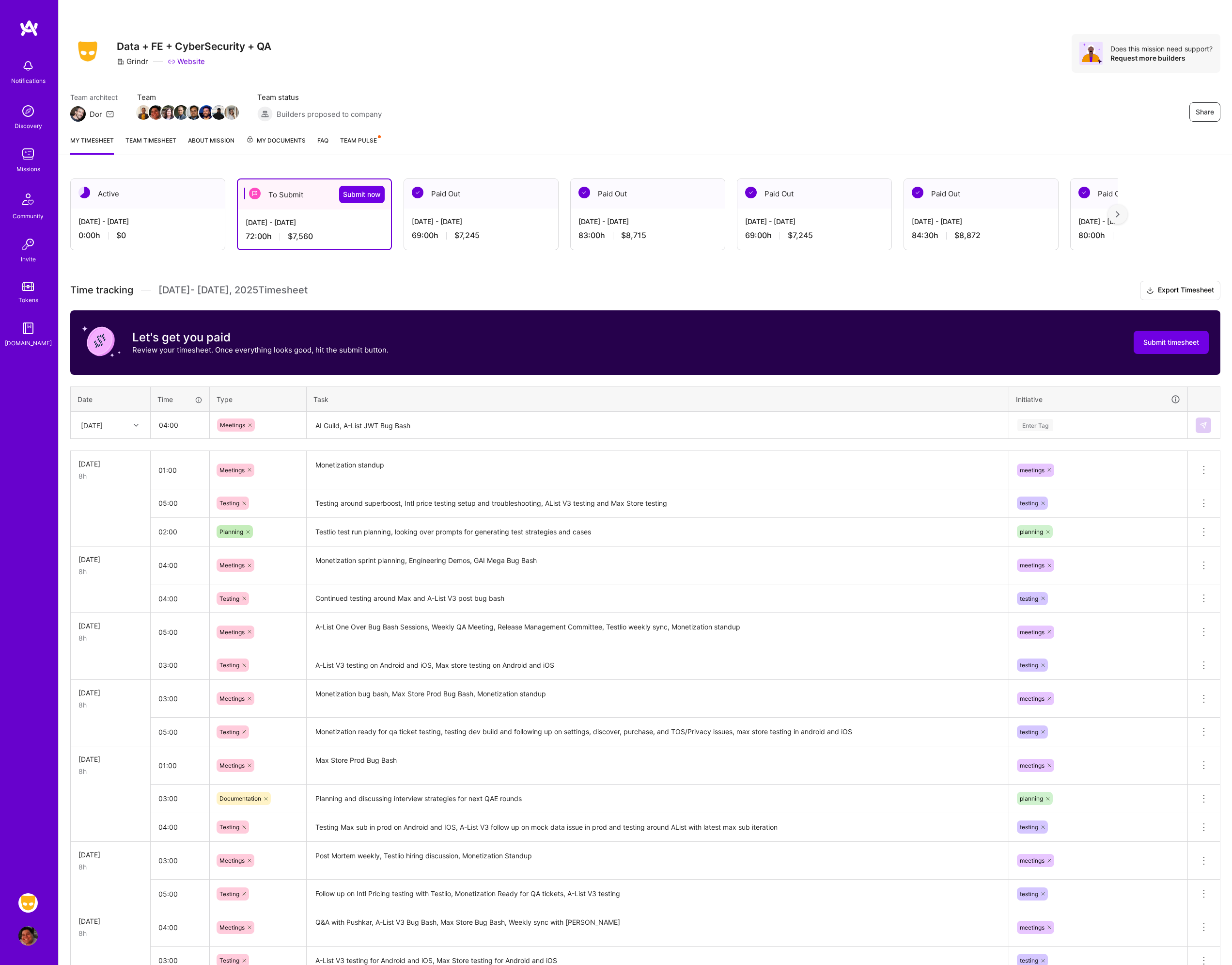
click at [1059, 412] on td "Enter Tag" at bounding box center [1099, 425] width 179 height 27
click at [1043, 441] on div "Time tracking [DATE] - [DATE] Timesheet Export Timesheet Let's get you paid Rev…" at bounding box center [645, 750] width 1150 height 940
click at [1046, 432] on div "Enter Tag" at bounding box center [1099, 425] width 177 height 25
type input "mee"
click at [1059, 472] on div "meetings Hide" at bounding box center [1099, 477] width 177 height 23
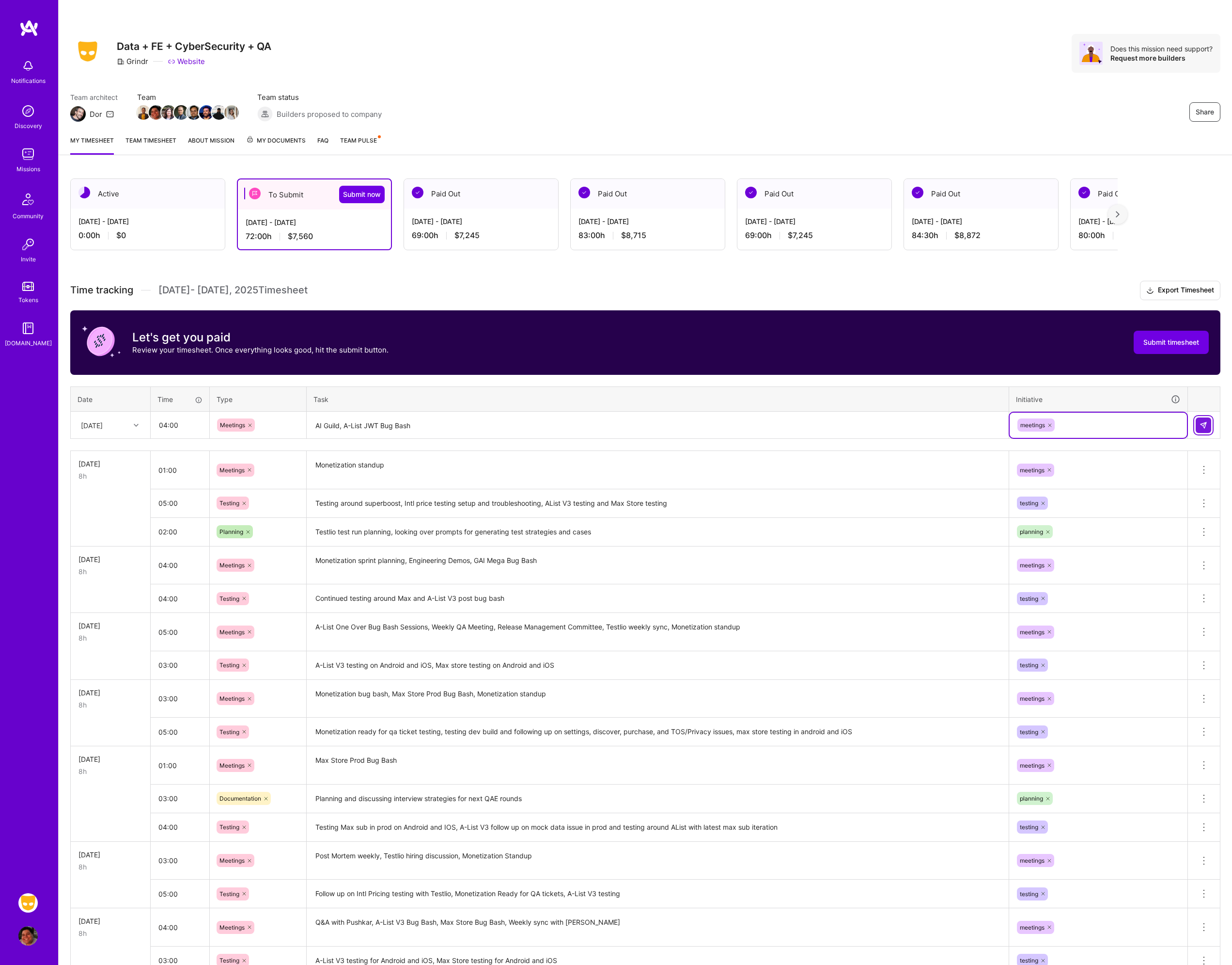
click at [1205, 426] on img at bounding box center [1203, 425] width 8 height 8
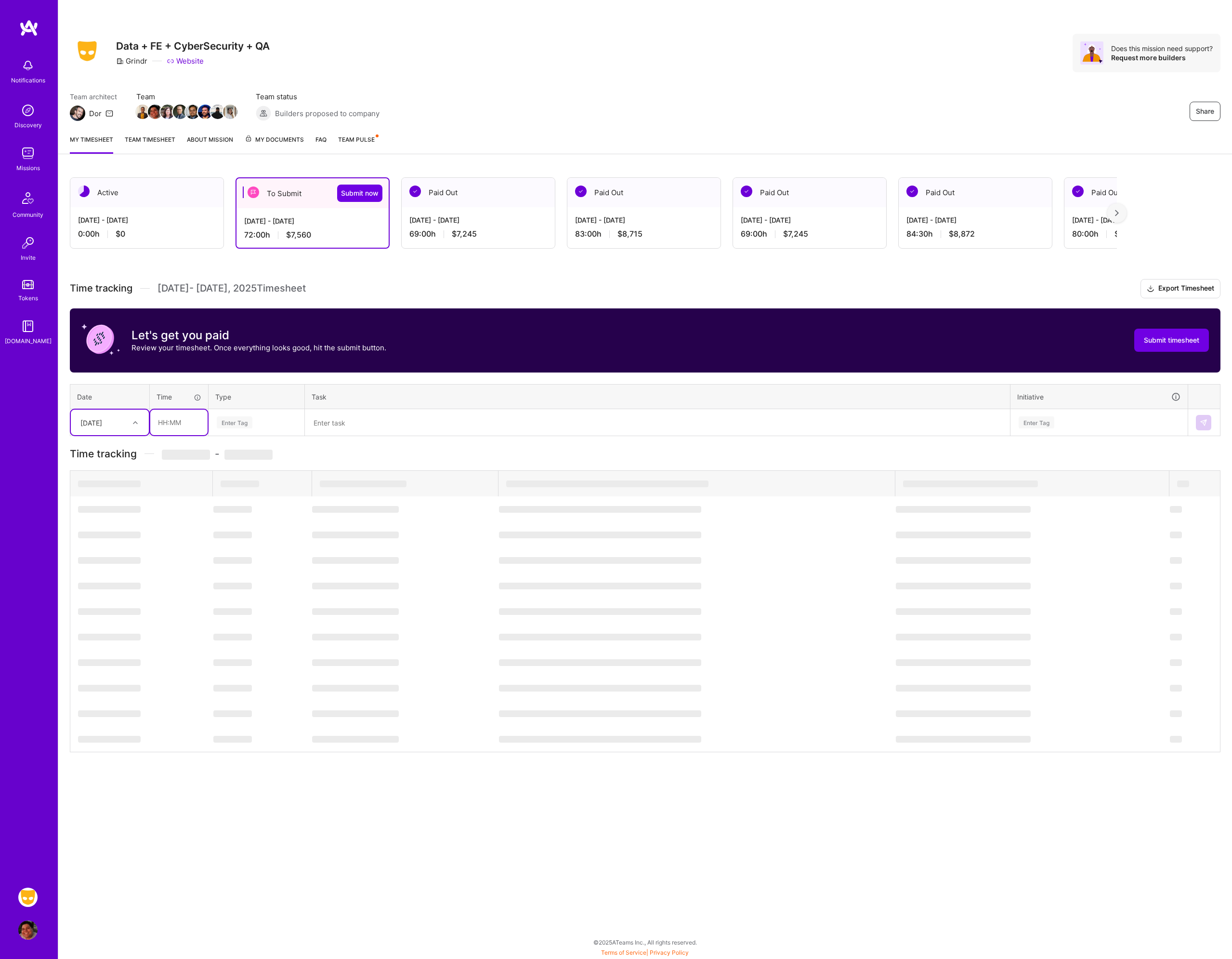
click at [172, 424] on input "text" at bounding box center [178, 422] width 57 height 25
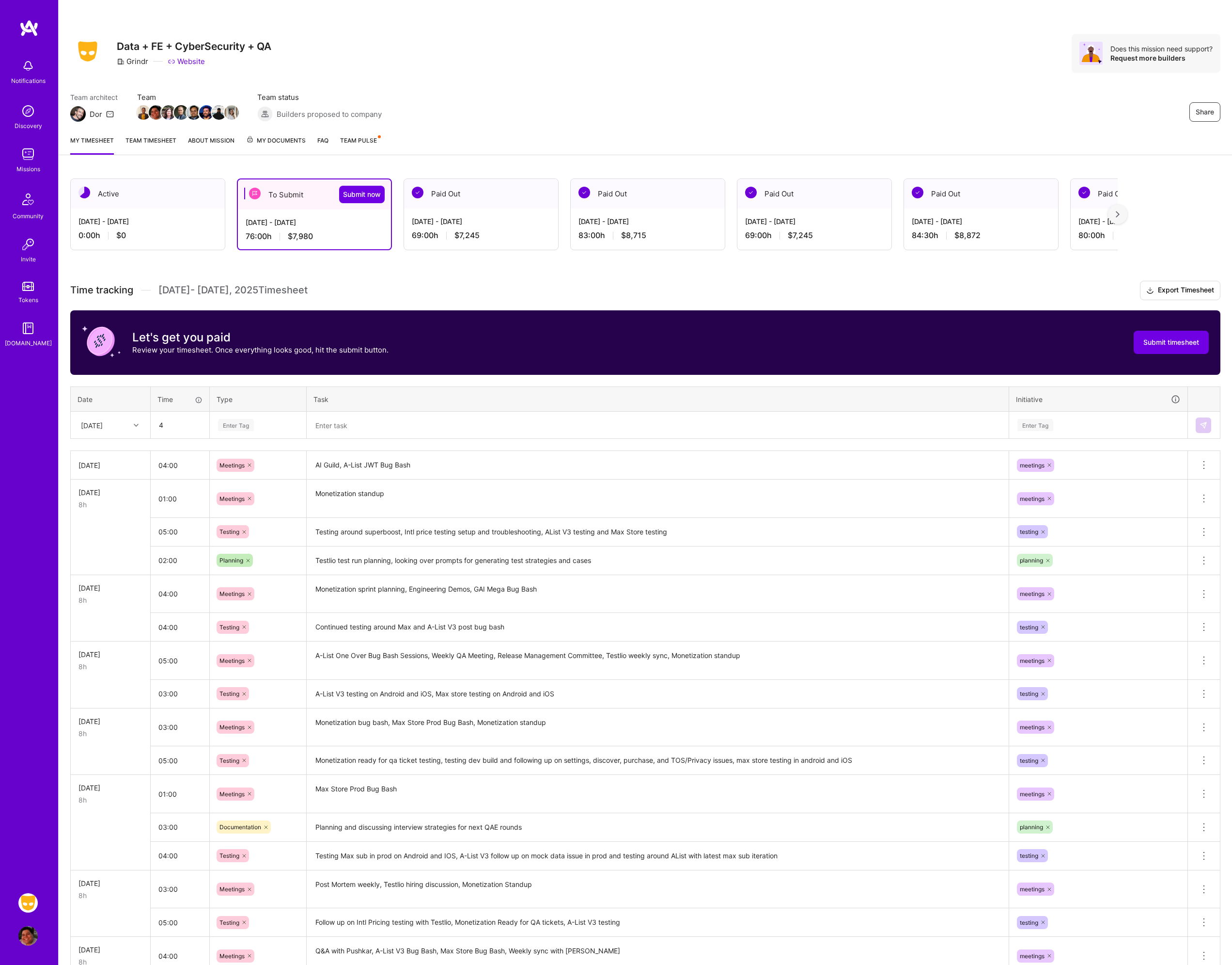
type input "04:00"
click at [254, 423] on div "Enter Tag" at bounding box center [236, 425] width 36 height 15
type input "tes"
click at [246, 452] on div "Testing" at bounding box center [258, 457] width 96 height 23
click at [420, 422] on textarea at bounding box center [657, 425] width 700 height 25
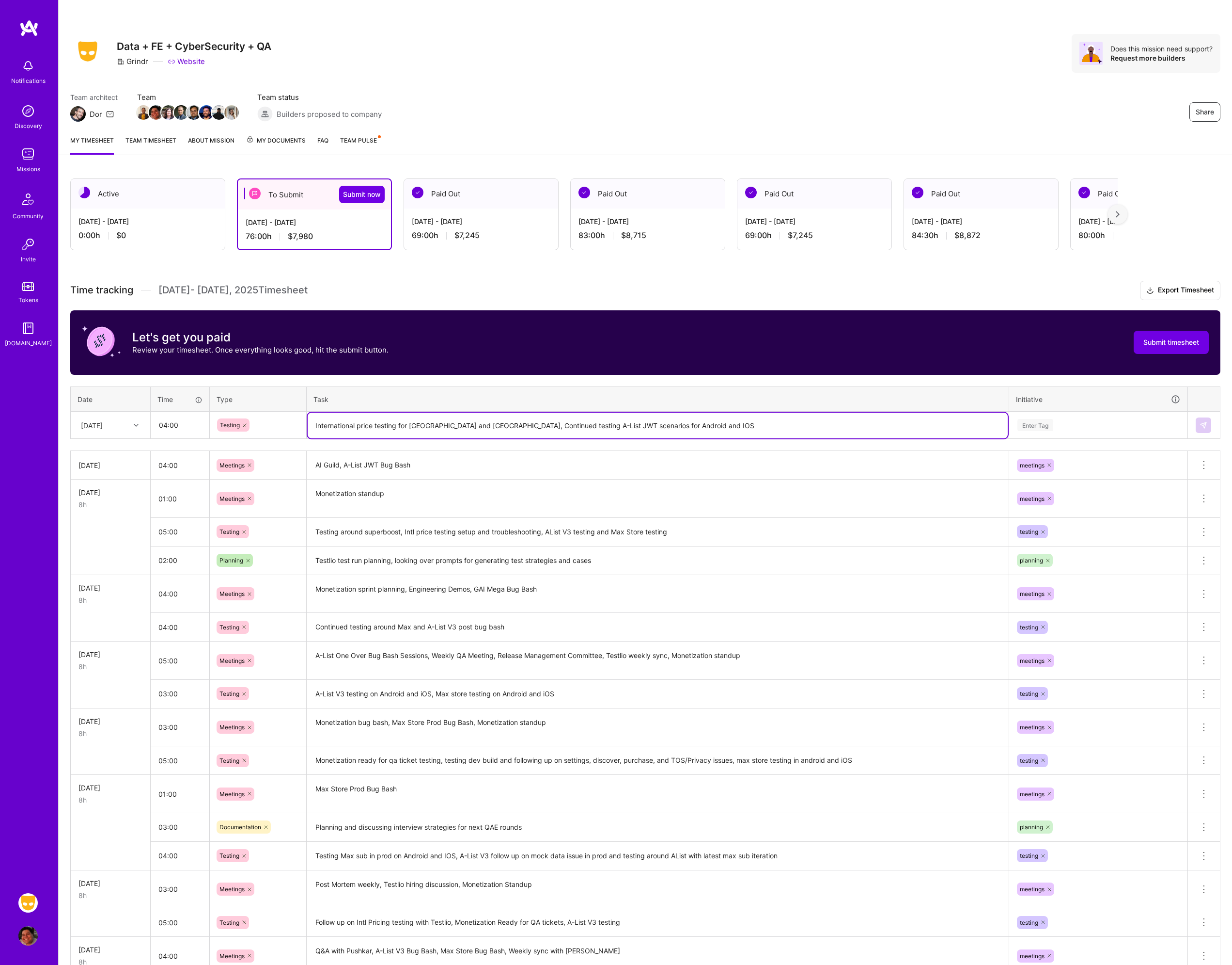
type textarea "International price testing for [GEOGRAPHIC_DATA] and [GEOGRAPHIC_DATA], Contin…"
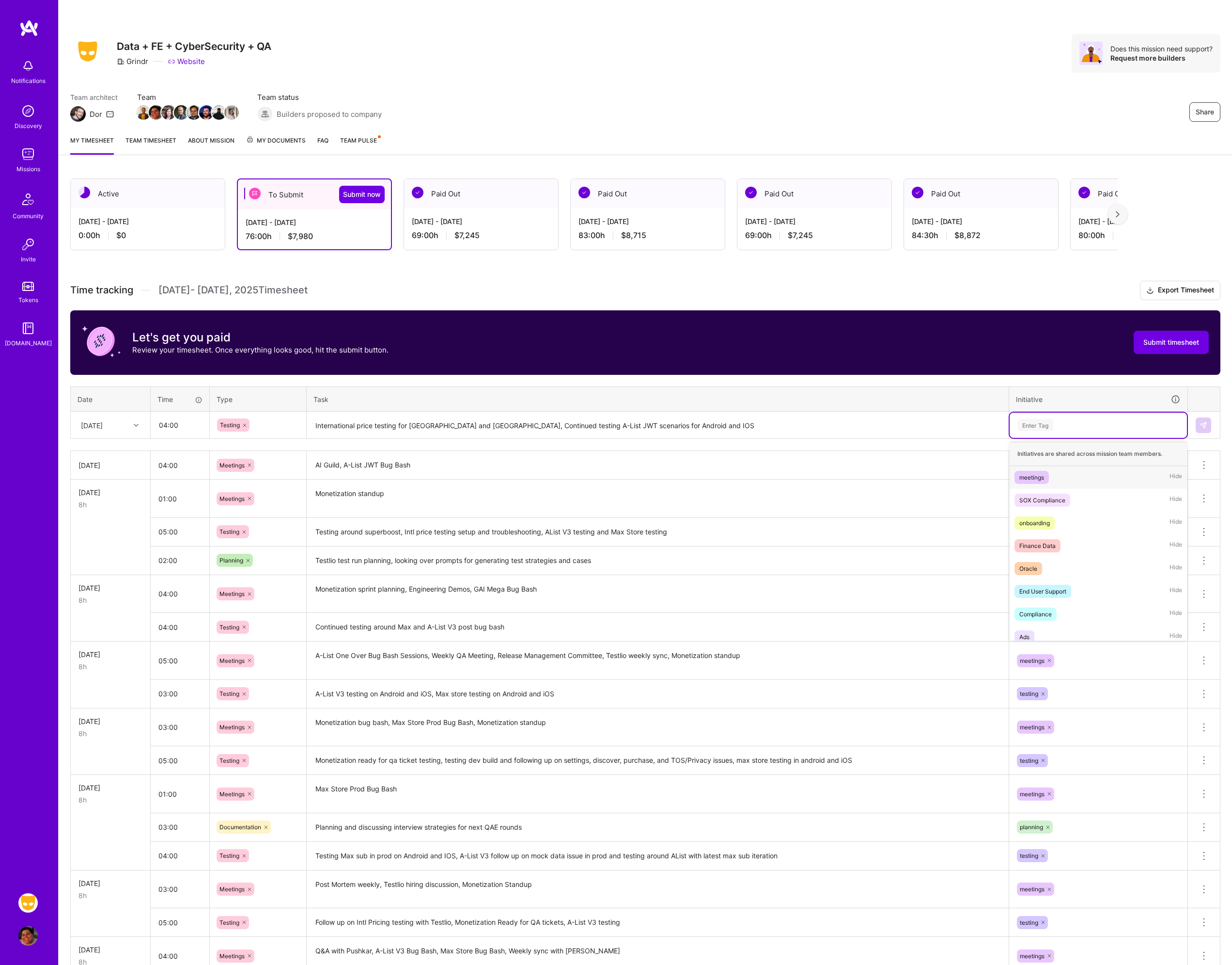
click at [1072, 426] on div "Enter Tag" at bounding box center [1098, 425] width 164 height 12
type input "tes"
click at [1041, 477] on span "testing" at bounding box center [1029, 477] width 28 height 13
click at [1199, 425] on button at bounding box center [1203, 425] width 15 height 15
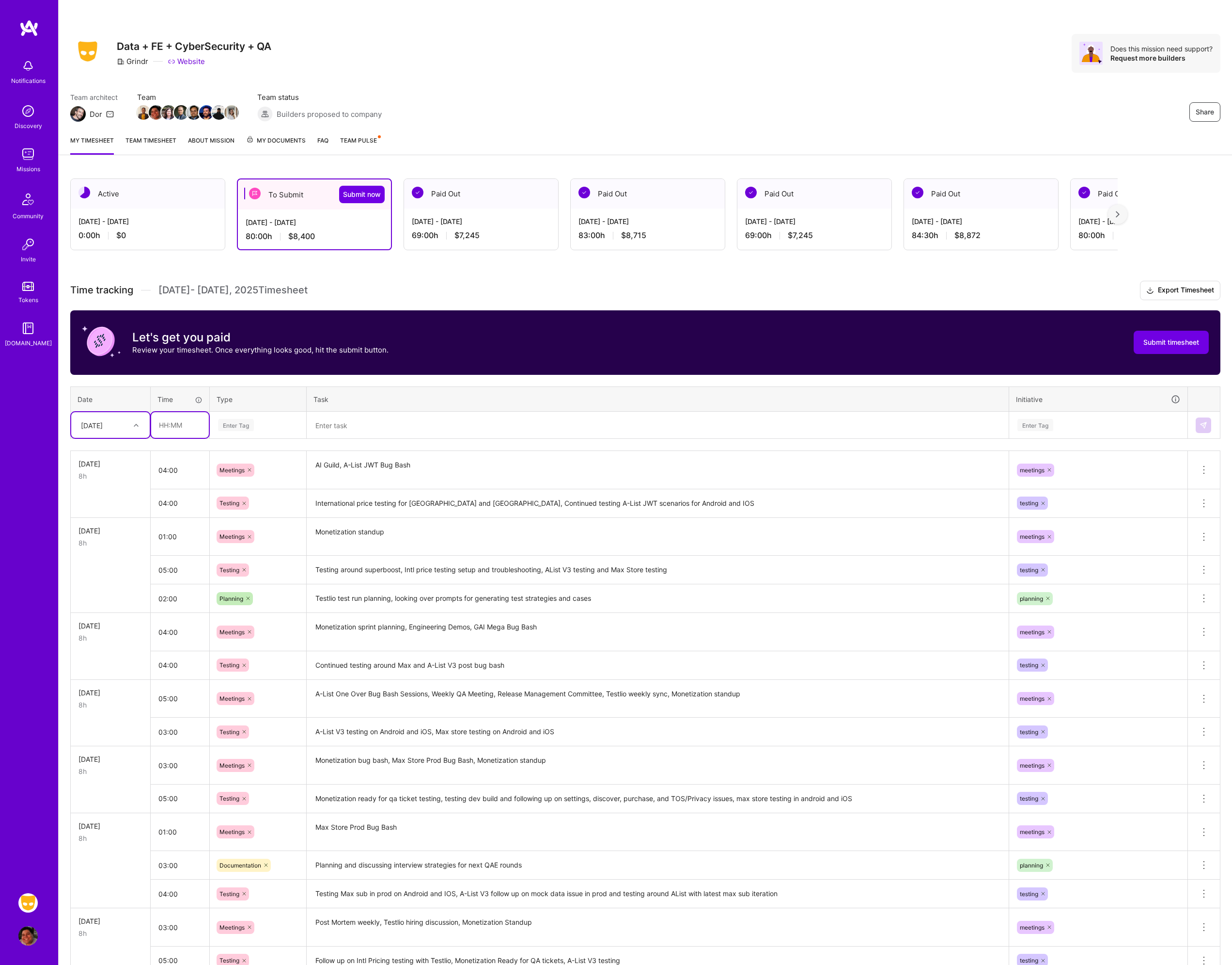
click at [177, 421] on input "text" at bounding box center [180, 425] width 58 height 25
click at [431, 372] on div "Let's get you paid Review your timesheet. Once everything looks good, hit the s…" at bounding box center [645, 343] width 1150 height 65
click at [376, 192] on span "Submit now" at bounding box center [361, 194] width 38 height 10
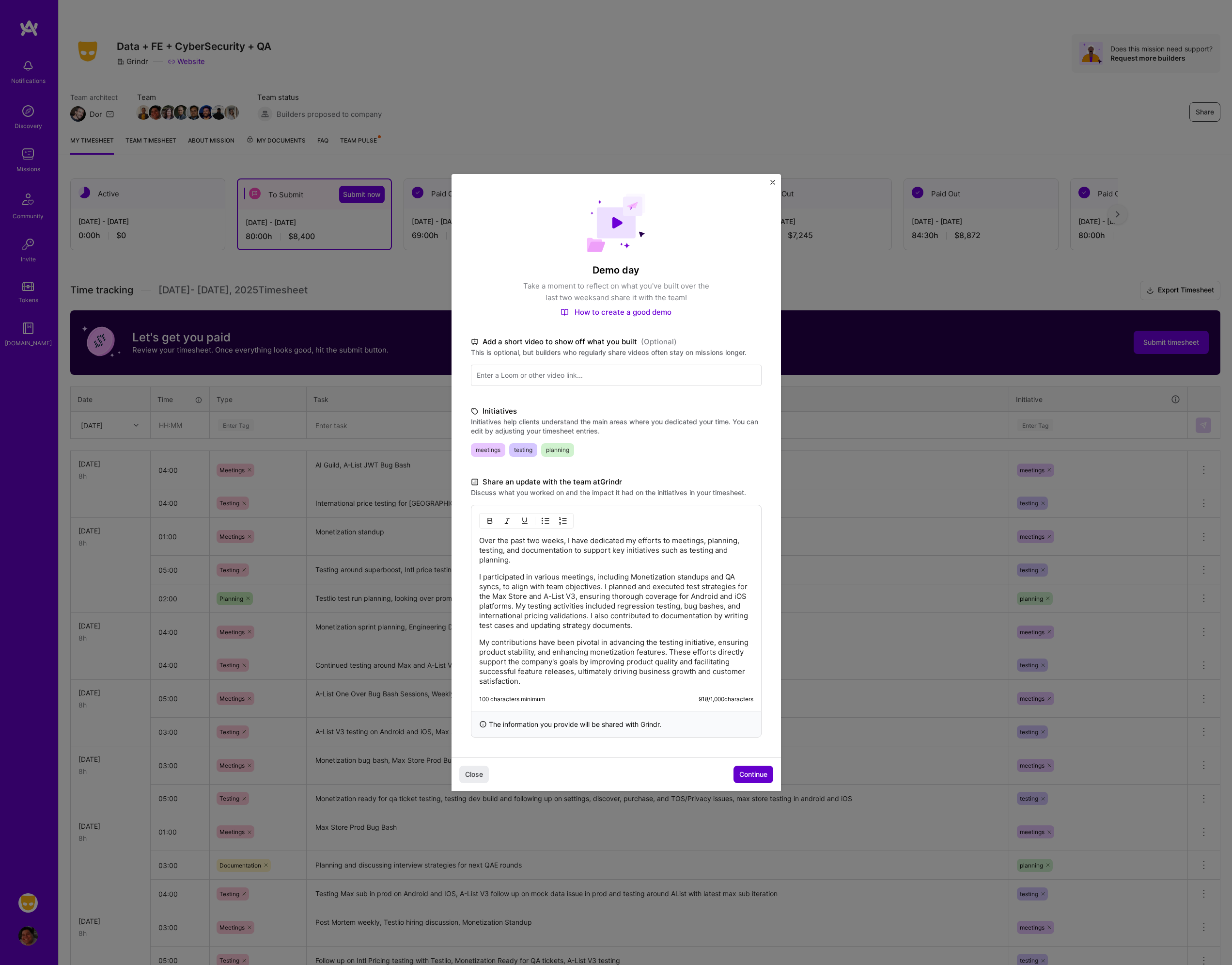
click at [745, 769] on span "Continue" at bounding box center [754, 774] width 28 height 10
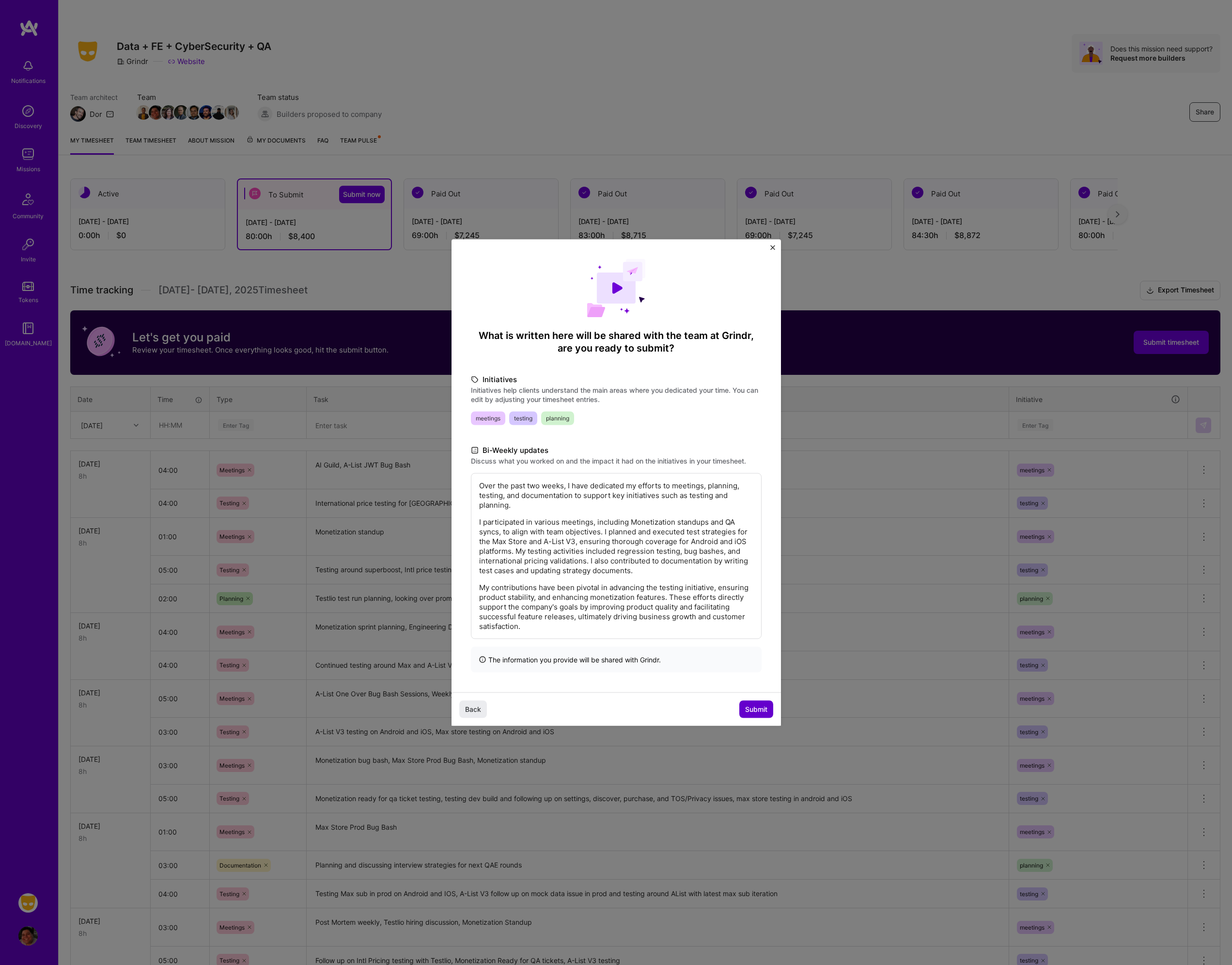
click at [749, 711] on span "Submit" at bounding box center [756, 708] width 22 height 10
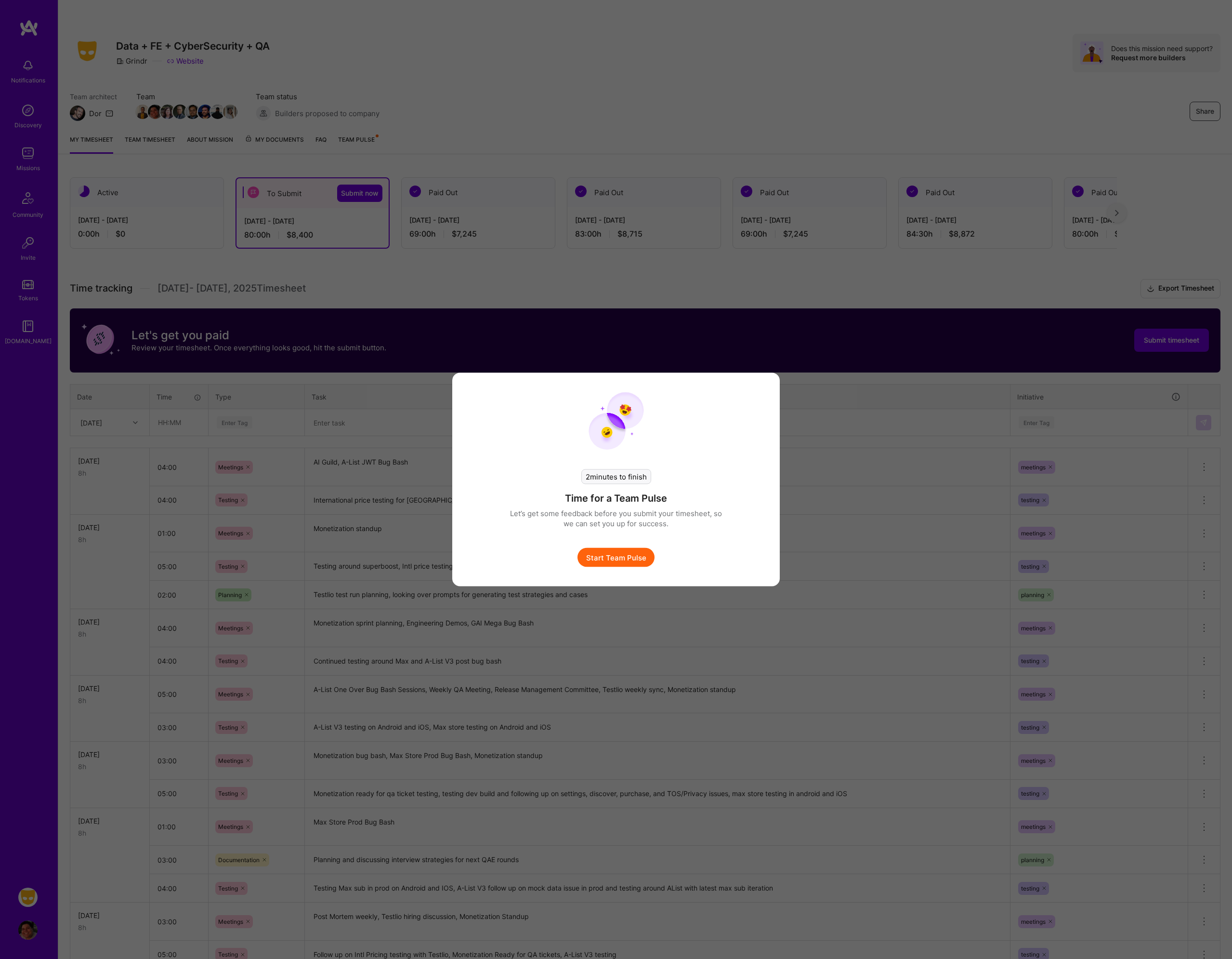
click at [608, 563] on button "Start Team Pulse" at bounding box center [616, 557] width 77 height 19
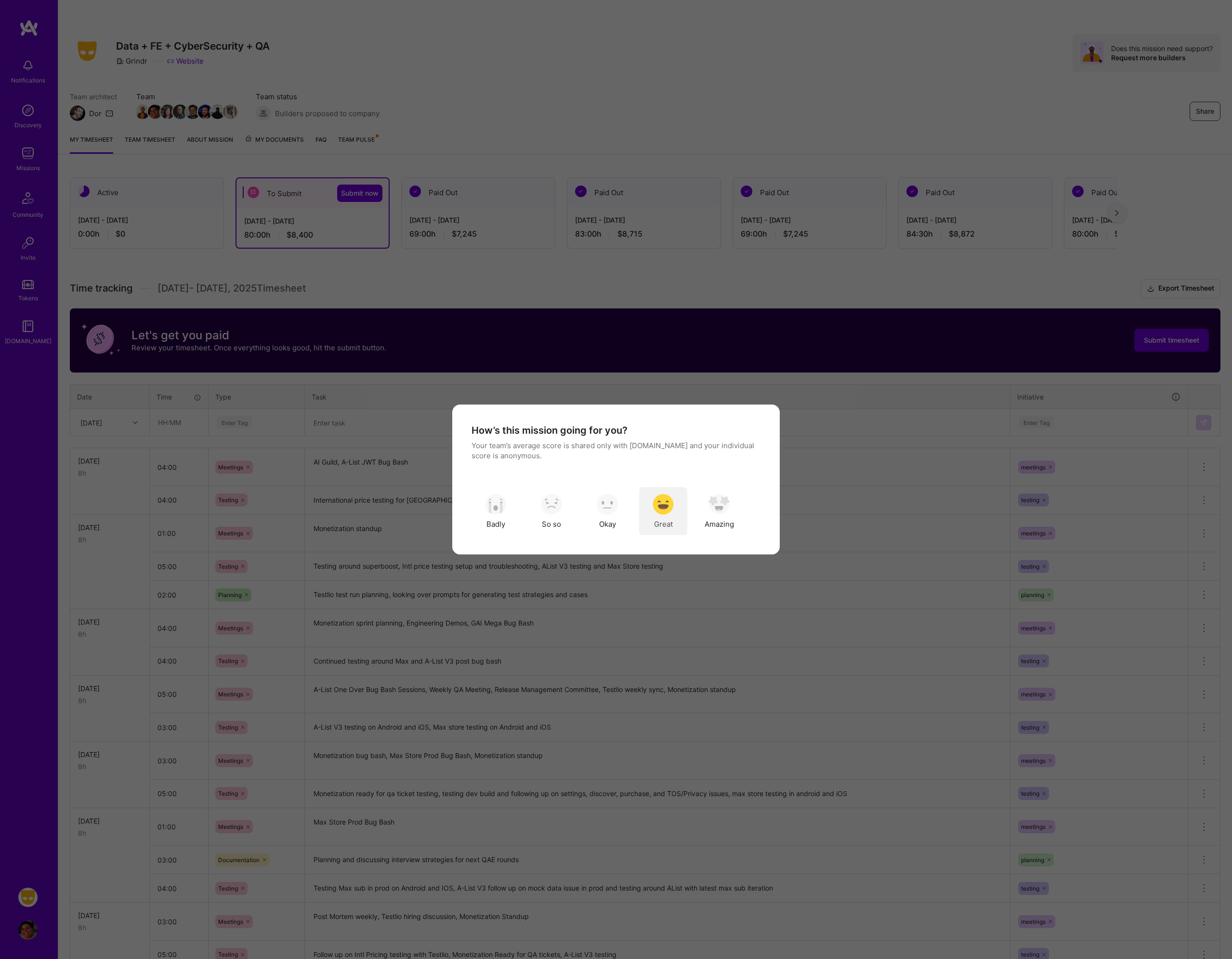
click at [671, 501] on img "modal" at bounding box center [663, 504] width 21 height 21
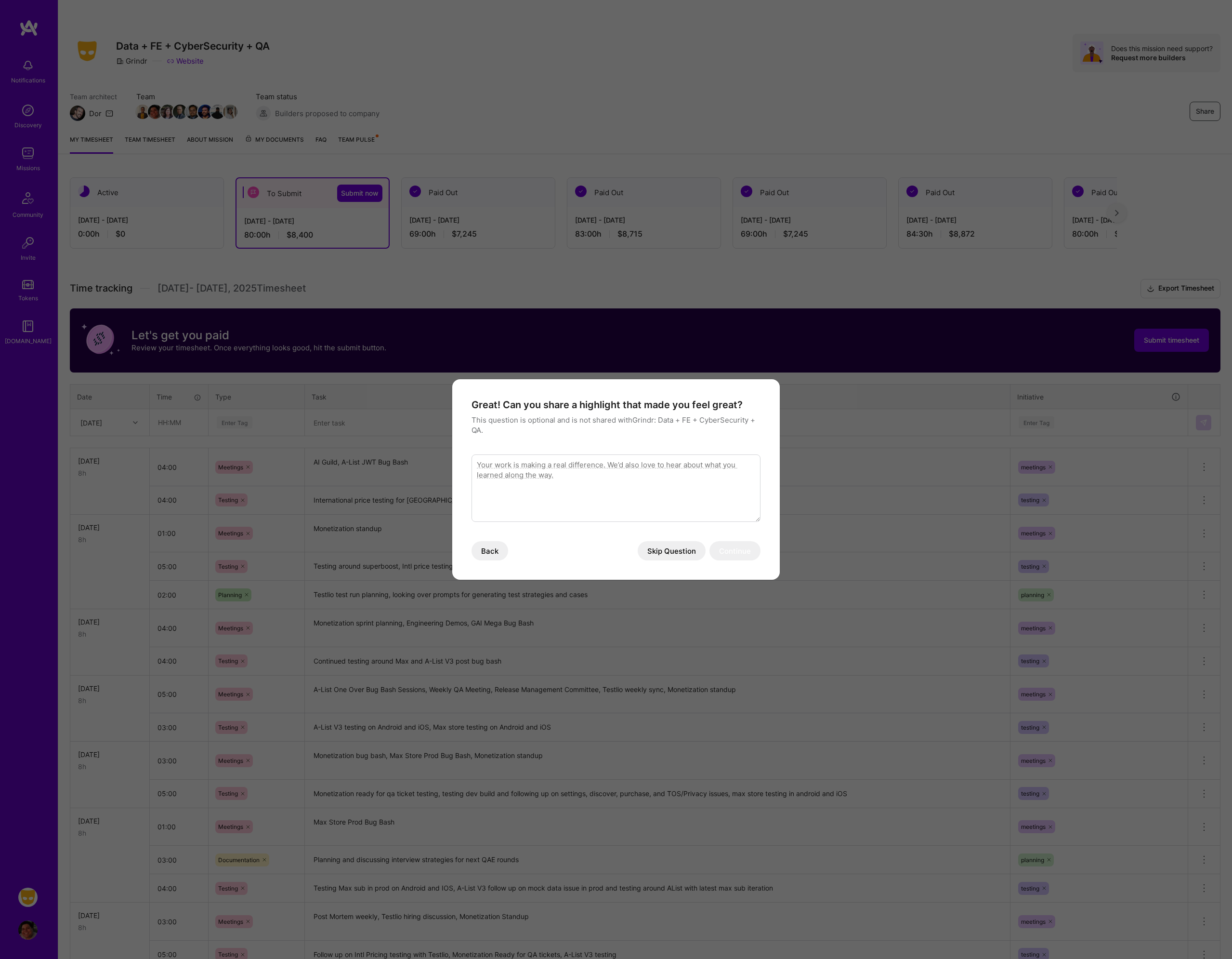
click at [672, 551] on button "Skip Question" at bounding box center [672, 550] width 68 height 19
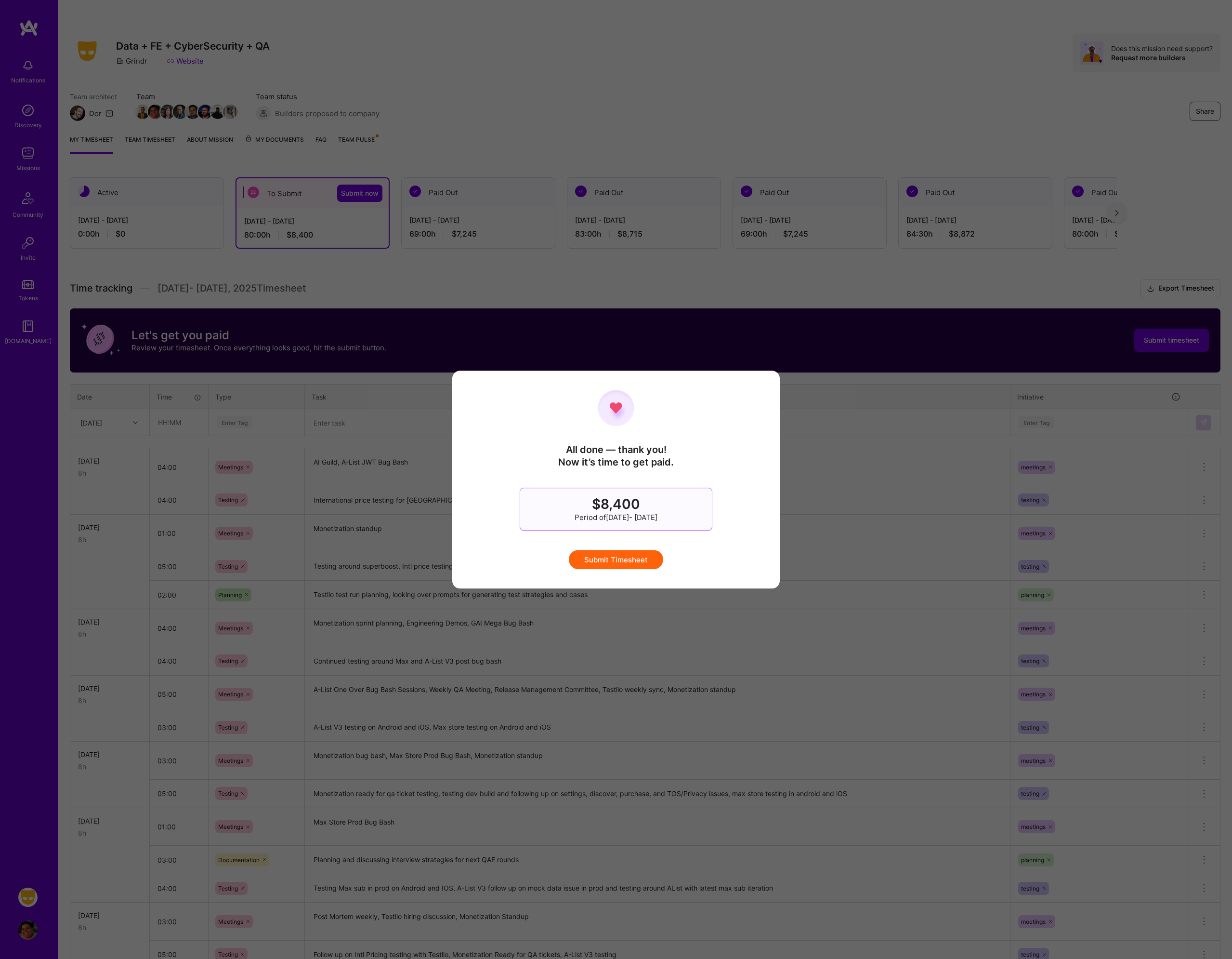
click at [627, 552] on button "Submit Timesheet" at bounding box center [616, 559] width 94 height 19
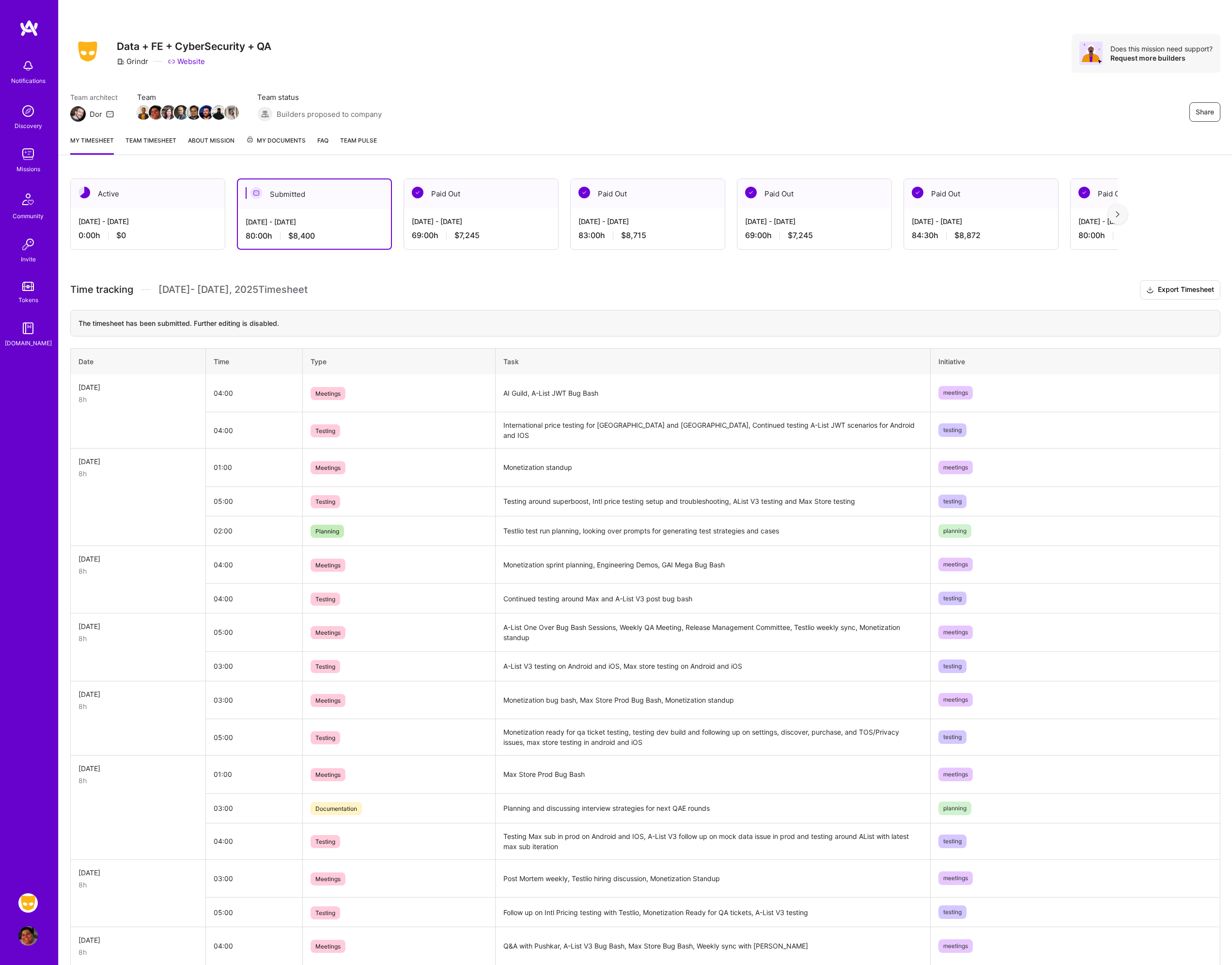
click at [443, 291] on h3 "Time tracking [DATE] - [DATE] Timesheet Export Timesheet" at bounding box center [645, 290] width 1150 height 19
